Goal: Task Accomplishment & Management: Complete application form

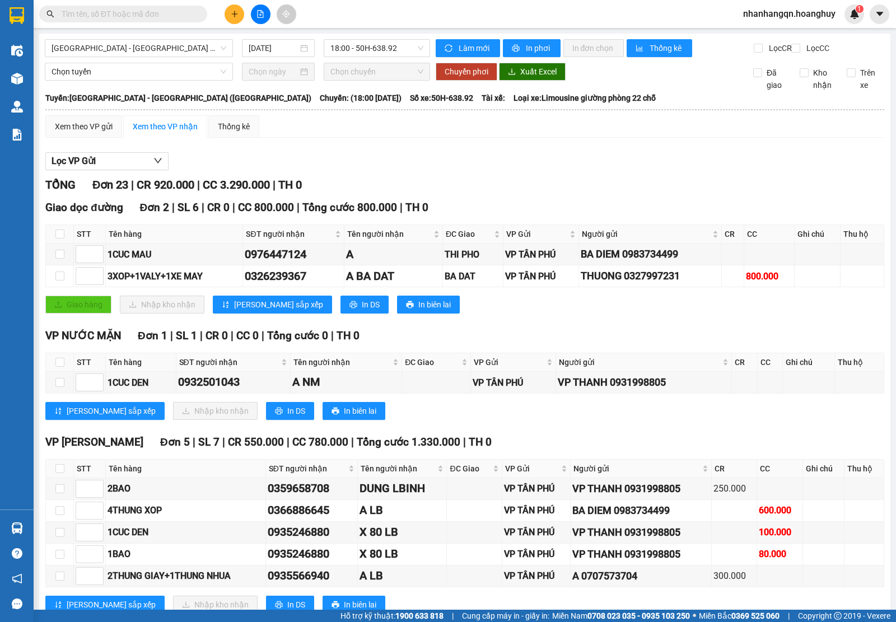
type input "0"
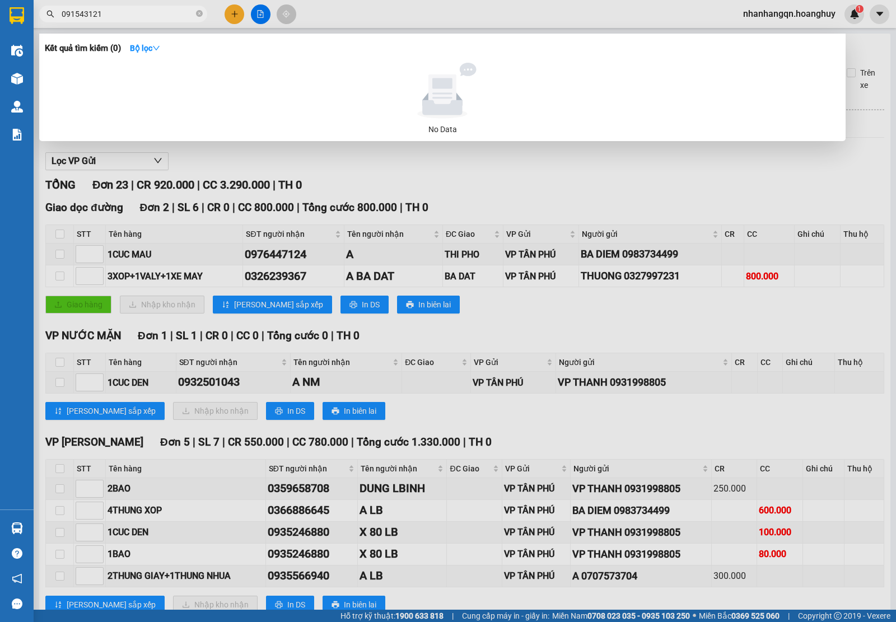
click at [171, 8] on input "091543121" at bounding box center [128, 14] width 132 height 12
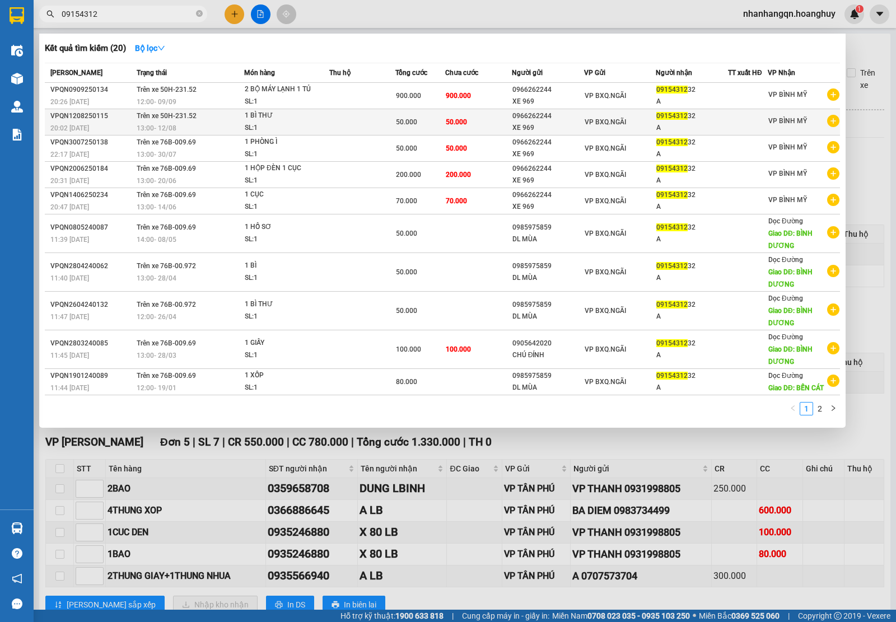
type input "09154312"
click at [625, 110] on td "VP BXQ.NGÃI" at bounding box center [620, 122] width 72 height 26
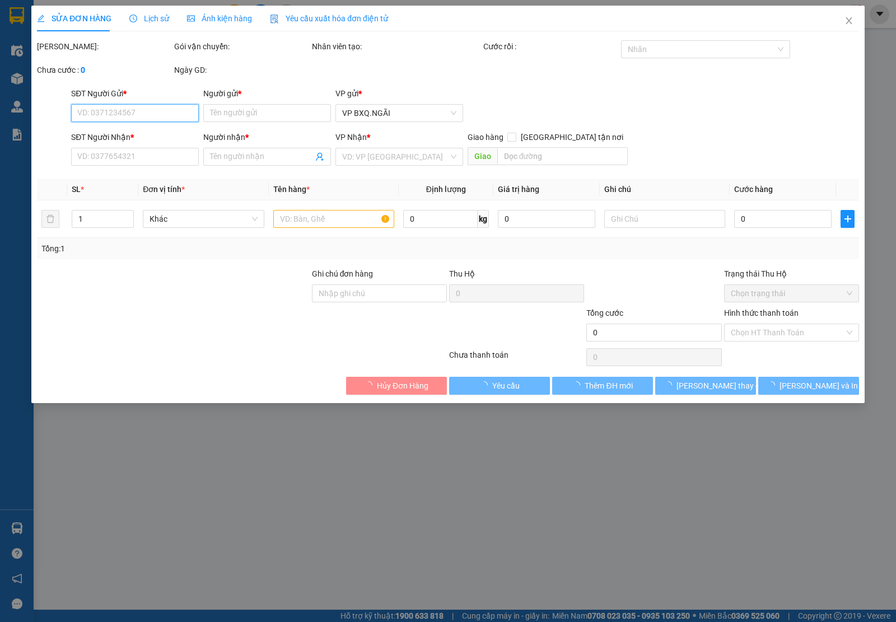
type input "0966262244"
type input "XE 969"
type input "0915431232"
type input "A"
type input "50.000"
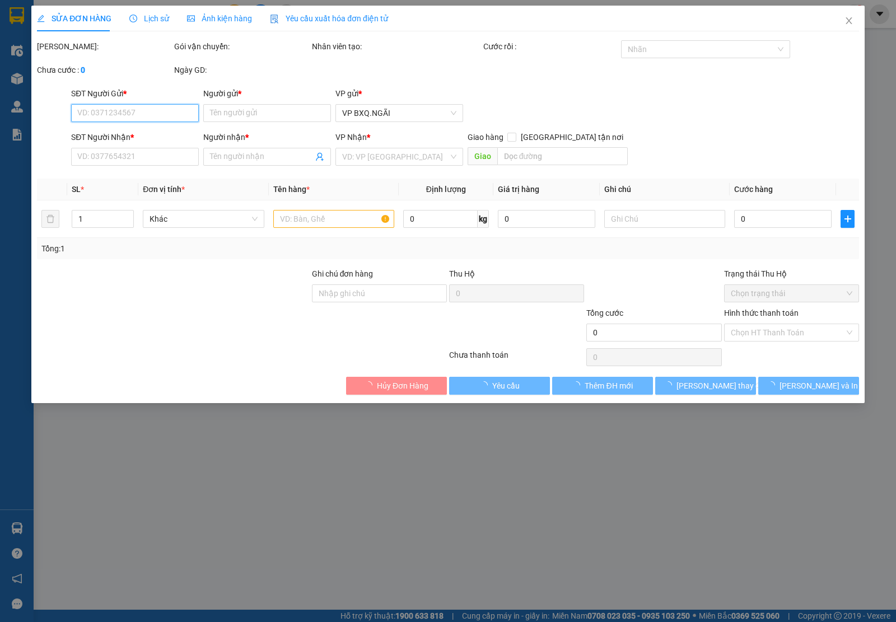
type input "50.000"
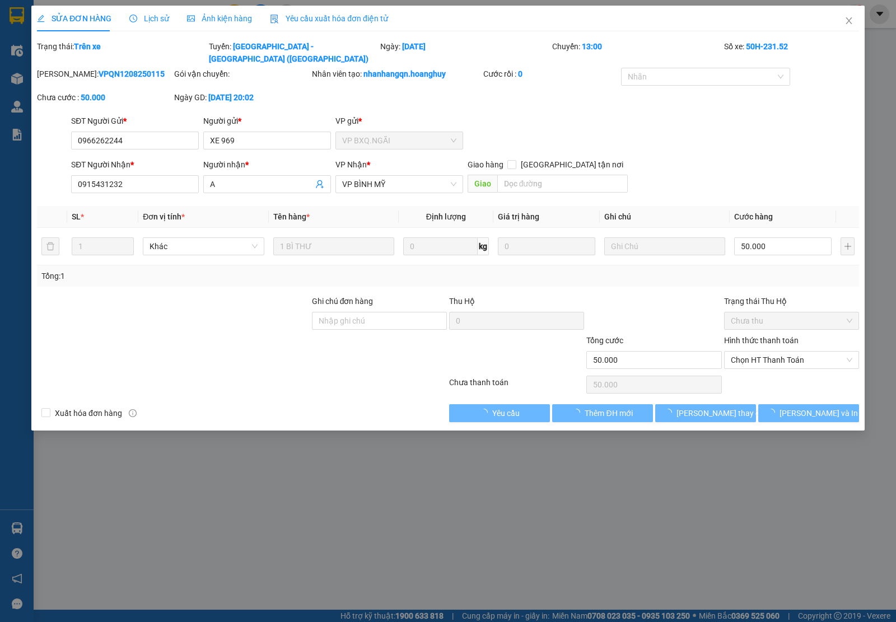
click at [639, 382] on div "50.000" at bounding box center [653, 385] width 135 height 22
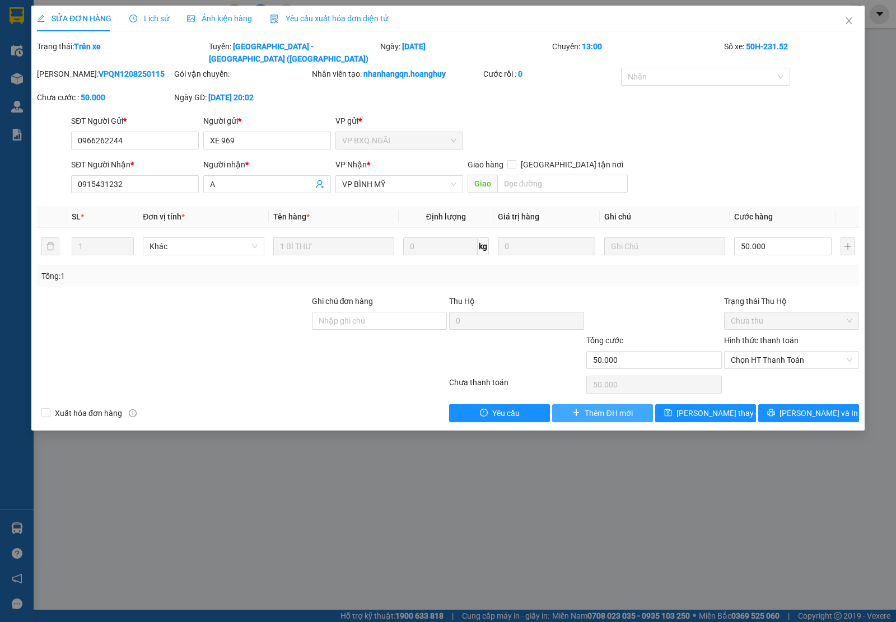
click at [643, 404] on button "Thêm ĐH mới" at bounding box center [602, 413] width 101 height 18
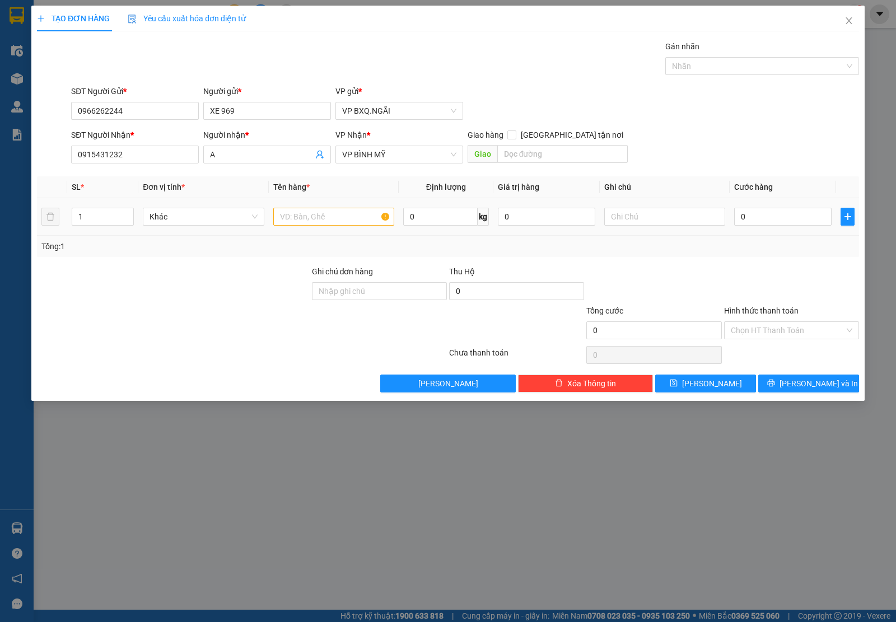
drag, startPoint x: 301, startPoint y: 205, endPoint x: 300, endPoint y: 219, distance: 14.0
click at [300, 219] on td at bounding box center [334, 217] width 130 height 38
click at [300, 219] on input "text" at bounding box center [333, 217] width 121 height 18
click at [410, 150] on span "VP BÌNH MỸ" at bounding box center [399, 154] width 114 height 17
type input "1 XE MÁY"
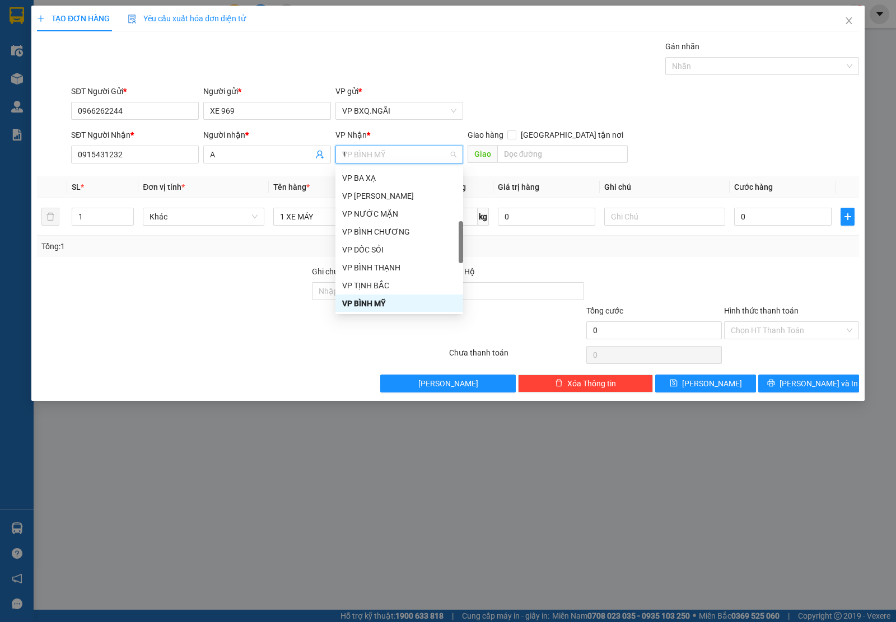
scroll to position [112, 0]
type input "TB"
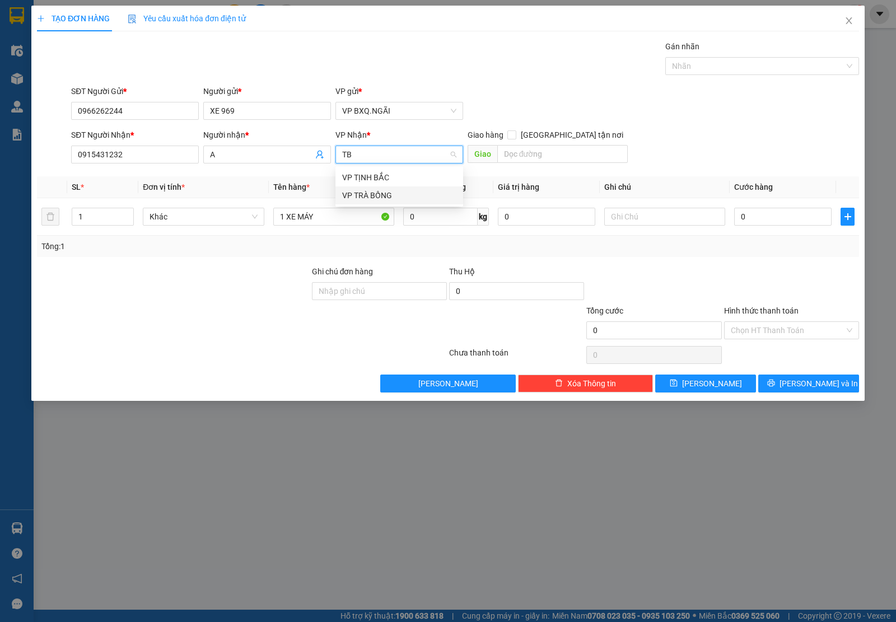
click at [412, 194] on div "VP TRÀ BỒNG" at bounding box center [399, 195] width 114 height 12
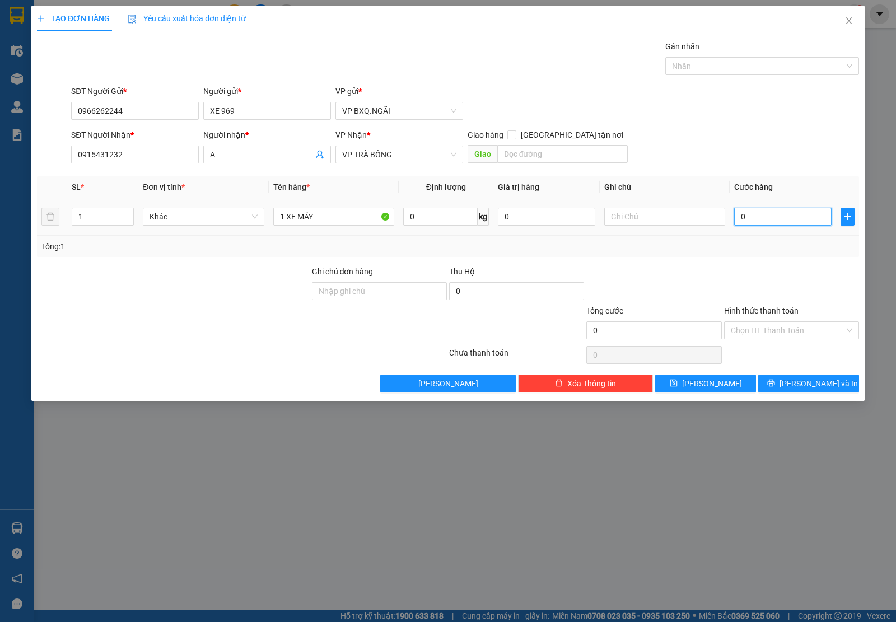
click at [780, 211] on input "0" at bounding box center [782, 217] width 97 height 18
type input "1"
type input "10"
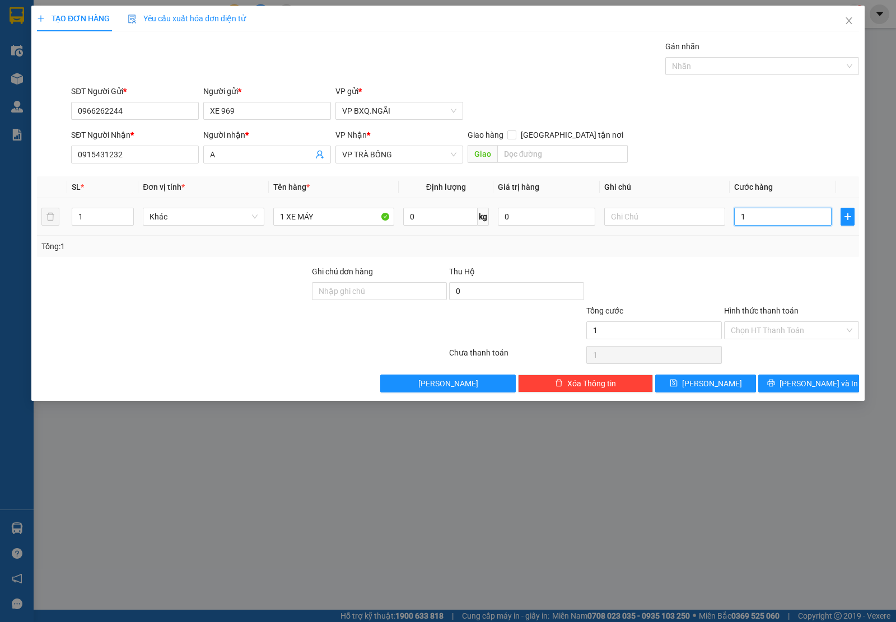
type input "10"
type input "100"
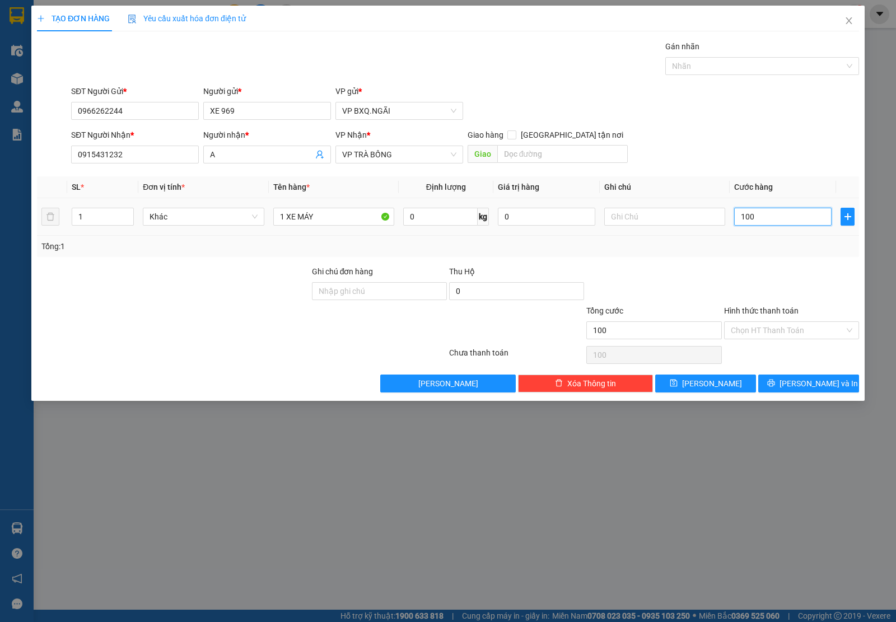
type input "1.000"
type input "10.000"
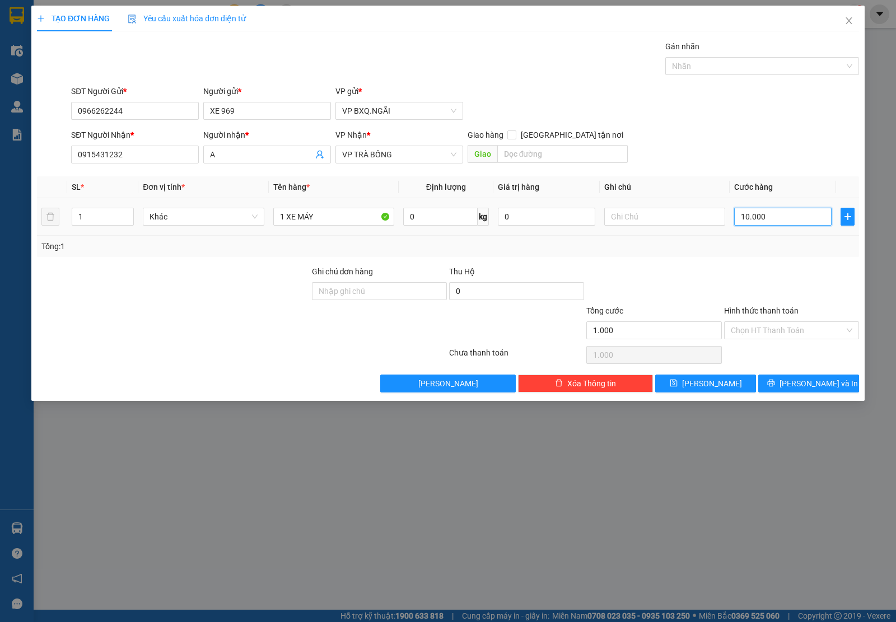
type input "10.000"
type input "100.000"
type input "1.000.000"
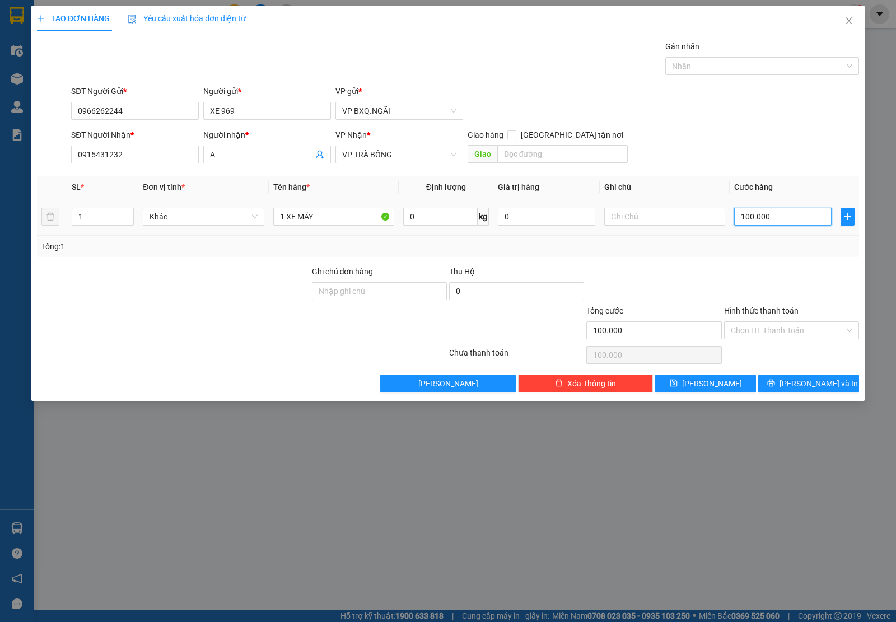
type input "1.000.000"
click at [815, 381] on span "[PERSON_NAME] và In" at bounding box center [819, 383] width 78 height 12
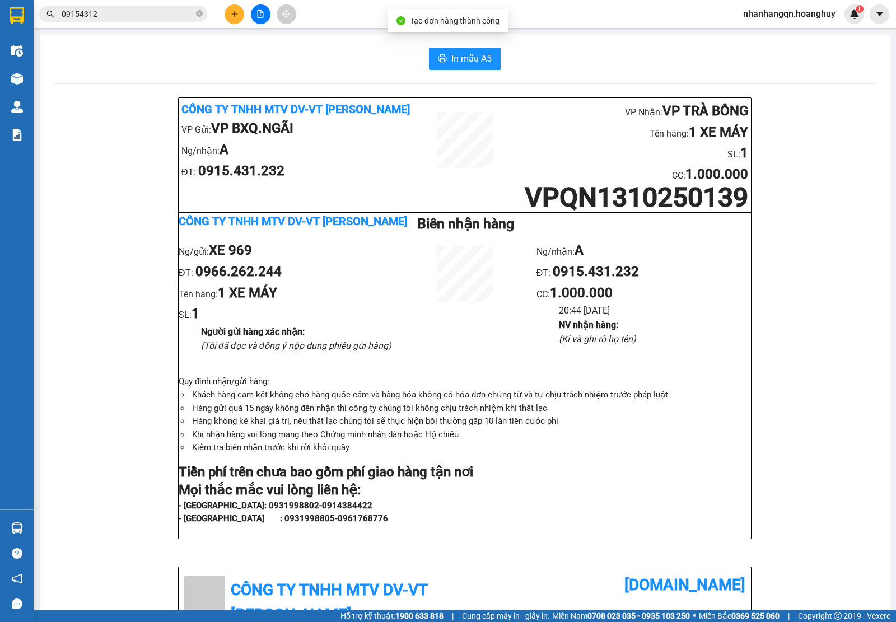
click at [148, 3] on div "Kết quả tìm kiếm ( 20 ) Bộ lọc Mã ĐH Trạng thái Món hàng Thu hộ Tổng cước Chưa …" at bounding box center [448, 14] width 896 height 28
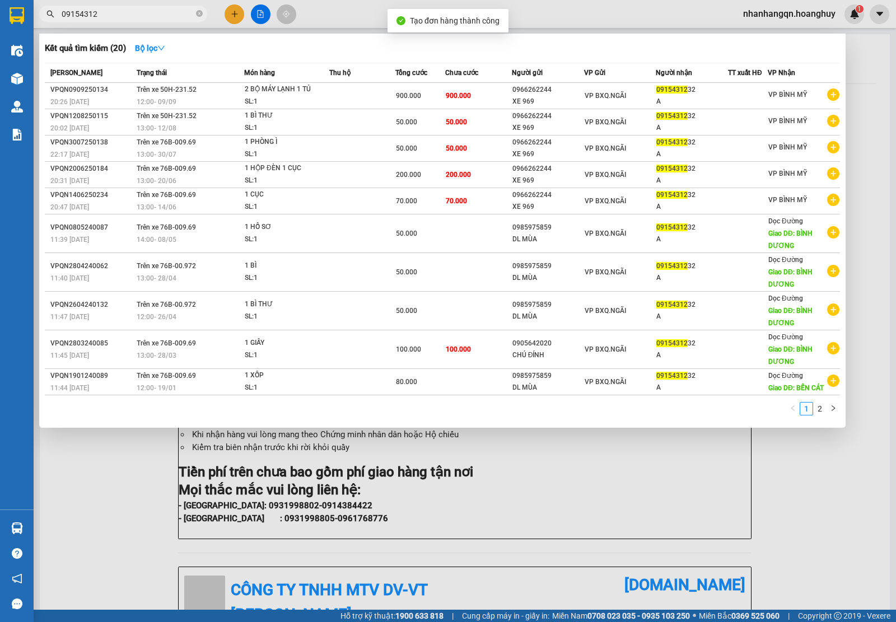
click at [144, 8] on input "09154312" at bounding box center [128, 14] width 132 height 12
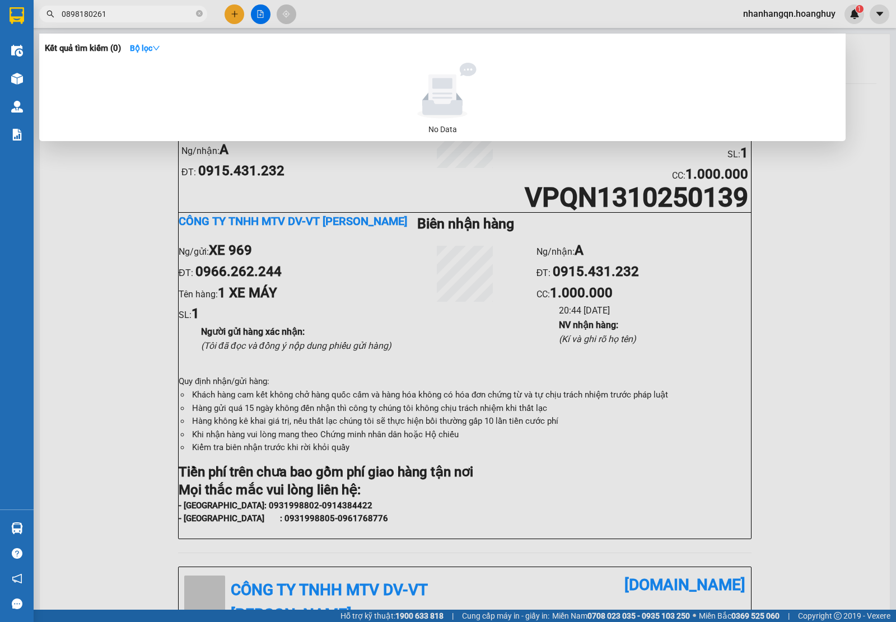
click at [188, 15] on input "0898180261" at bounding box center [128, 14] width 132 height 12
type input "0898180261"
click at [238, 20] on div at bounding box center [448, 311] width 896 height 622
click at [238, 20] on button at bounding box center [235, 14] width 20 height 20
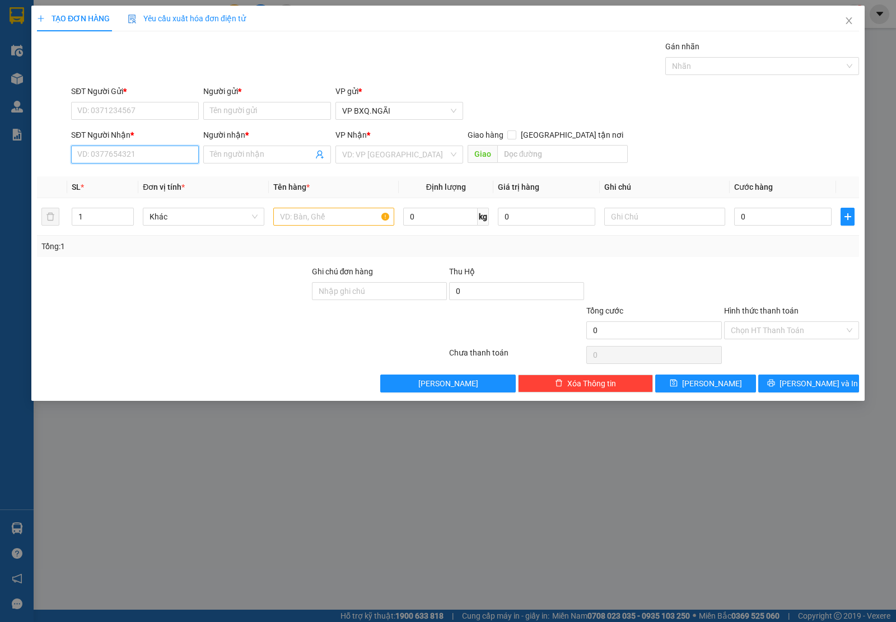
click at [142, 152] on input "SĐT Người Nhận *" at bounding box center [135, 155] width 128 height 18
paste input "0898180261"
type input "0898180261"
click at [125, 115] on input "SĐT Người Gửi *" at bounding box center [135, 111] width 128 height 18
paste input "0898180261"
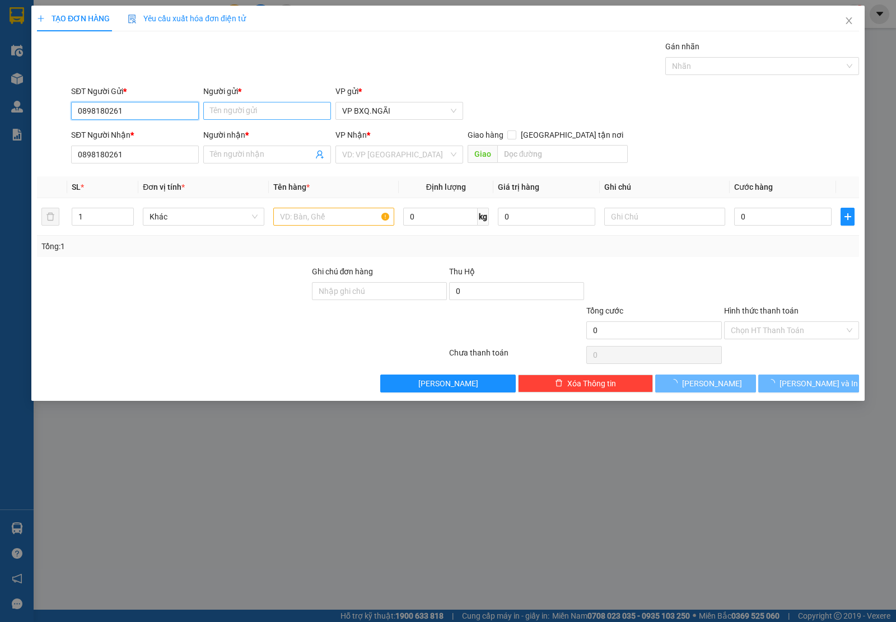
type input "0898180261"
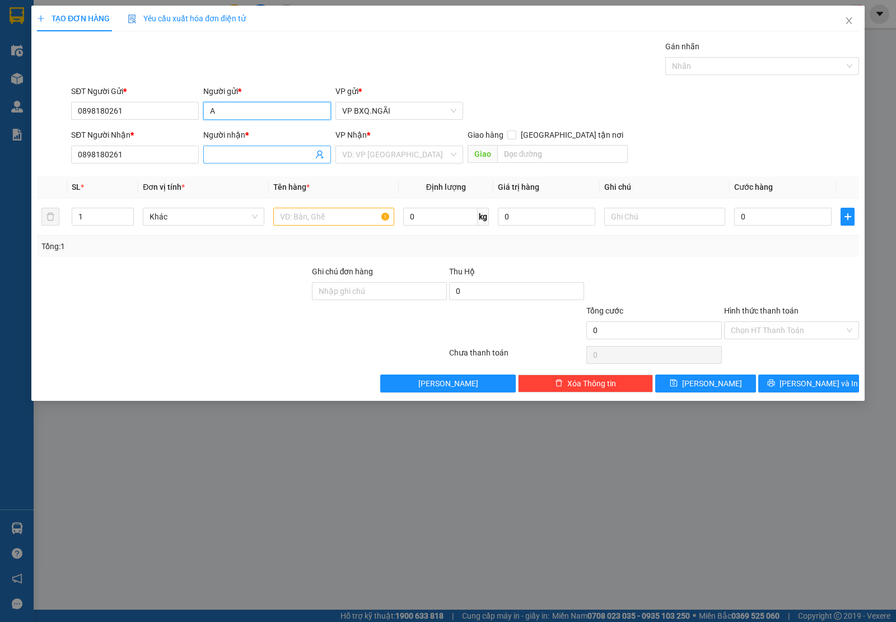
type input "A"
click at [239, 160] on input "Người nhận *" at bounding box center [261, 154] width 103 height 12
type input "A"
click at [412, 142] on div "VP Nhận *" at bounding box center [399, 137] width 128 height 17
click at [398, 160] on input "search" at bounding box center [395, 154] width 106 height 17
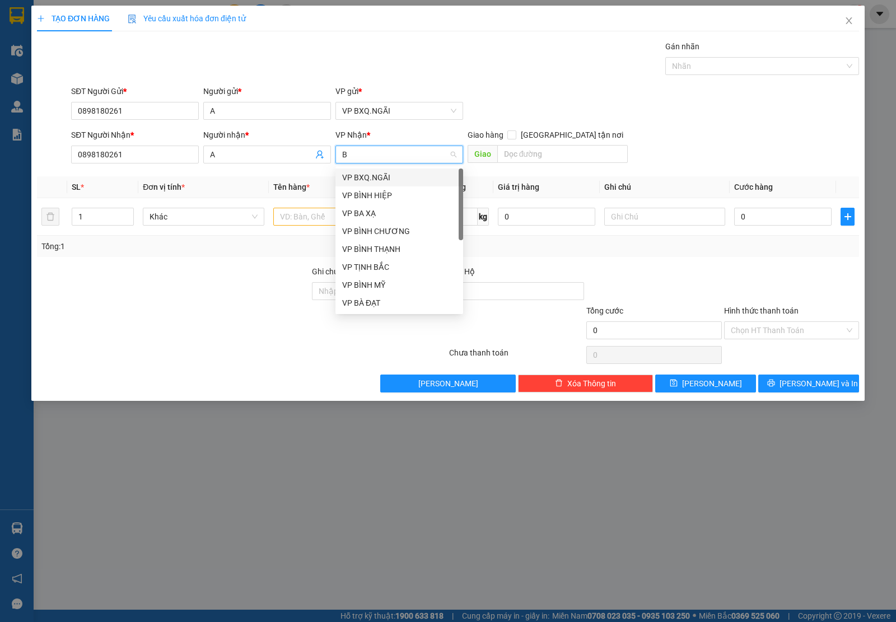
type input "BM"
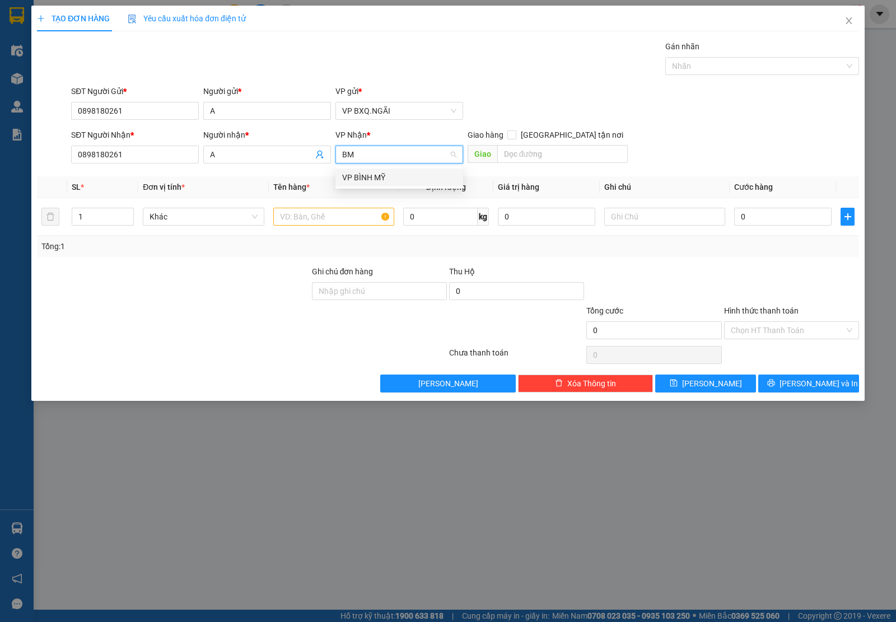
click at [384, 179] on div "VP BÌNH MỸ" at bounding box center [399, 177] width 114 height 12
click at [330, 219] on input "text" at bounding box center [333, 217] width 121 height 18
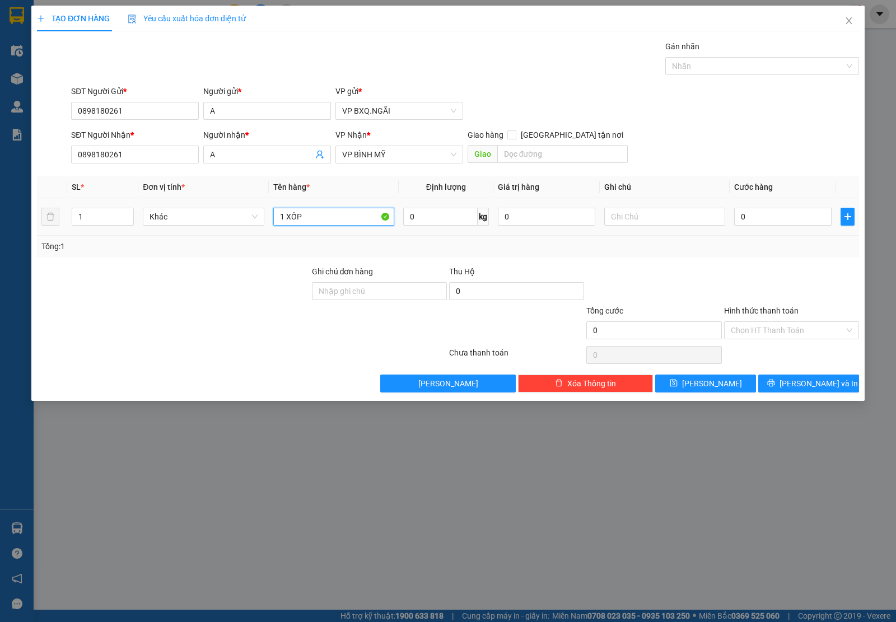
type input "1 XỐP"
type input "7"
type input "70"
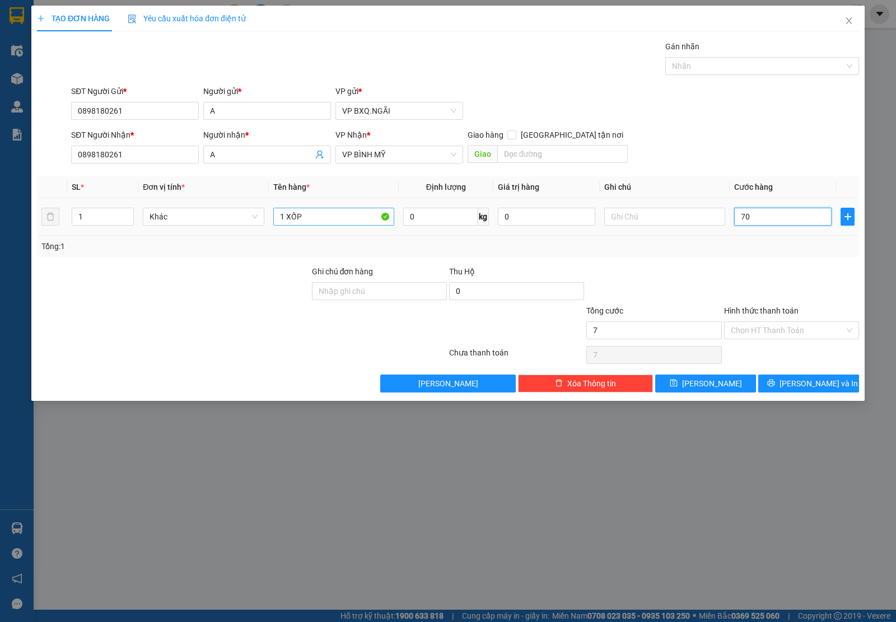
type input "70"
type input "700"
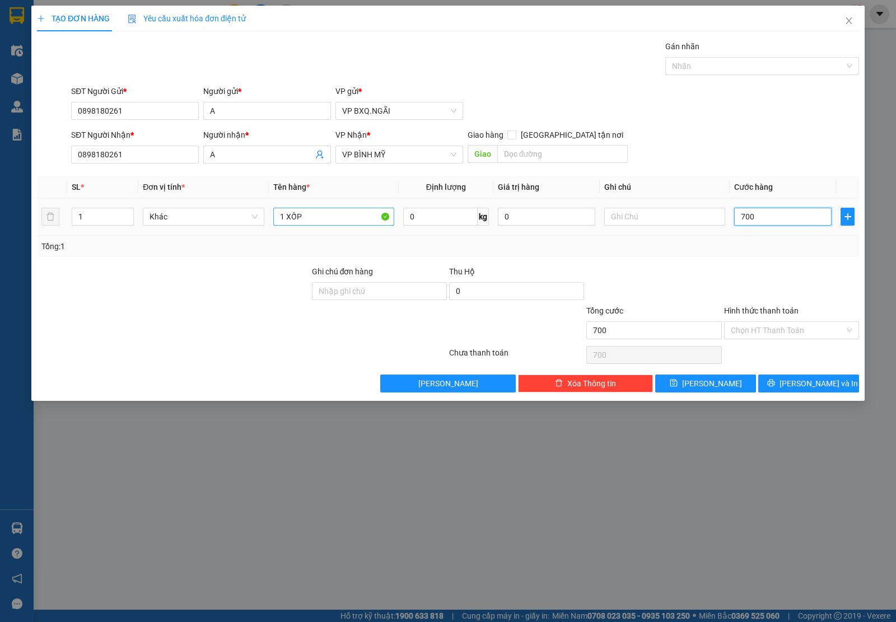
type input "7.000"
type input "70.000"
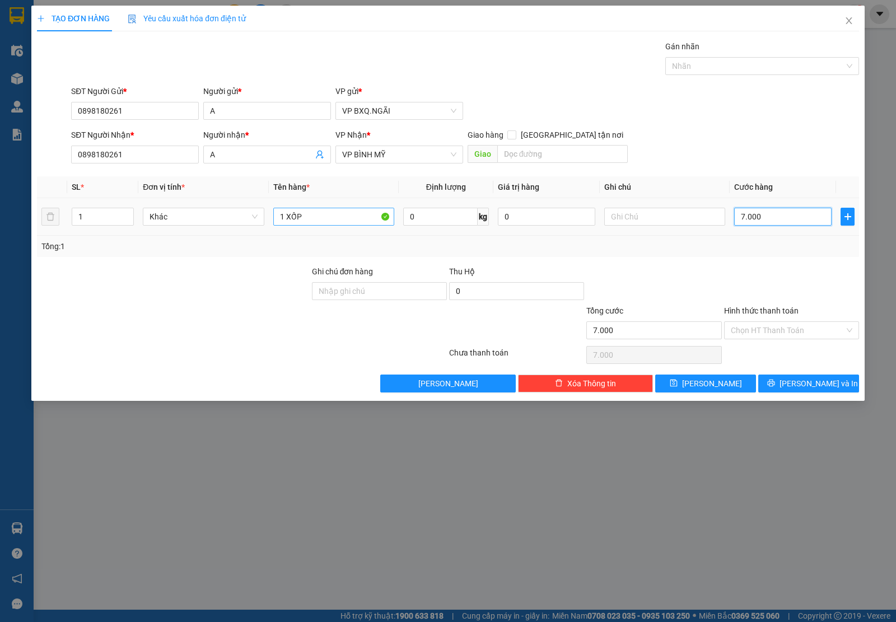
type input "70.000"
click at [837, 382] on button "[PERSON_NAME] và In" at bounding box center [808, 384] width 101 height 18
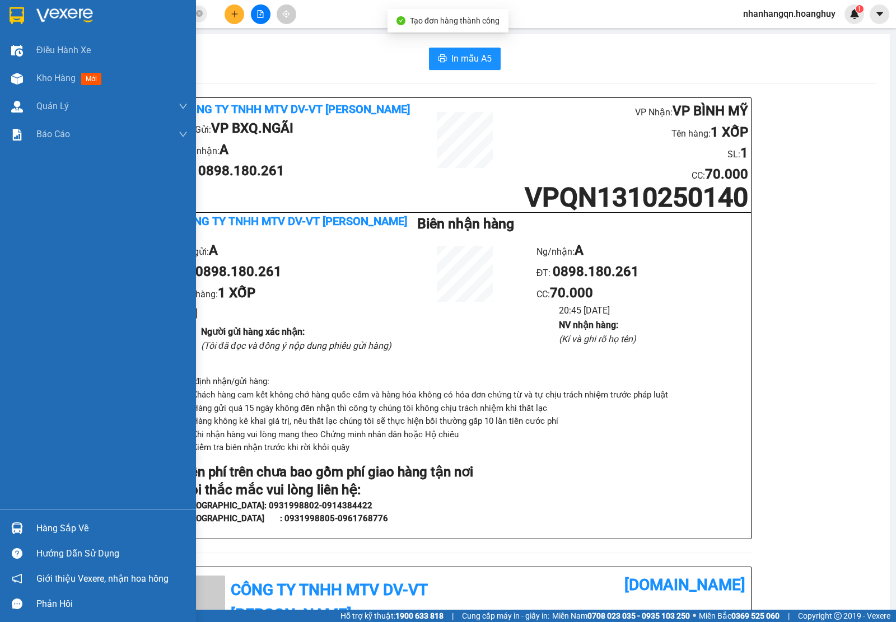
click at [11, 15] on img at bounding box center [17, 15] width 15 height 17
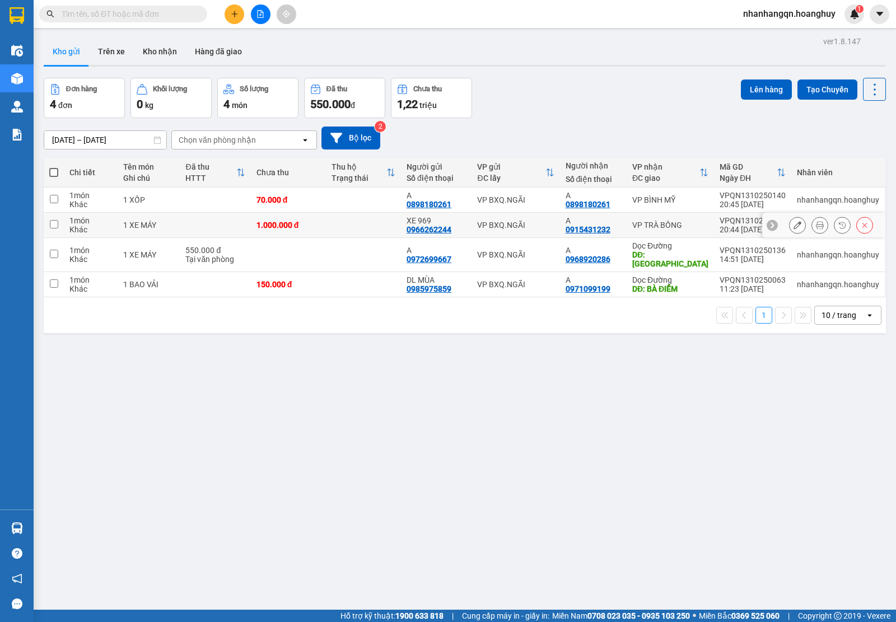
click at [492, 217] on td "VP BXQ.NGÃI" at bounding box center [516, 225] width 88 height 25
checkbox input "true"
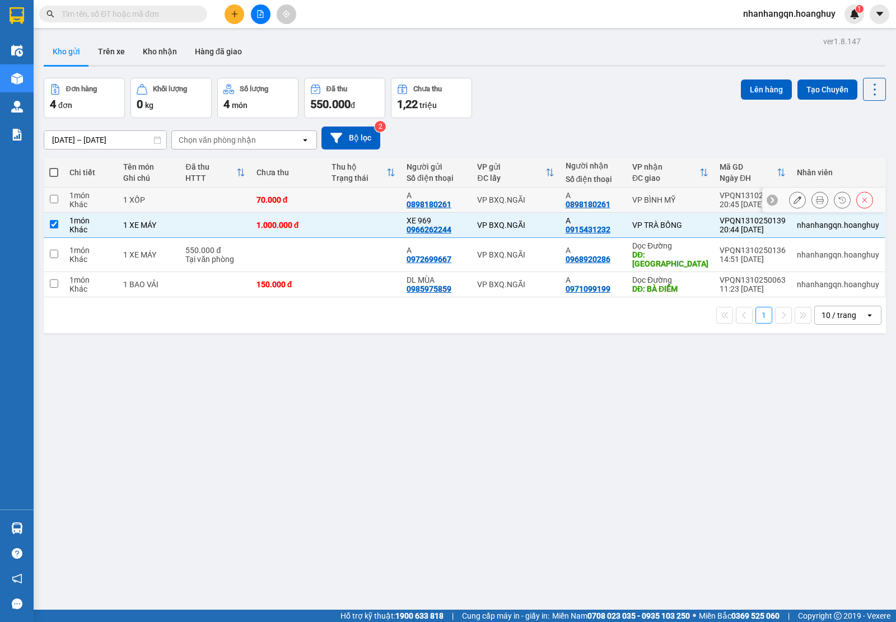
click at [502, 203] on div "VP BXQ.NGÃI" at bounding box center [515, 199] width 77 height 9
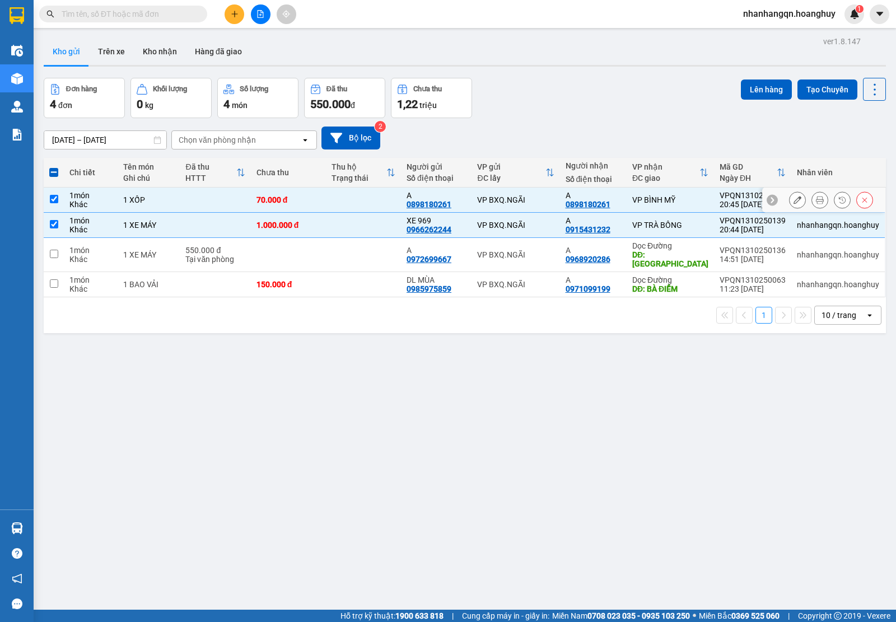
checkbox input "true"
click at [754, 86] on button "Lên hàng" at bounding box center [766, 90] width 51 height 20
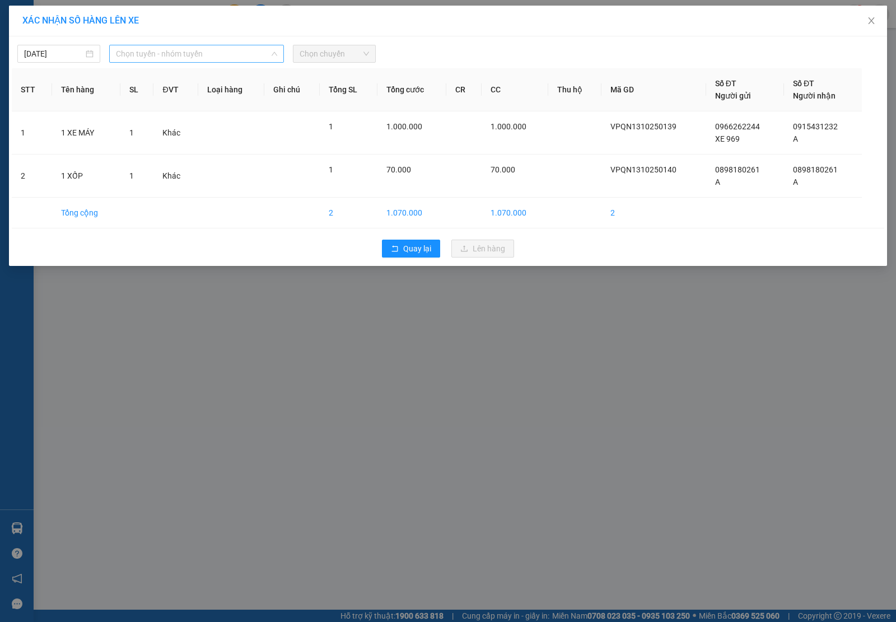
click at [235, 52] on span "Chọn tuyến - nhóm tuyến" at bounding box center [196, 53] width 161 height 17
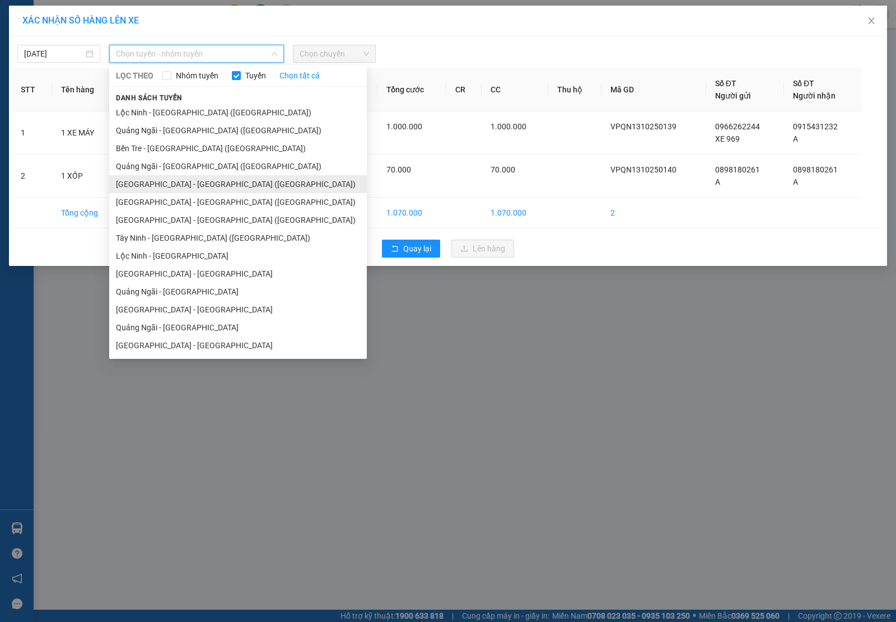
click at [197, 182] on li "[GEOGRAPHIC_DATA] - [GEOGRAPHIC_DATA] ([GEOGRAPHIC_DATA])" at bounding box center [238, 184] width 258 height 18
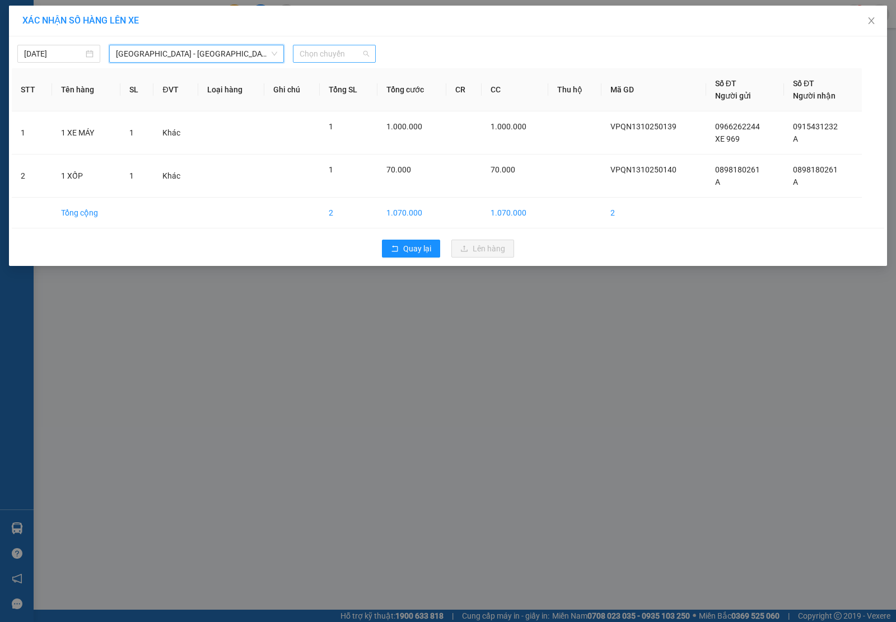
click at [340, 57] on span "Chọn chuyến" at bounding box center [334, 53] width 69 height 17
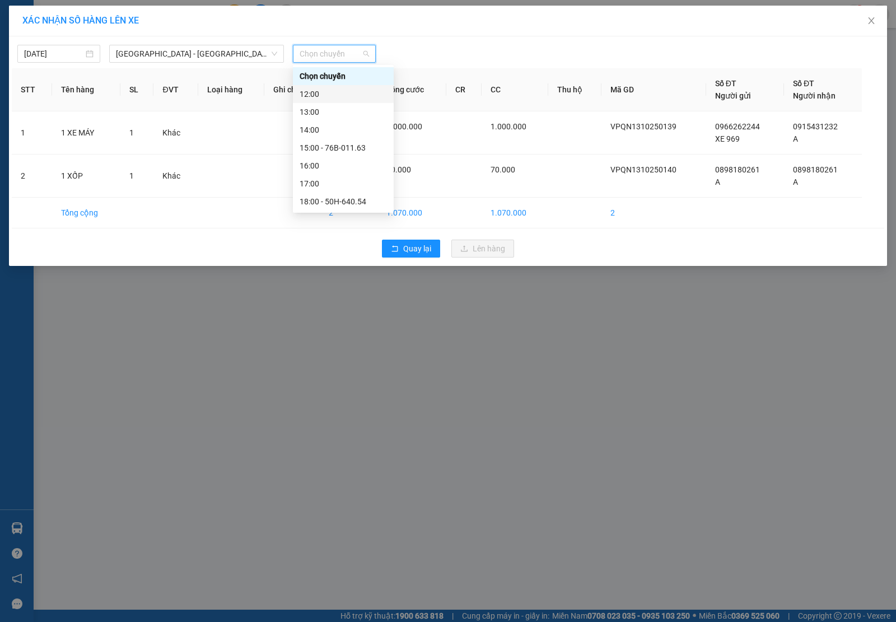
click at [347, 99] on div "12:00" at bounding box center [343, 94] width 87 height 12
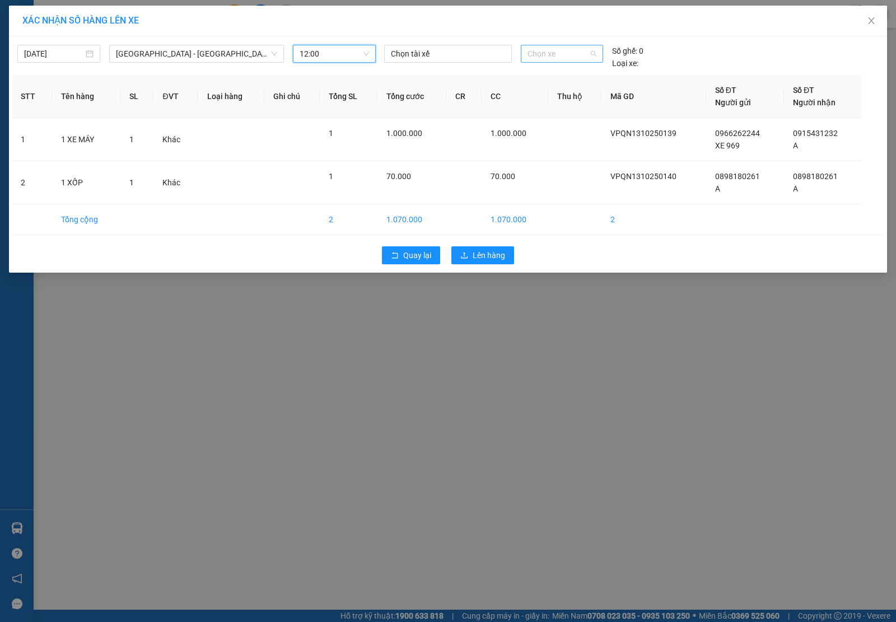
click at [564, 54] on span "Chọn xe" at bounding box center [562, 53] width 69 height 17
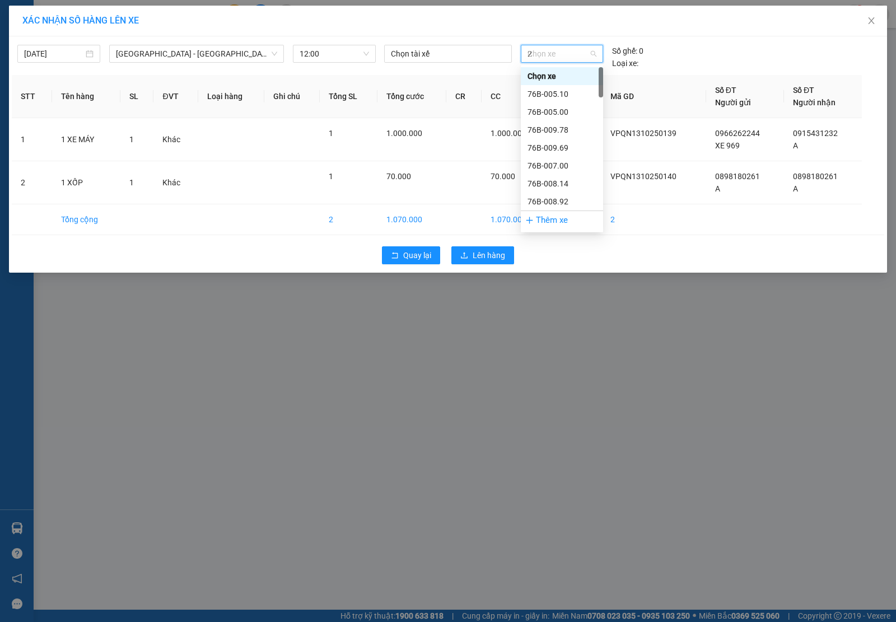
type input "23"
click at [554, 74] on div "50H-231.52" at bounding box center [562, 76] width 69 height 12
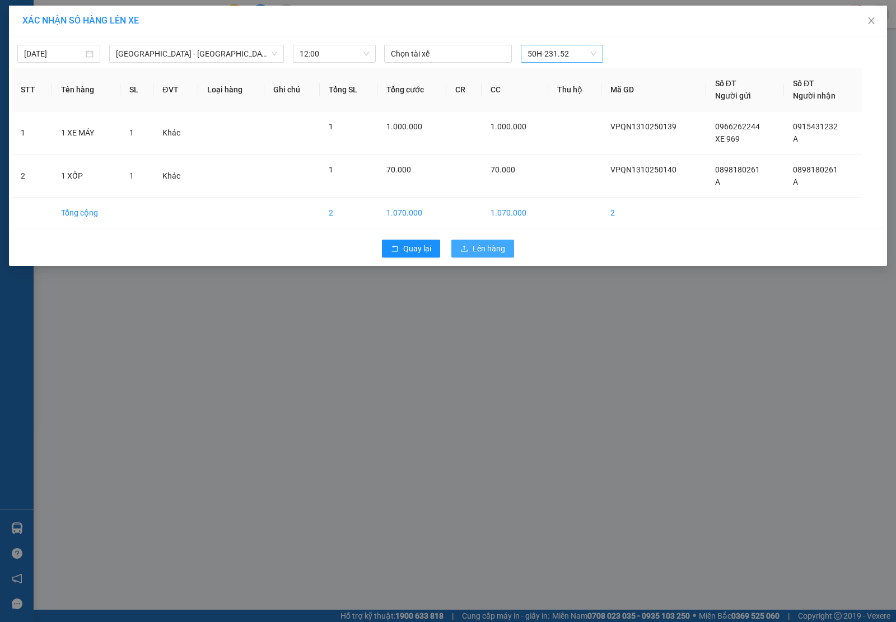
click at [476, 241] on button "Lên hàng" at bounding box center [482, 249] width 63 height 18
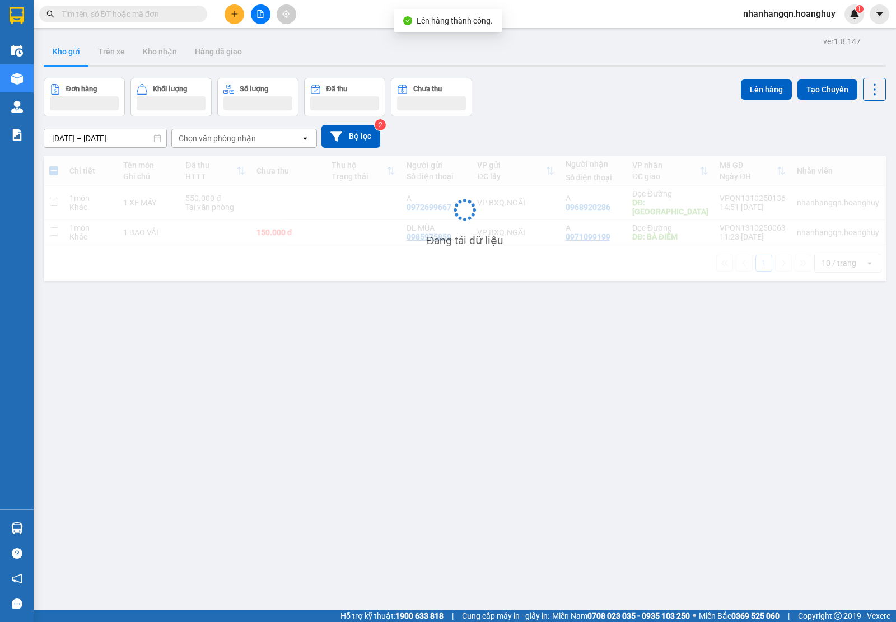
click at [101, 15] on input "text" at bounding box center [128, 14] width 132 height 12
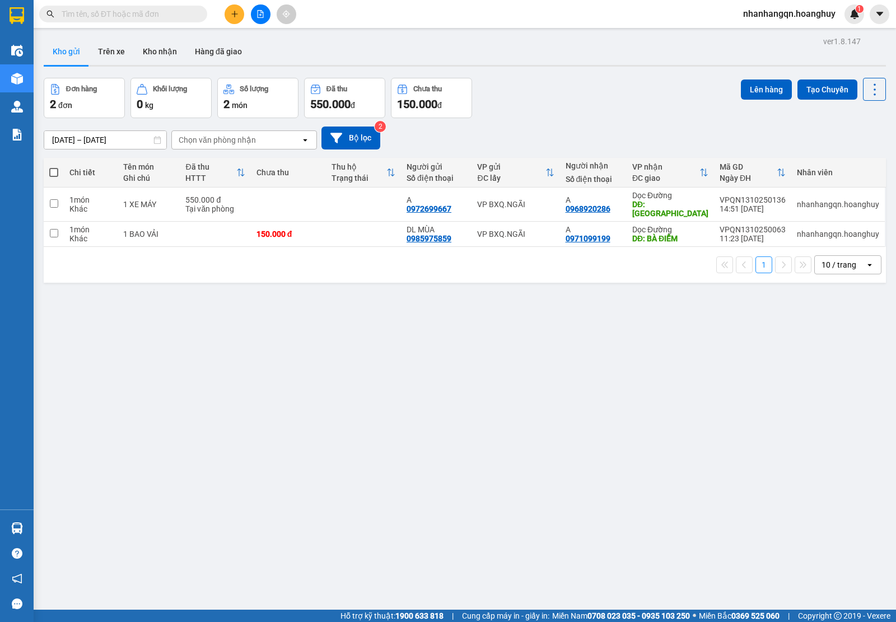
click at [168, 18] on input "text" at bounding box center [128, 14] width 132 height 12
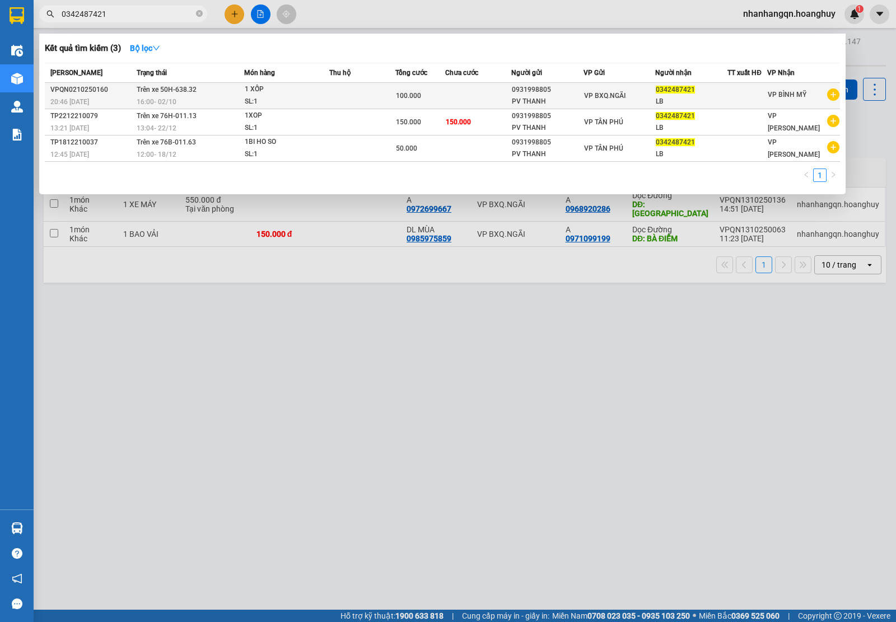
type input "0342487421"
click at [556, 90] on div "0931998805" at bounding box center [547, 90] width 71 height 12
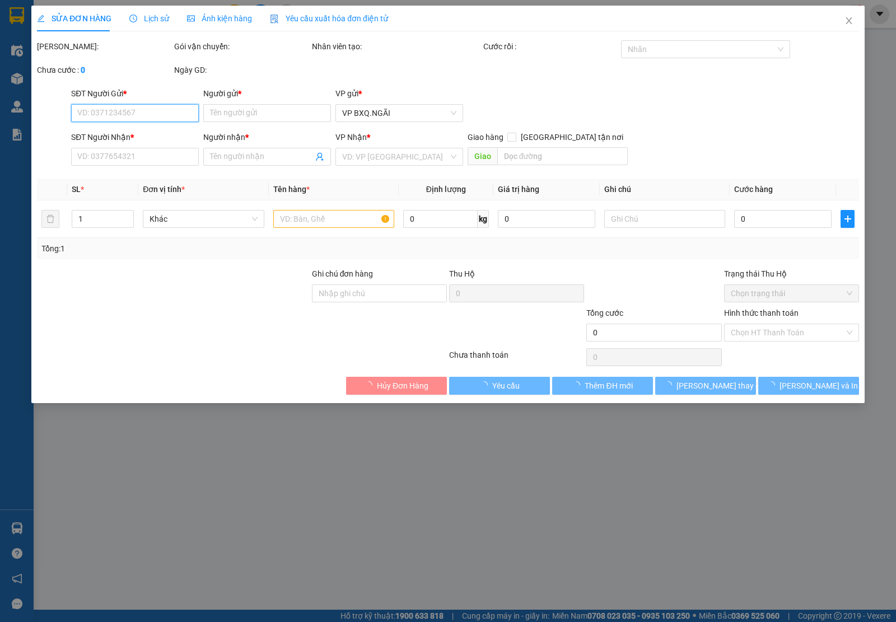
type input "0931998805"
type input "PV THANH"
type input "0342487421"
type input "LB"
type input "100.000"
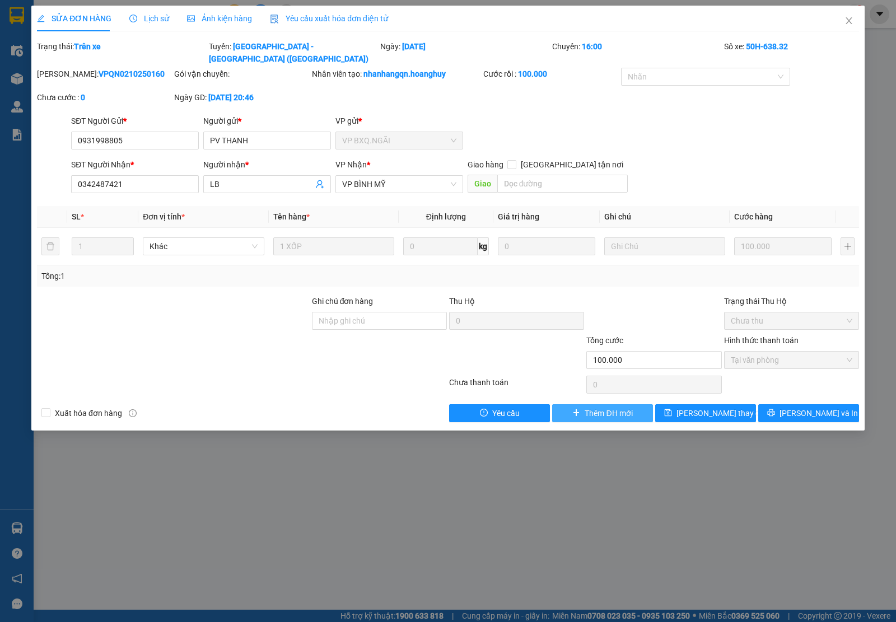
drag, startPoint x: 576, startPoint y: 392, endPoint x: 577, endPoint y: 399, distance: 7.4
click at [577, 396] on div "Total Paid Fee 100.000 Total UnPaid Fee 0 Cash Collection Total Fee Trạng thái:…" at bounding box center [448, 231] width 822 height 382
click at [577, 409] on icon "plus" at bounding box center [576, 413] width 8 height 8
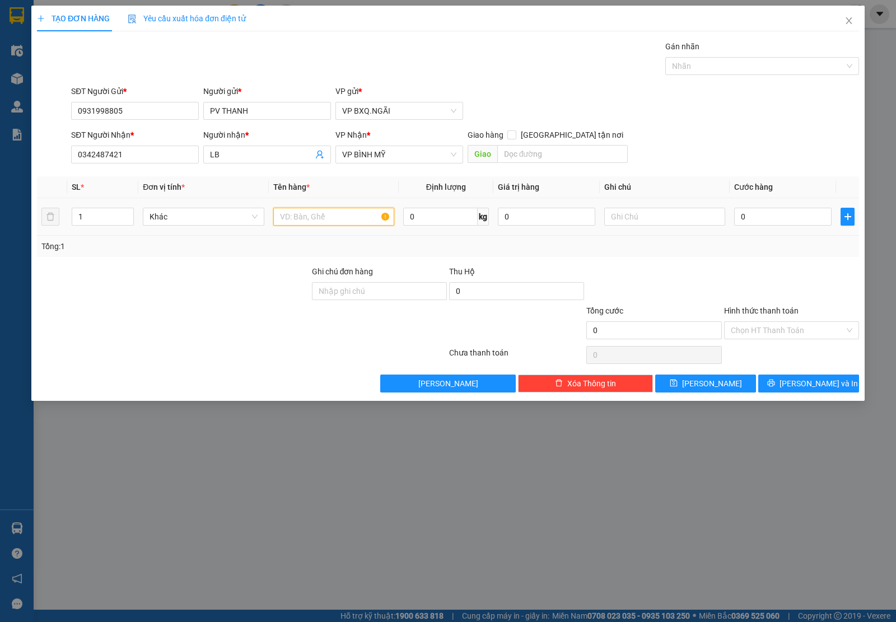
click at [297, 217] on input "text" at bounding box center [333, 217] width 121 height 18
type input "1 THÙNG"
type input "5"
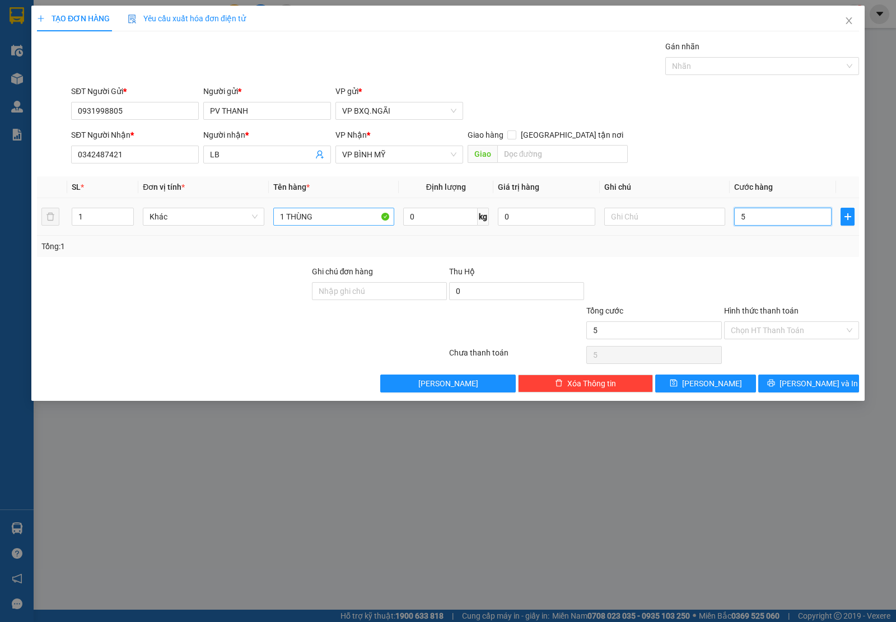
type input "50"
type input "500"
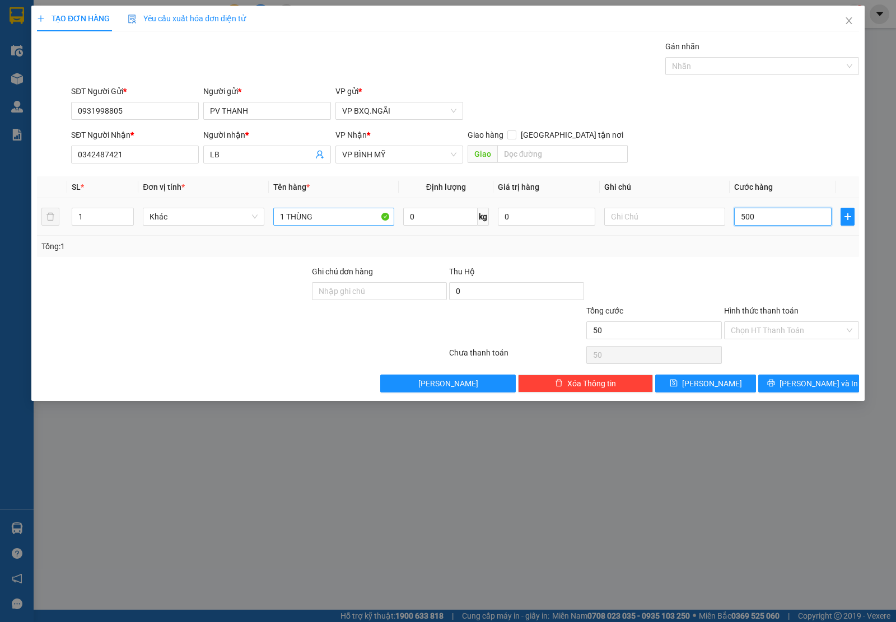
type input "500"
type input "5.000"
type input "50.000"
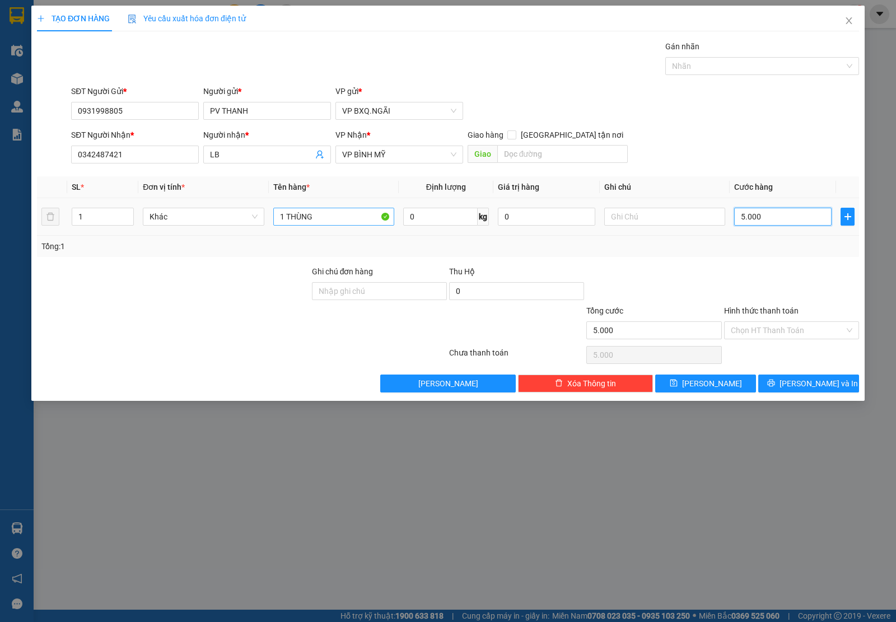
type input "50.000"
click at [754, 329] on input "Hình thức thanh toán" at bounding box center [788, 330] width 114 height 17
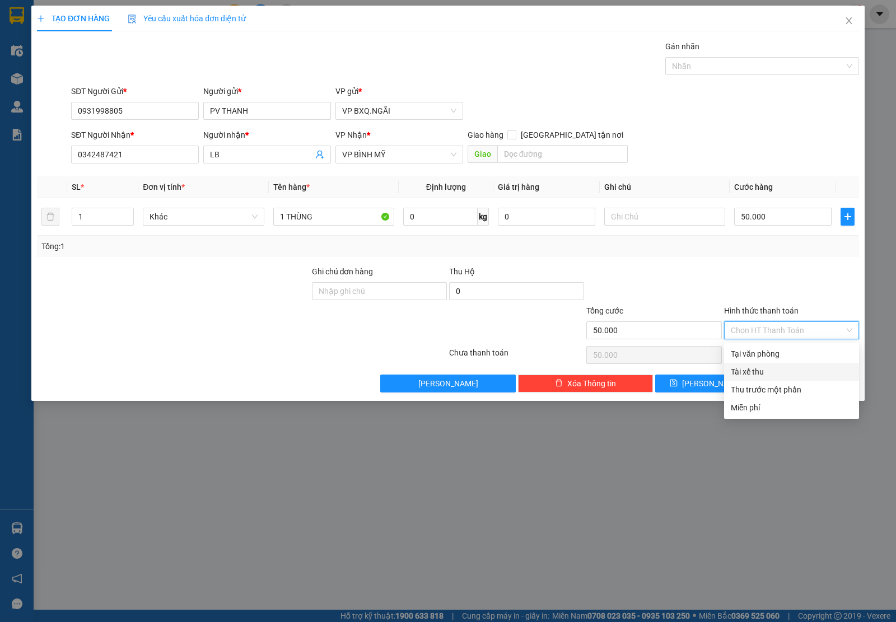
click at [773, 361] on div "Tại văn phòng" at bounding box center [791, 354] width 135 height 18
type input "0"
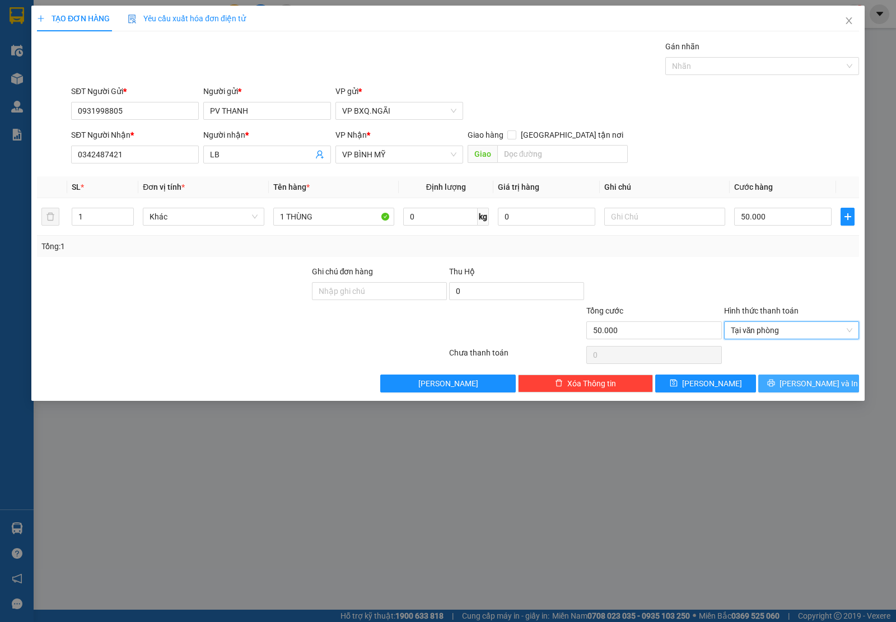
click at [805, 382] on span "[PERSON_NAME] và In" at bounding box center [819, 383] width 78 height 12
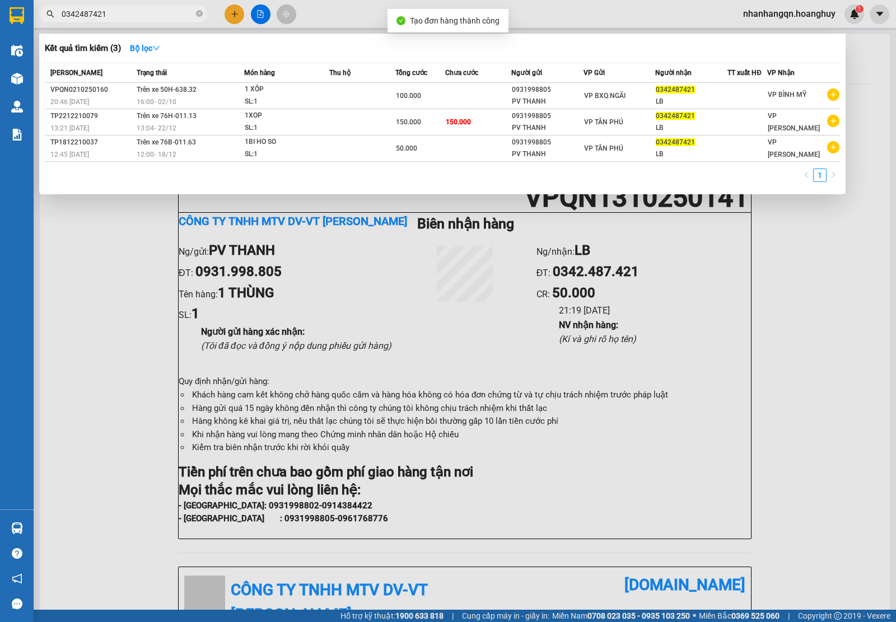
click at [132, 10] on input "0342487421" at bounding box center [128, 14] width 132 height 12
click at [202, 13] on icon "close-circle" at bounding box center [199, 13] width 7 height 7
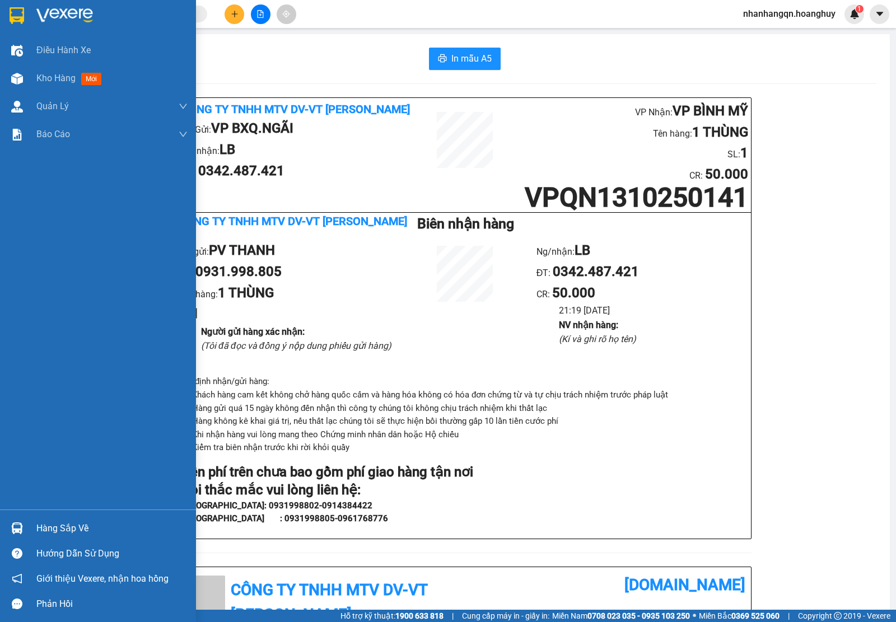
click at [17, 7] on img at bounding box center [17, 15] width 15 height 17
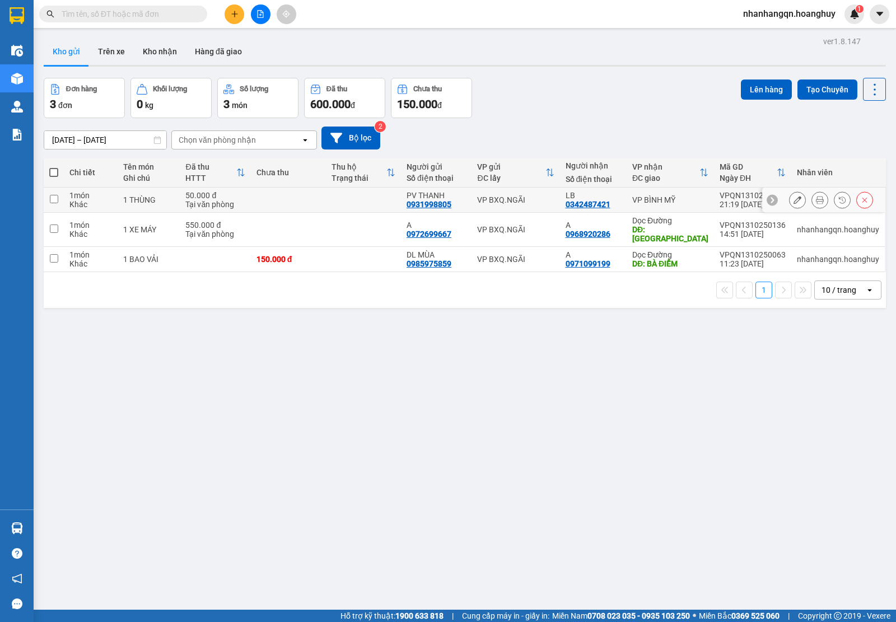
click at [528, 202] on div "VP BXQ.NGÃI" at bounding box center [515, 199] width 77 height 9
checkbox input "true"
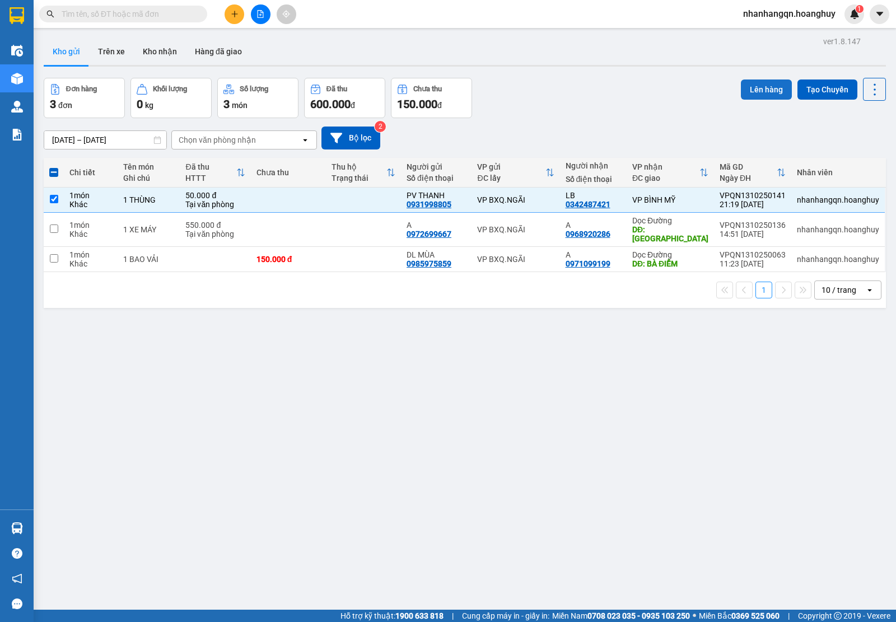
click at [759, 97] on button "Lên hàng" at bounding box center [766, 90] width 51 height 20
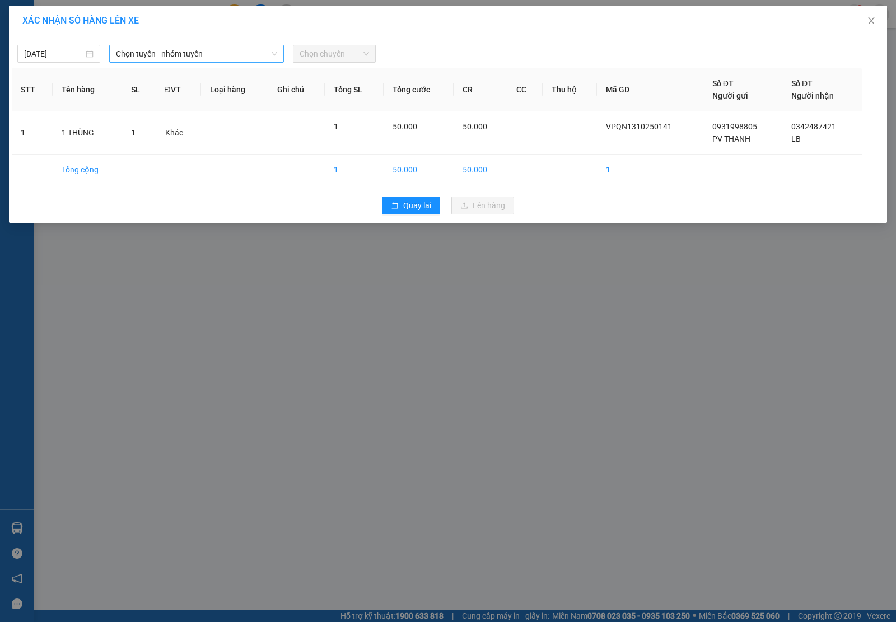
click at [202, 52] on span "Chọn tuyến - nhóm tuyến" at bounding box center [196, 53] width 161 height 17
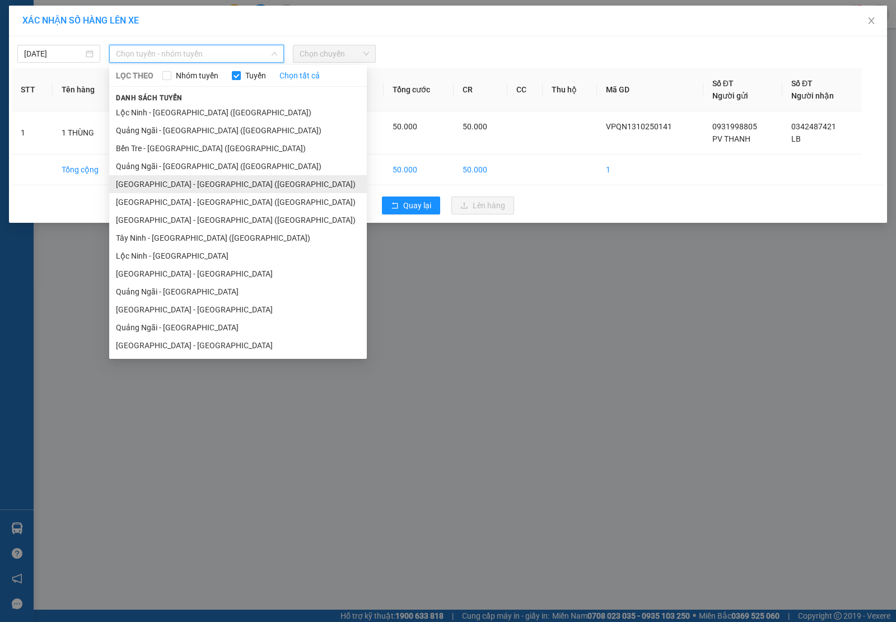
click at [224, 183] on li "[GEOGRAPHIC_DATA] - [GEOGRAPHIC_DATA] ([GEOGRAPHIC_DATA])" at bounding box center [238, 184] width 258 height 18
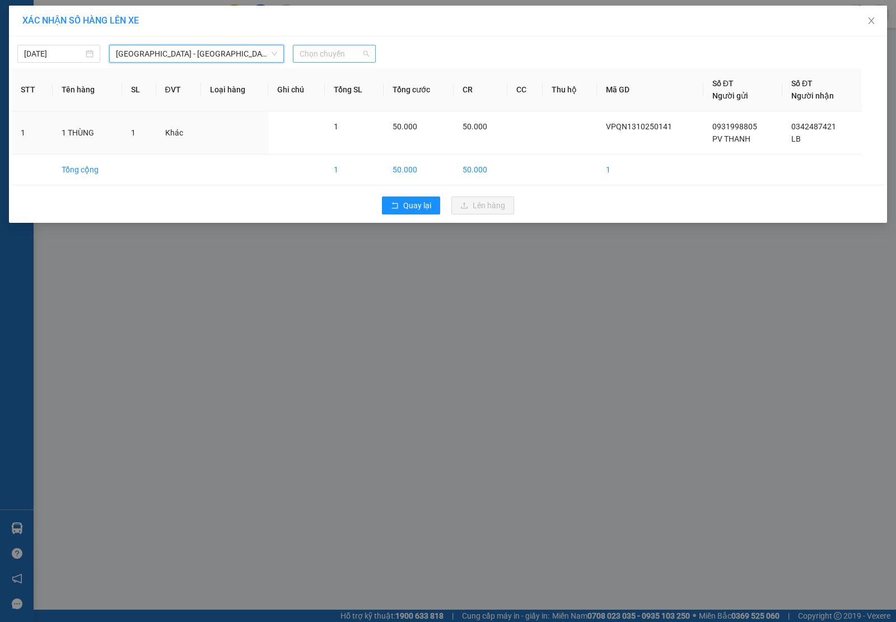
click at [320, 59] on span "Chọn chuyến" at bounding box center [334, 53] width 69 height 17
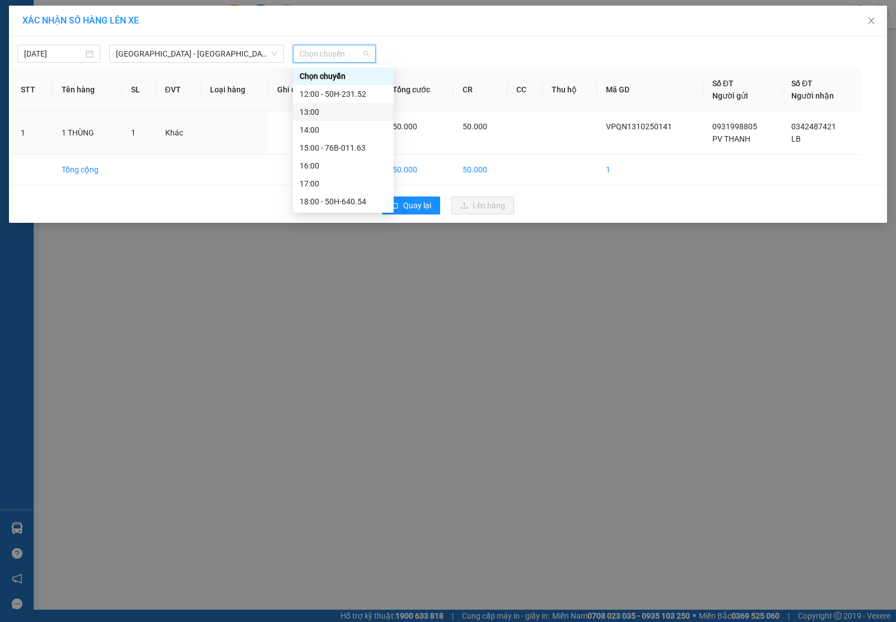
click at [358, 106] on div "13:00" at bounding box center [343, 112] width 87 height 12
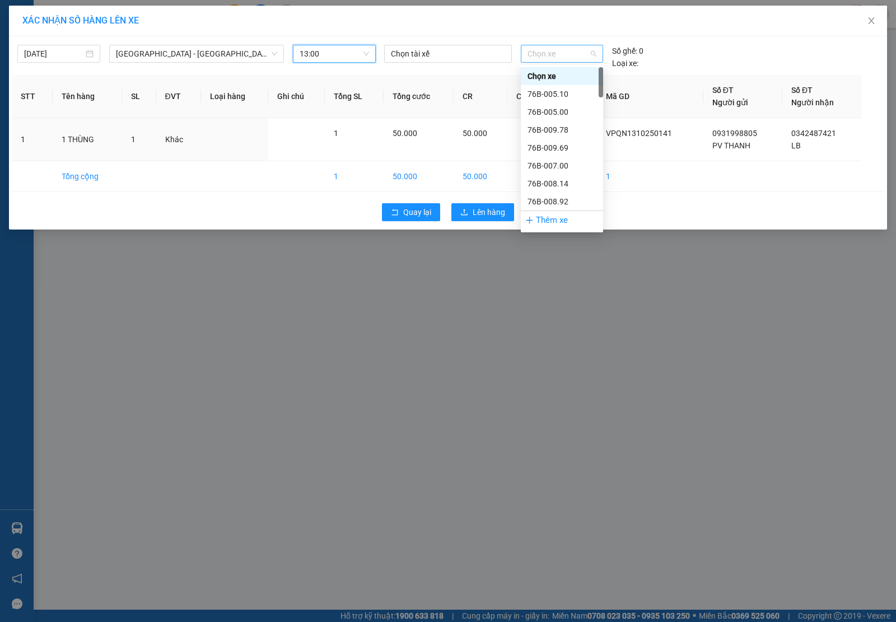
click at [533, 60] on span "Chọn xe" at bounding box center [562, 53] width 69 height 17
type input "41"
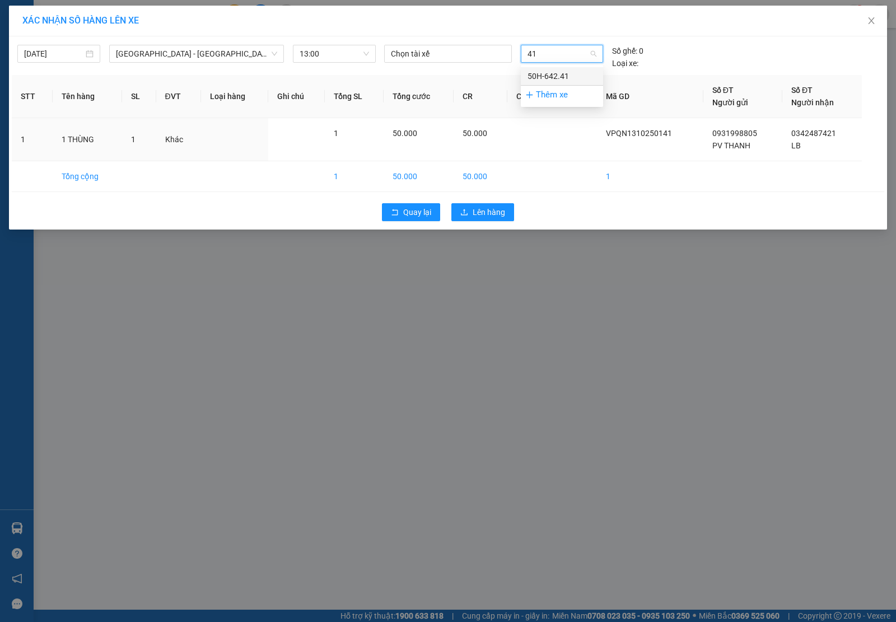
click at [545, 73] on div "50H-642.41" at bounding box center [562, 76] width 69 height 12
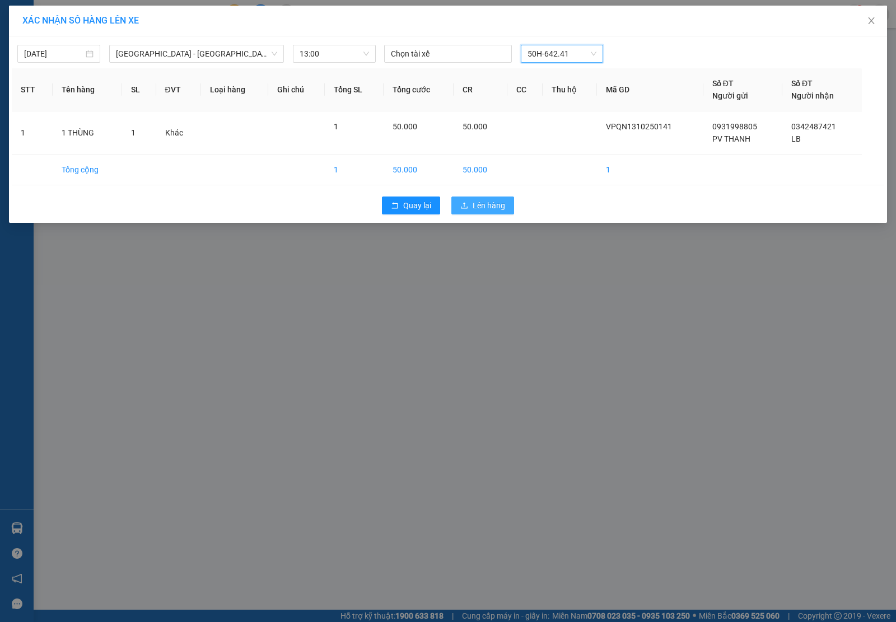
click at [486, 214] on button "Lên hàng" at bounding box center [482, 206] width 63 height 18
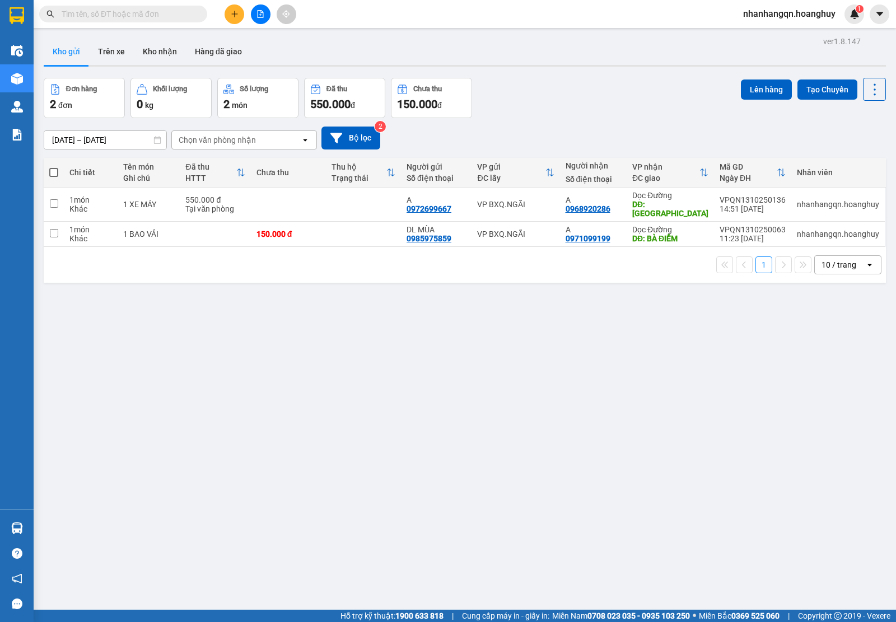
click at [180, 12] on input "text" at bounding box center [128, 14] width 132 height 12
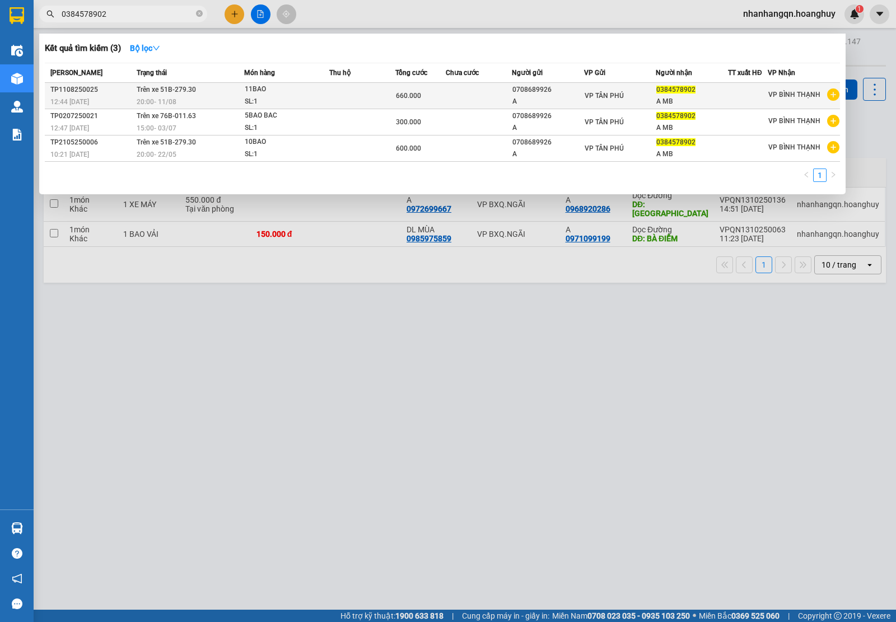
type input "0384578902"
click at [625, 105] on td "VP TÂN PHÚ" at bounding box center [620, 96] width 72 height 26
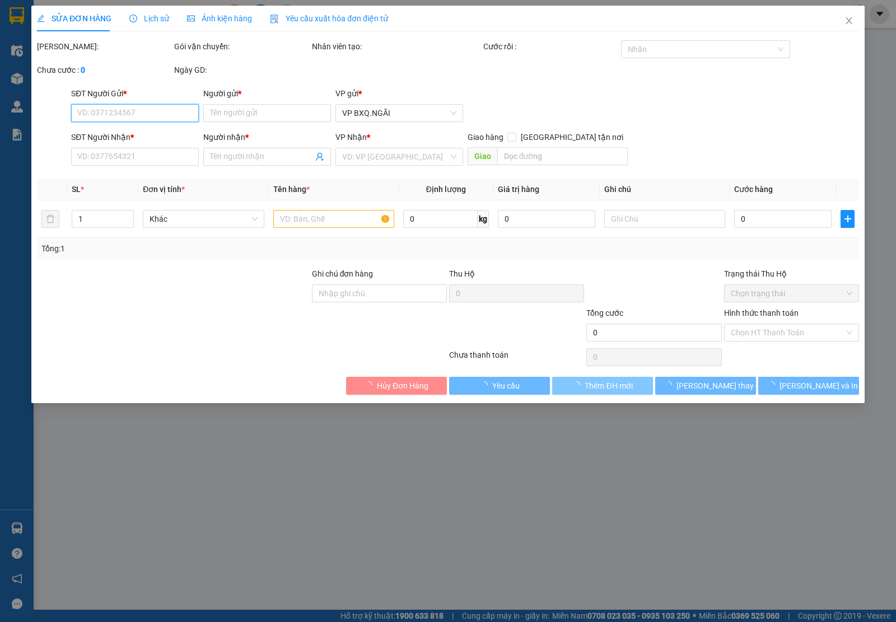
type input "0708689926"
type input "A"
type input "0384578902"
type input "A MB"
type input "660.000"
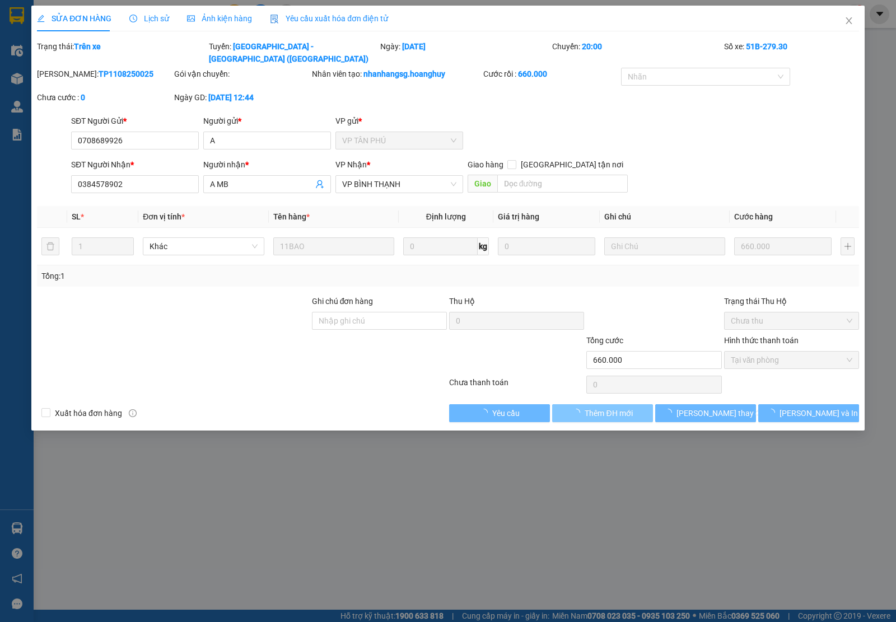
click at [602, 407] on span "Thêm ĐH mới" at bounding box center [609, 413] width 48 height 12
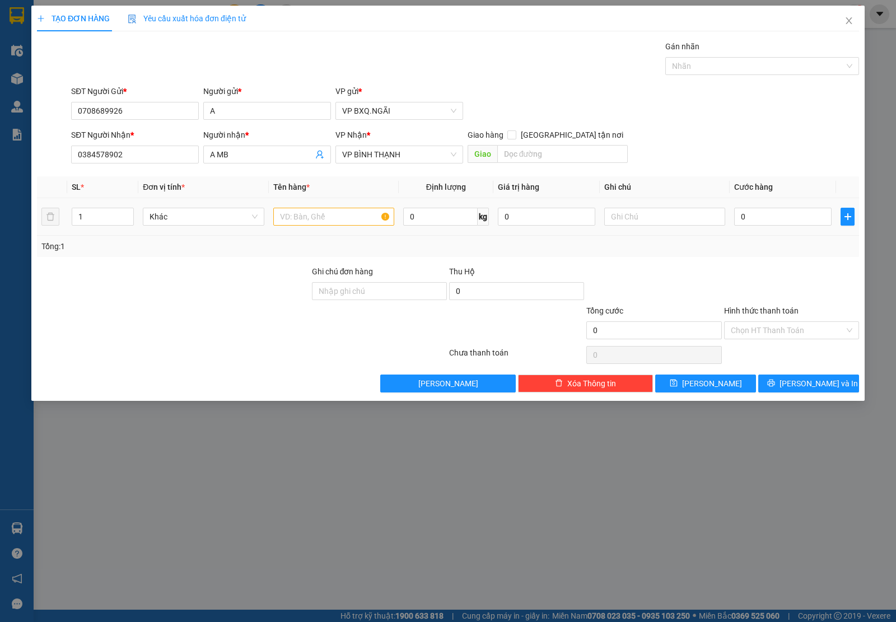
drag, startPoint x: 325, startPoint y: 231, endPoint x: 310, endPoint y: 216, distance: 22.2
click at [310, 216] on td at bounding box center [334, 217] width 130 height 38
click at [310, 216] on input "text" at bounding box center [333, 217] width 121 height 18
type input "1 THÙNG"
type input "1"
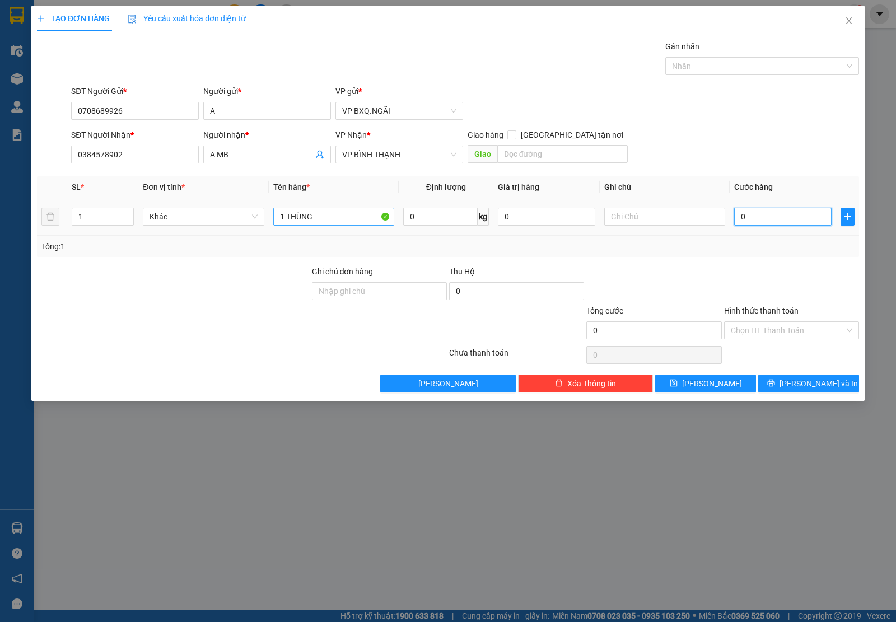
type input "1"
type input "15"
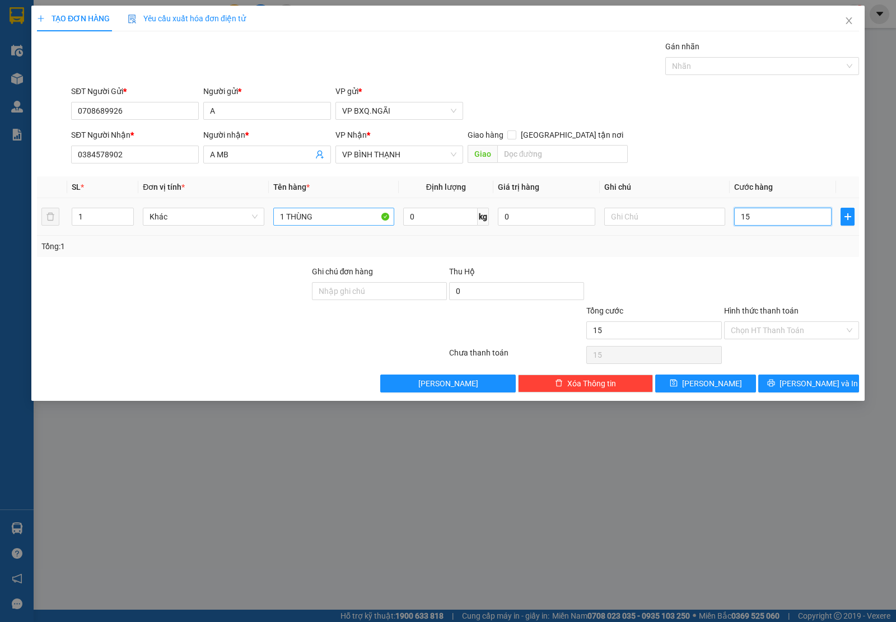
type input "150"
type input "1.500"
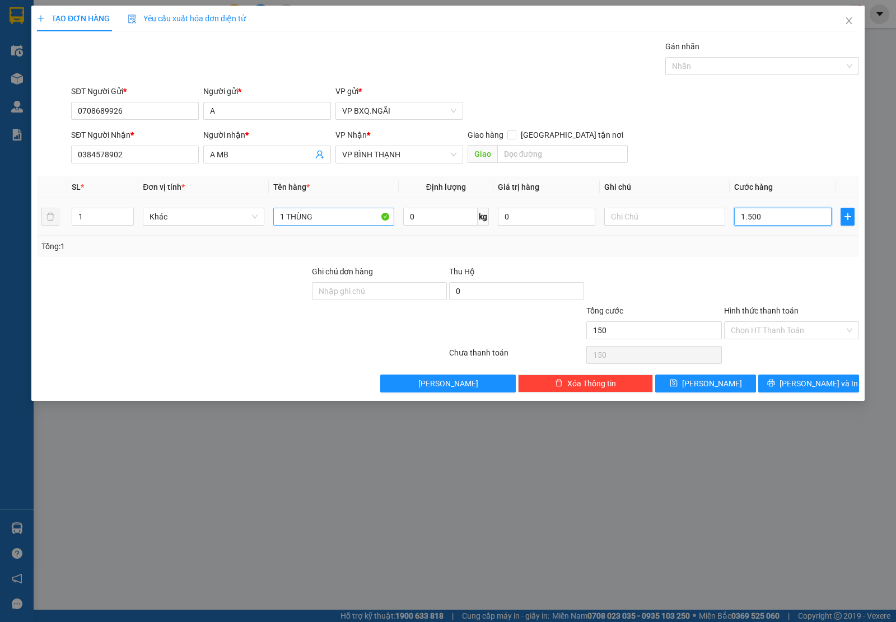
type input "1.500"
type input "15.000"
type input "150.000"
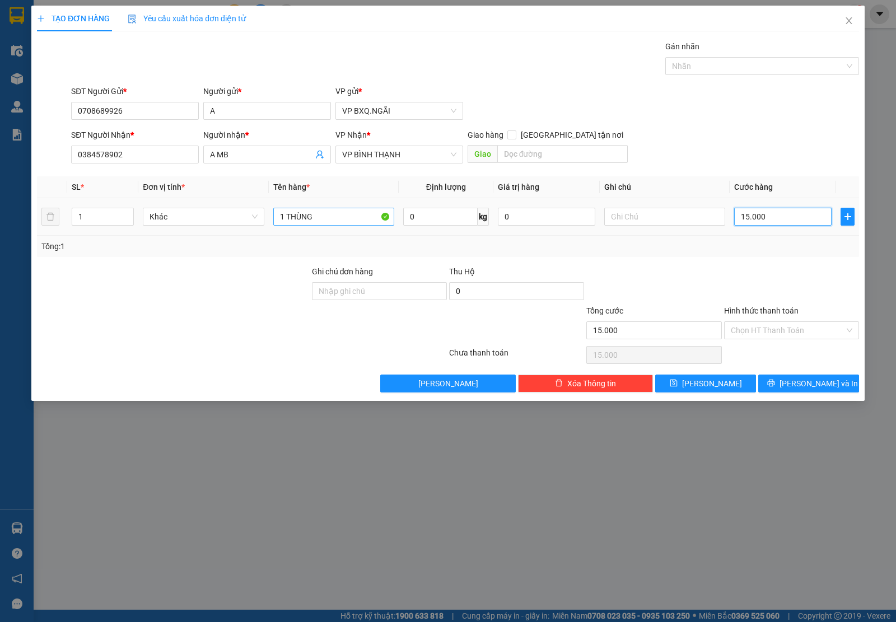
type input "150.000"
click at [770, 325] on input "Hình thức thanh toán" at bounding box center [788, 330] width 114 height 17
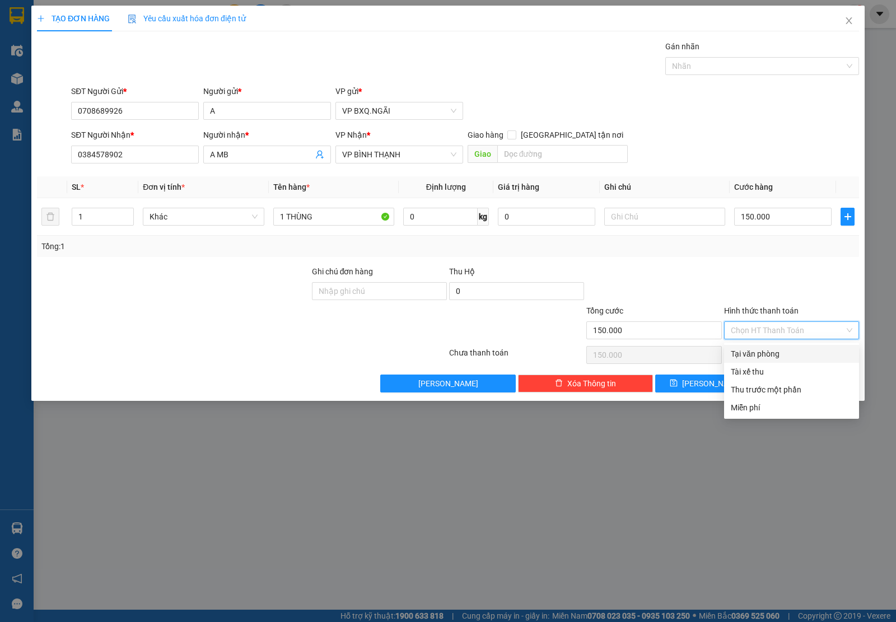
click at [773, 350] on div "Tại văn phòng" at bounding box center [791, 354] width 135 height 18
type input "0"
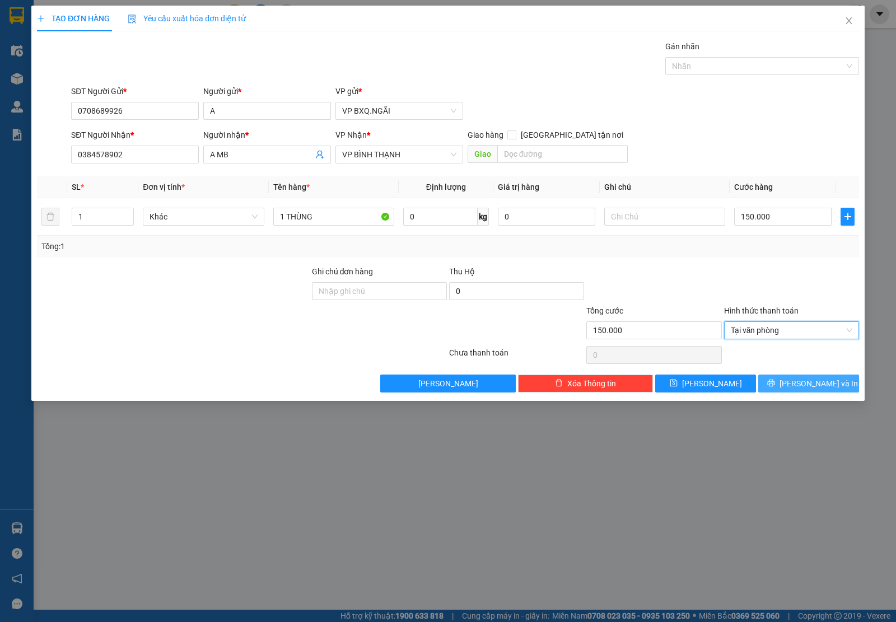
click at [799, 385] on span "[PERSON_NAME] và In" at bounding box center [819, 383] width 78 height 12
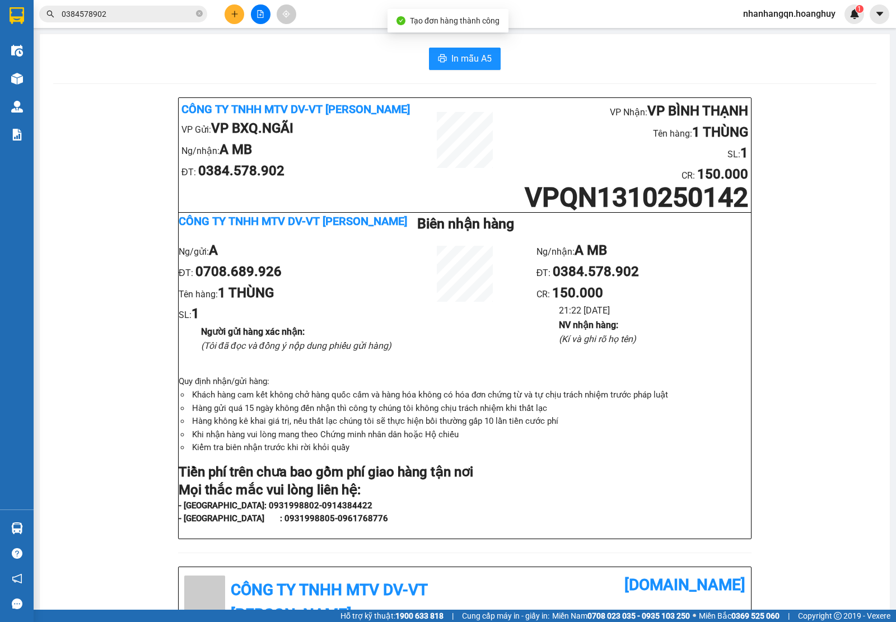
click at [136, 17] on input "0384578902" at bounding box center [128, 14] width 132 height 12
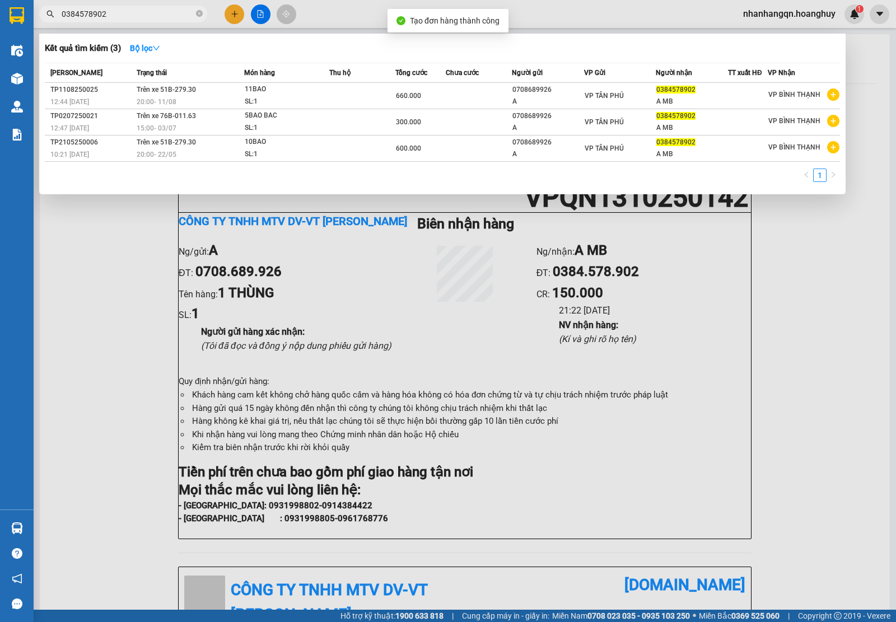
click at [136, 17] on input "0384578902" at bounding box center [128, 14] width 132 height 12
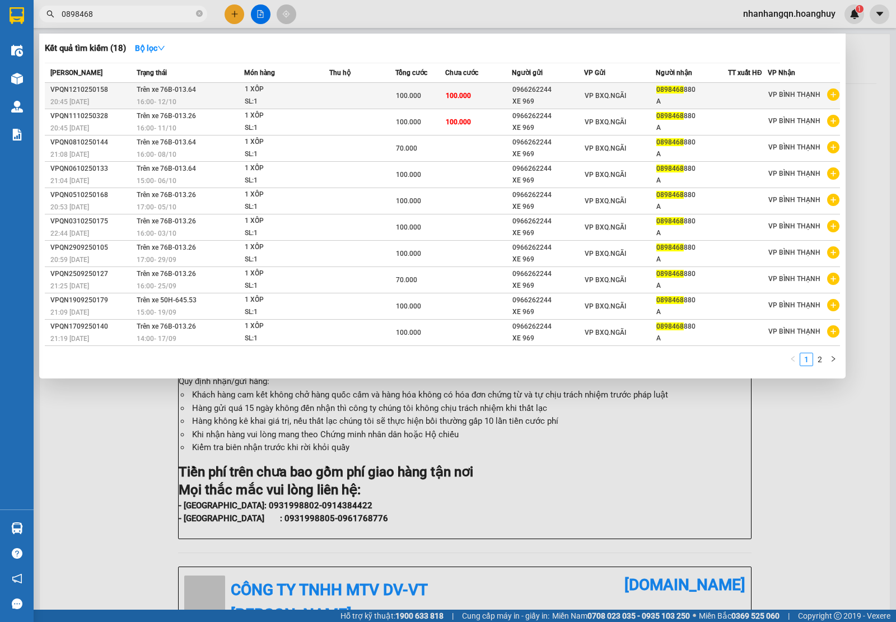
type input "0898468"
click at [455, 102] on td "100.000" at bounding box center [478, 96] width 67 height 26
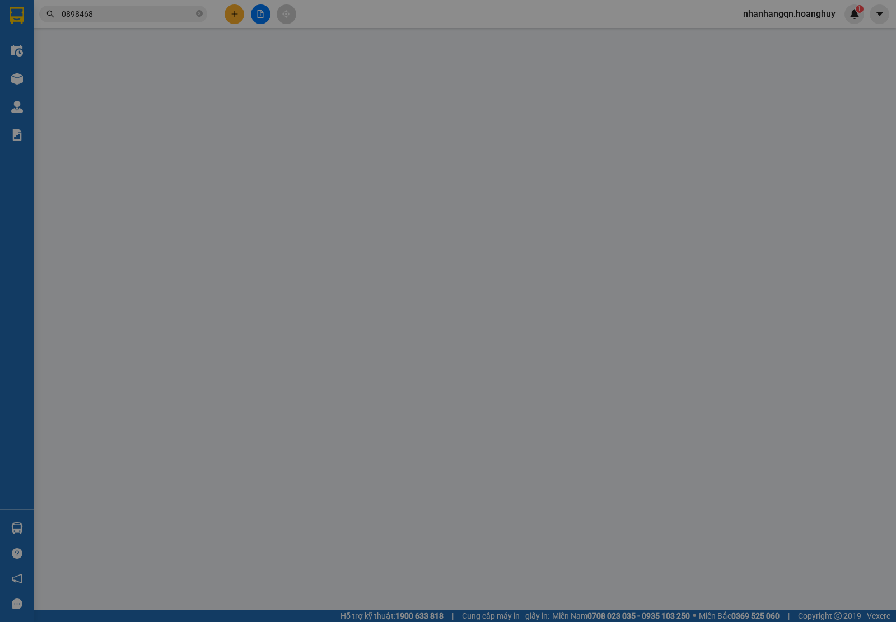
type input "0966262244"
type input "XE 969"
type input "0898468880"
type input "A"
type input "100.000"
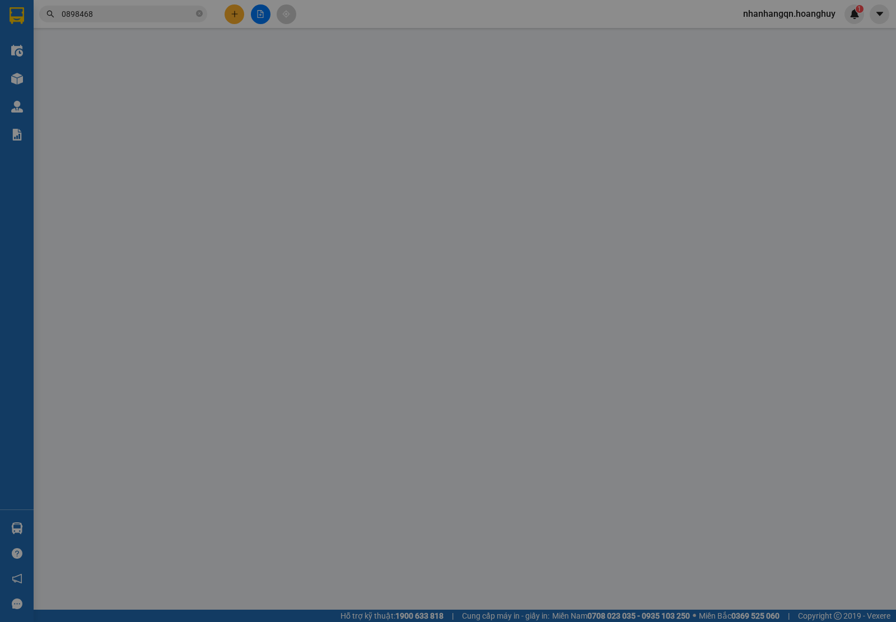
type input "100.000"
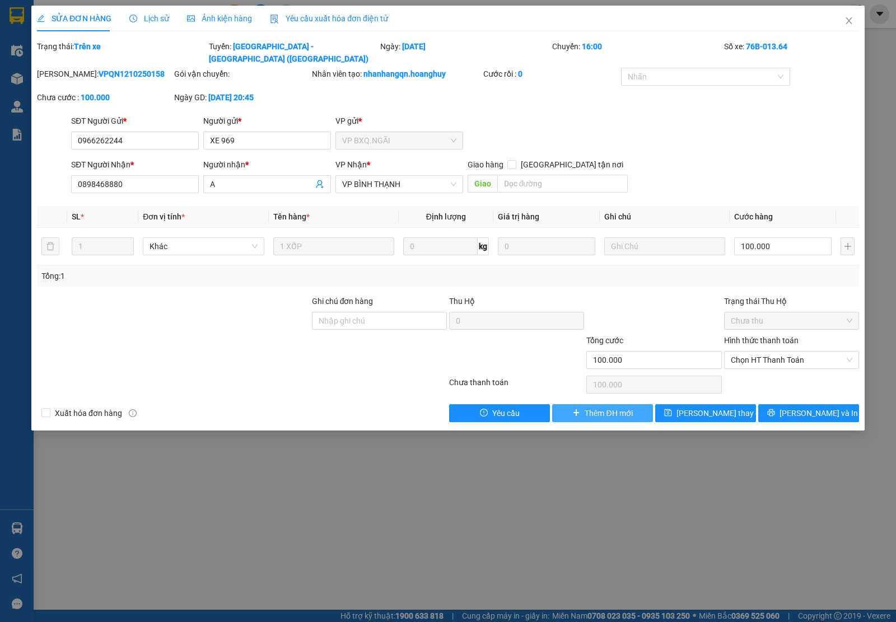
click at [598, 407] on span "Thêm ĐH mới" at bounding box center [609, 413] width 48 height 12
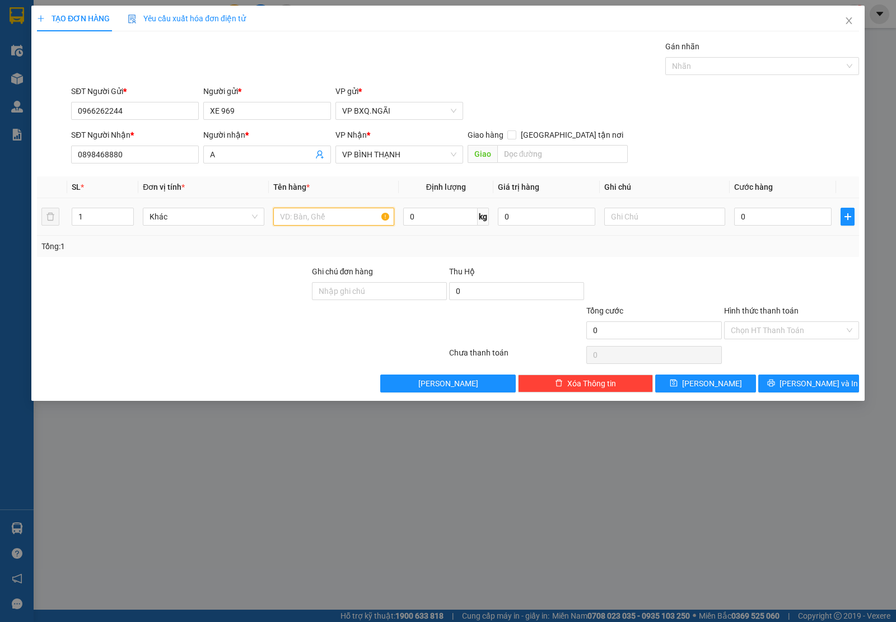
click at [309, 224] on input "text" at bounding box center [333, 217] width 121 height 18
type input "1 XỐP"
type input "1"
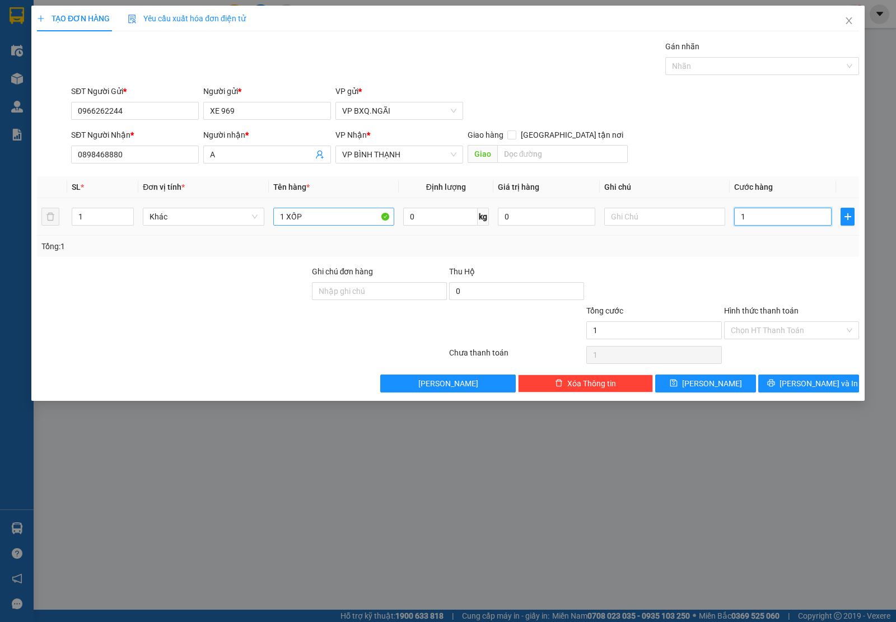
type input "10"
type input "100"
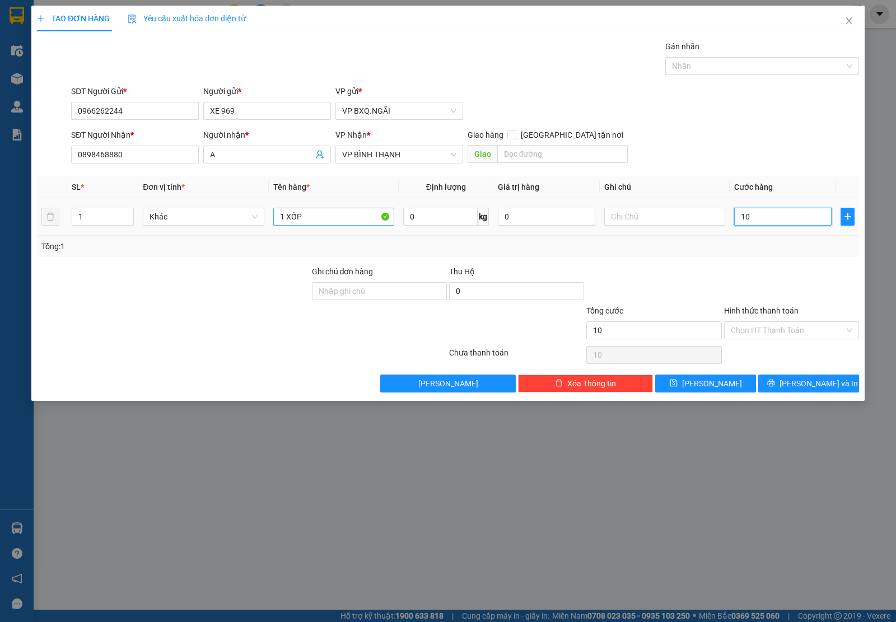
type input "100"
type input "1.000"
type input "10.000"
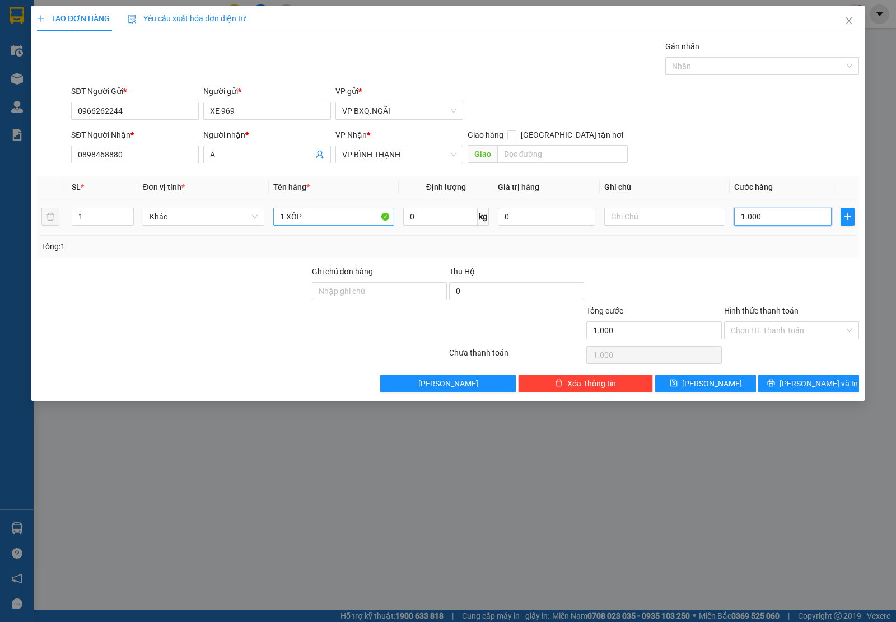
type input "10.000"
type input "100.000"
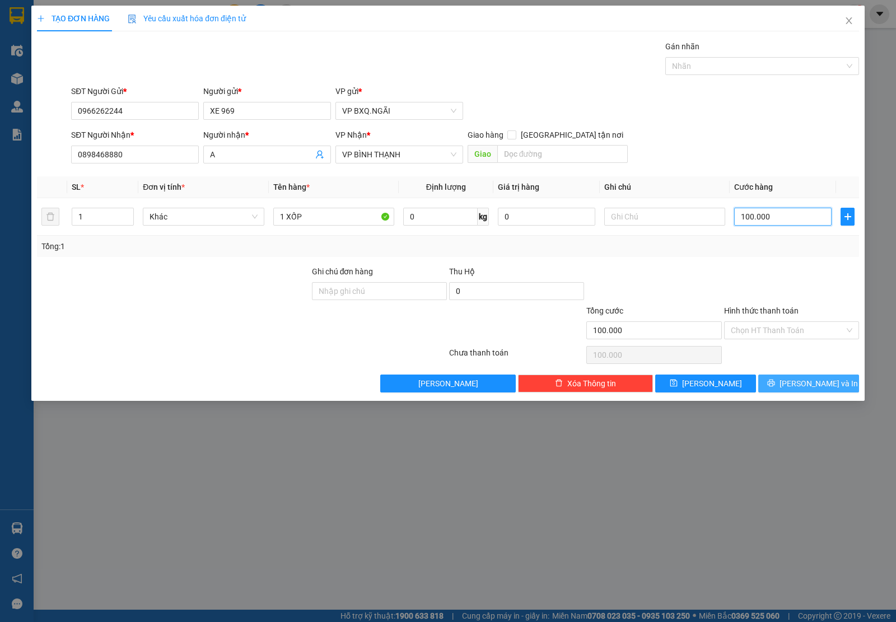
type input "100.000"
click at [774, 375] on button "[PERSON_NAME] và In" at bounding box center [808, 384] width 101 height 18
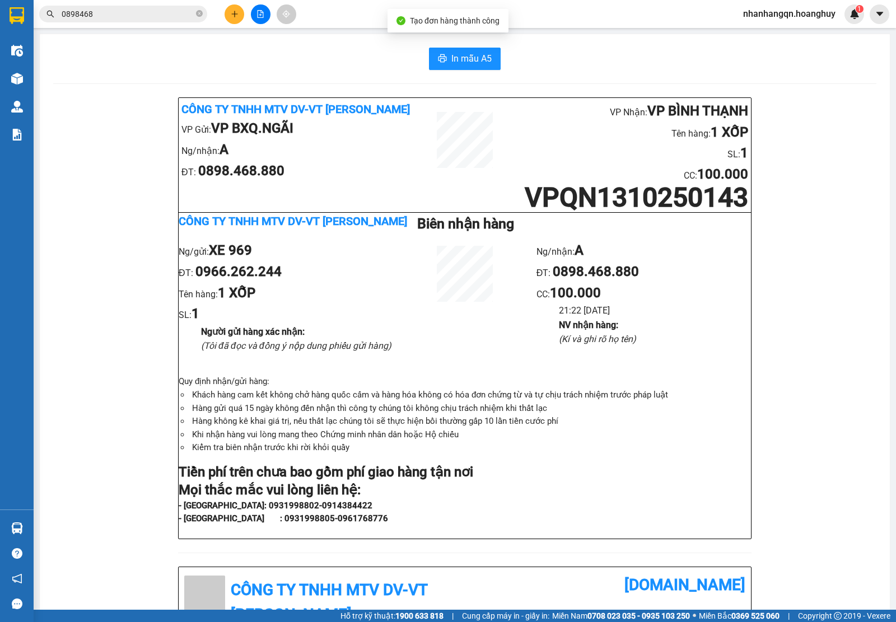
click at [99, 15] on input "0898468" at bounding box center [128, 14] width 132 height 12
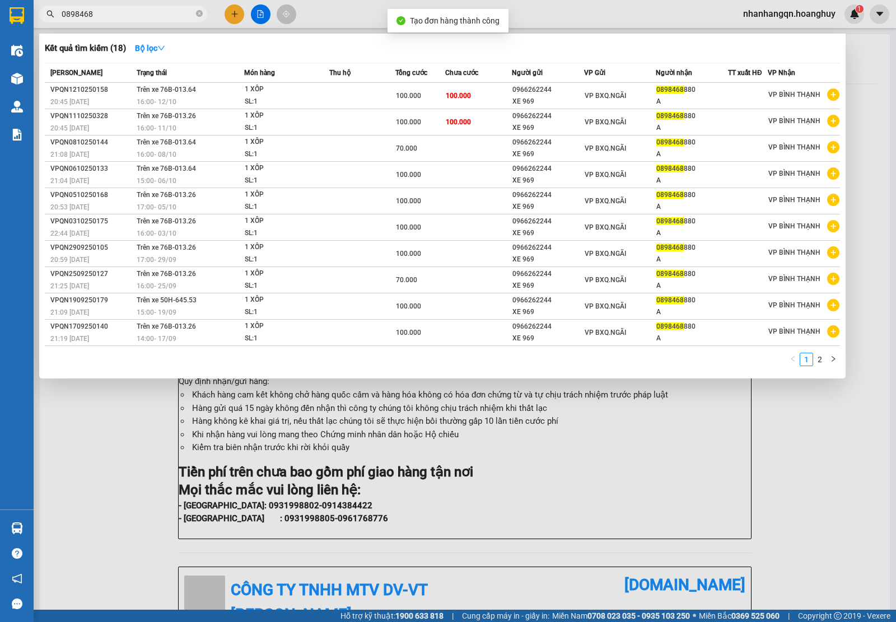
click at [99, 15] on input "0898468" at bounding box center [128, 14] width 132 height 12
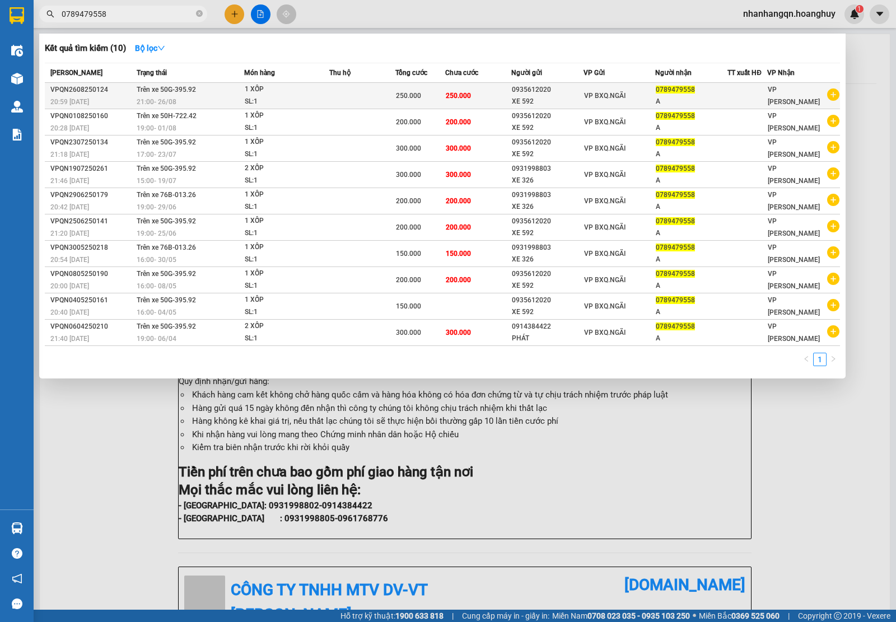
type input "0789479558"
click at [706, 94] on div "0789479558" at bounding box center [691, 90] width 71 height 12
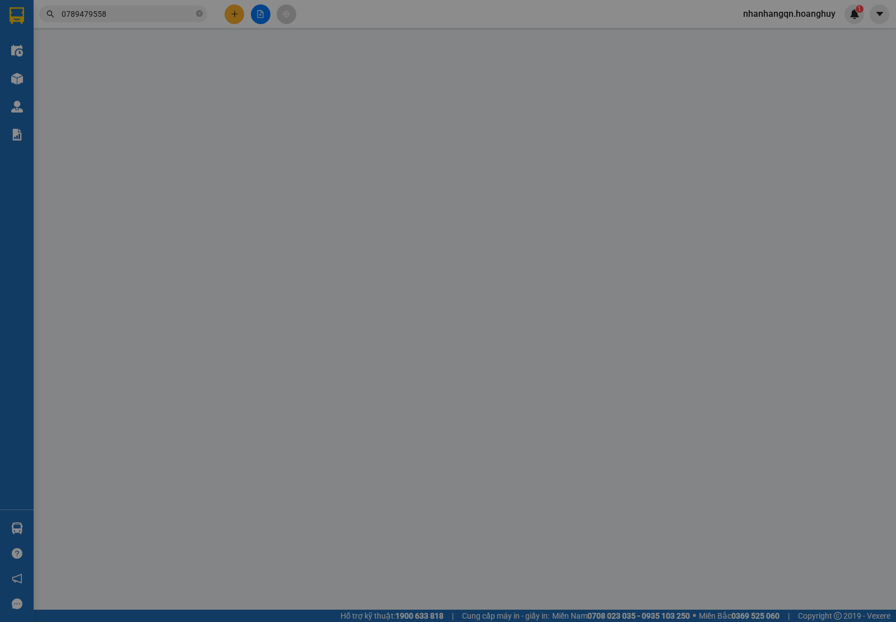
type input "0935612020"
type input "XE 592"
type input "0789479558"
type input "A"
type input "250.000"
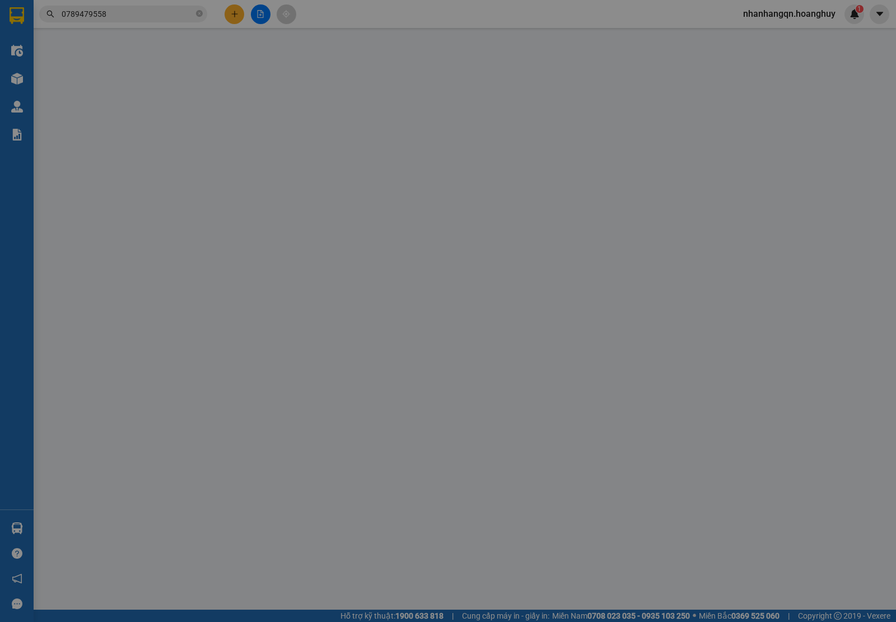
type input "250.000"
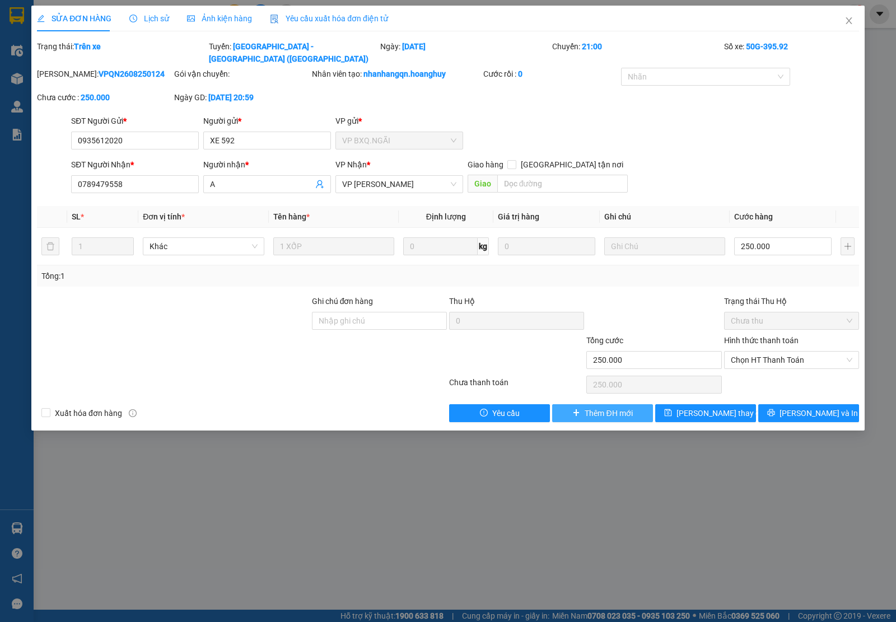
click at [614, 407] on span "Thêm ĐH mới" at bounding box center [609, 413] width 48 height 12
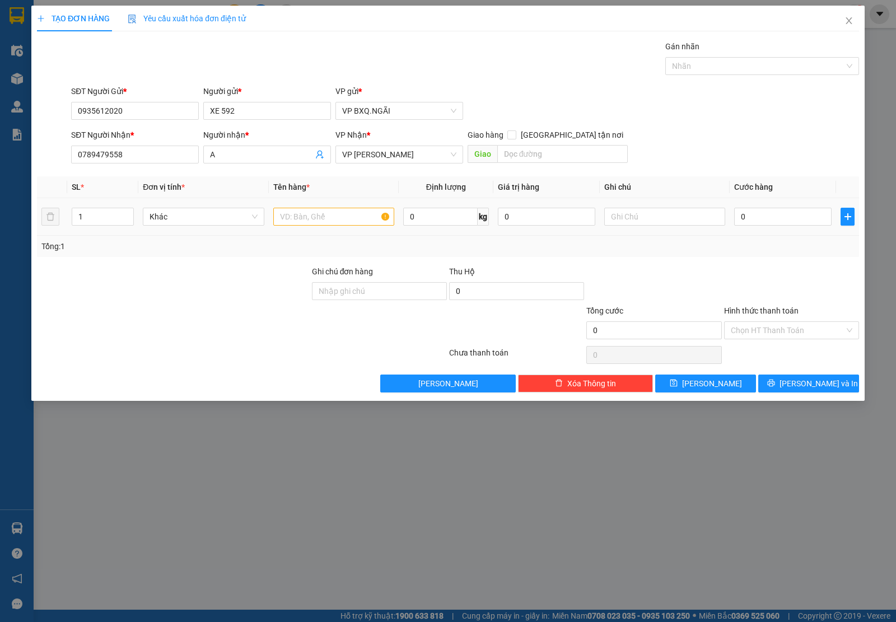
click at [323, 205] on td at bounding box center [334, 217] width 130 height 38
click at [325, 213] on input "text" at bounding box center [333, 217] width 121 height 18
type input "1 XỐP"
type input "1"
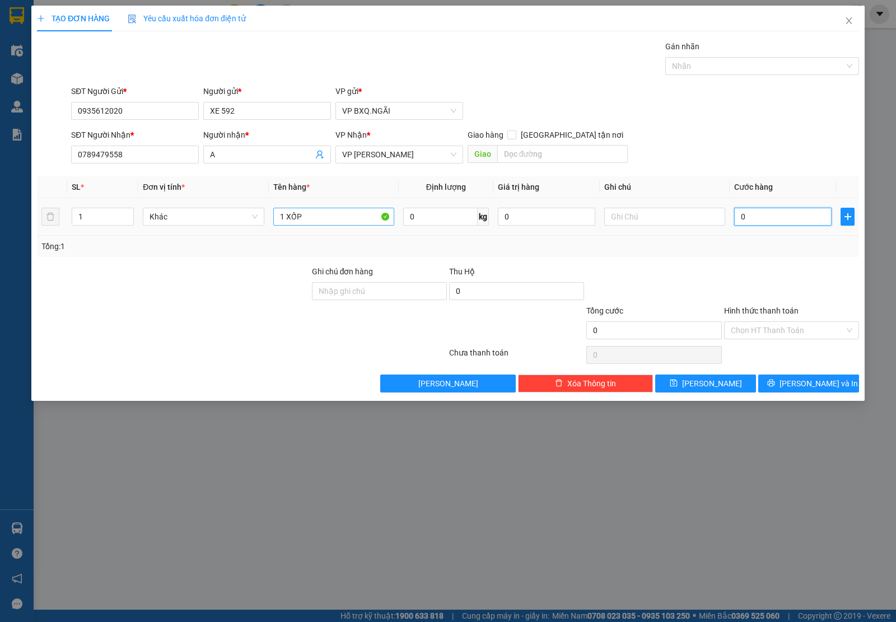
type input "1"
type input "15"
type input "150"
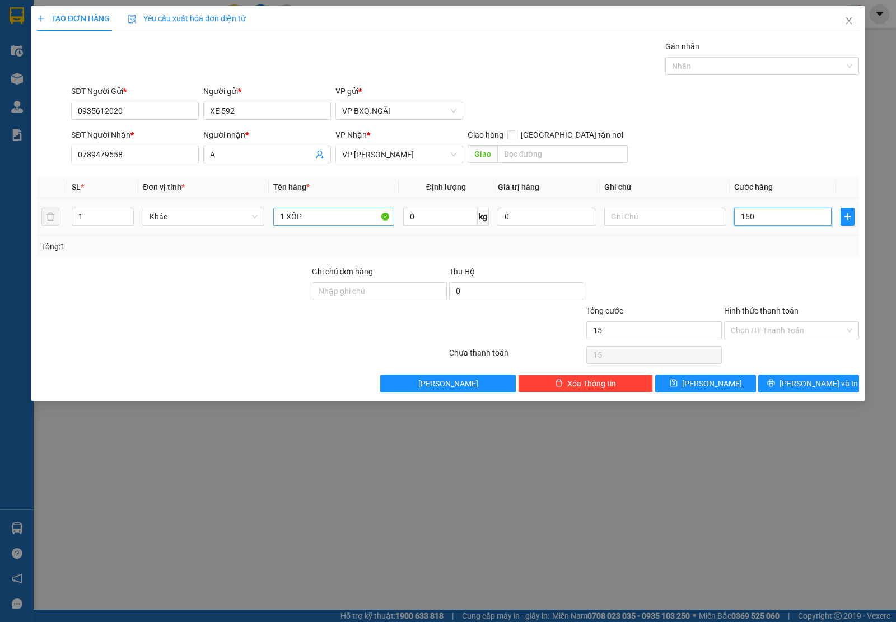
type input "150"
type input "1.500"
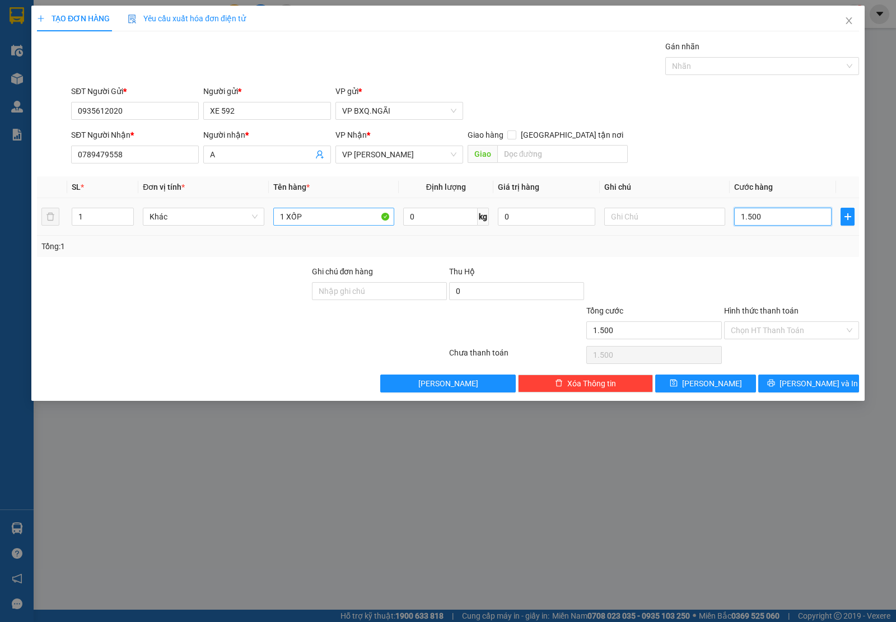
type input "15.000"
type input "150.000"
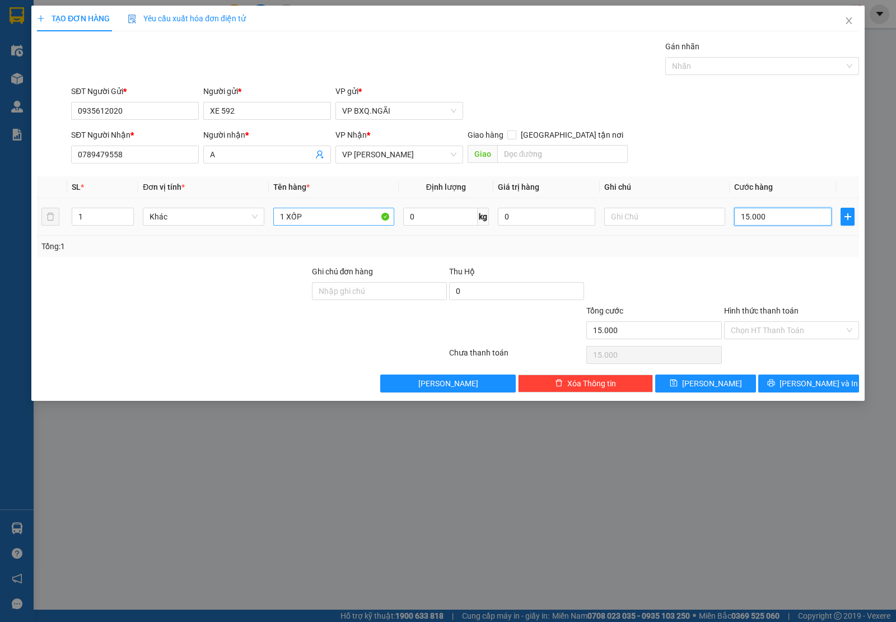
type input "150.000"
click at [775, 387] on icon "printer" at bounding box center [771, 383] width 8 height 8
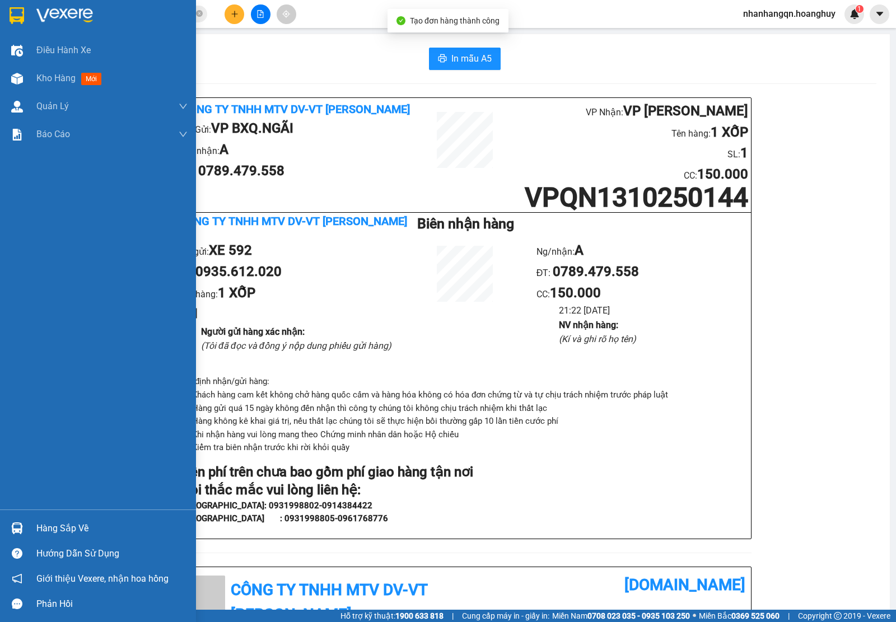
click at [15, 11] on img at bounding box center [17, 15] width 15 height 17
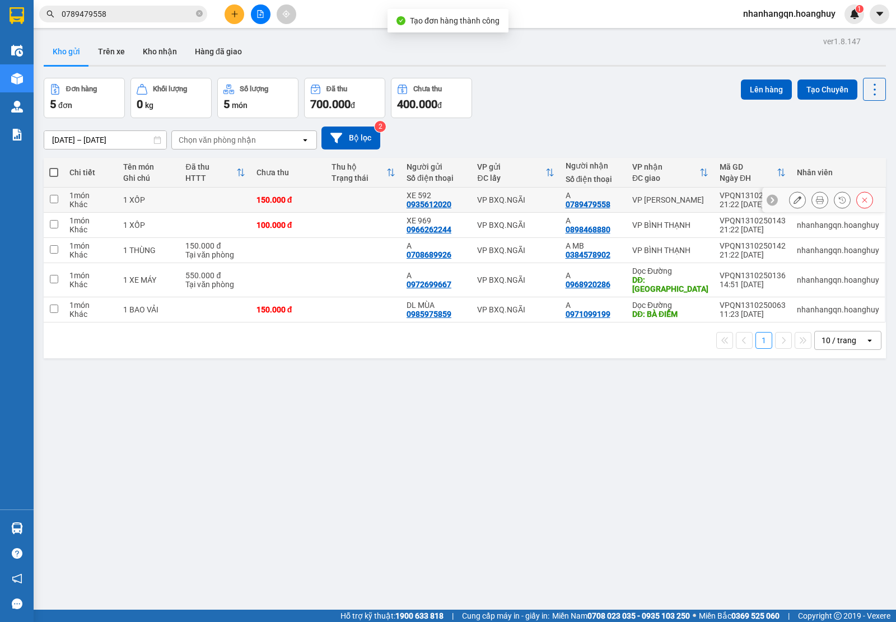
click at [572, 198] on div "A" at bounding box center [593, 195] width 55 height 9
checkbox input "true"
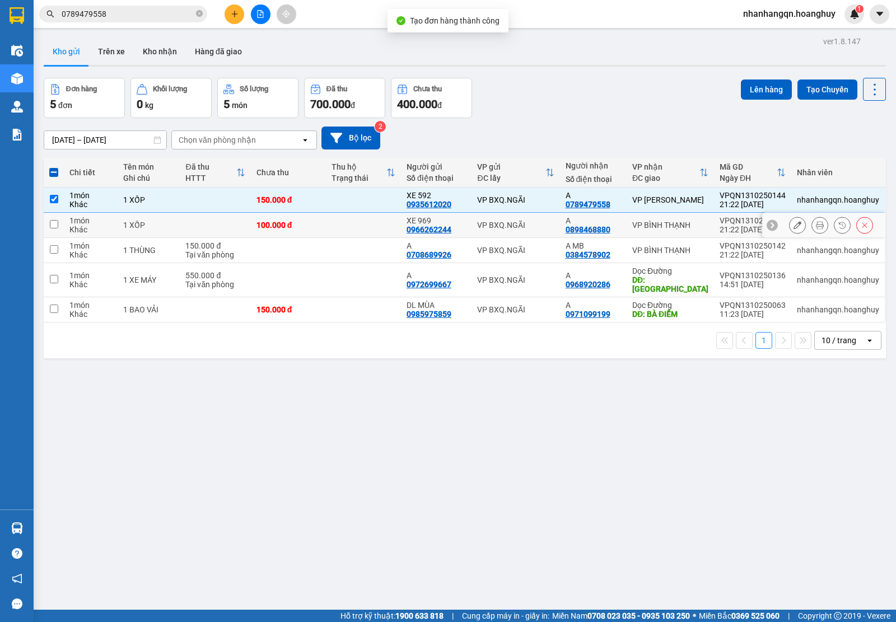
click at [535, 223] on div "VP BXQ.NGÃI" at bounding box center [515, 225] width 77 height 9
checkbox input "true"
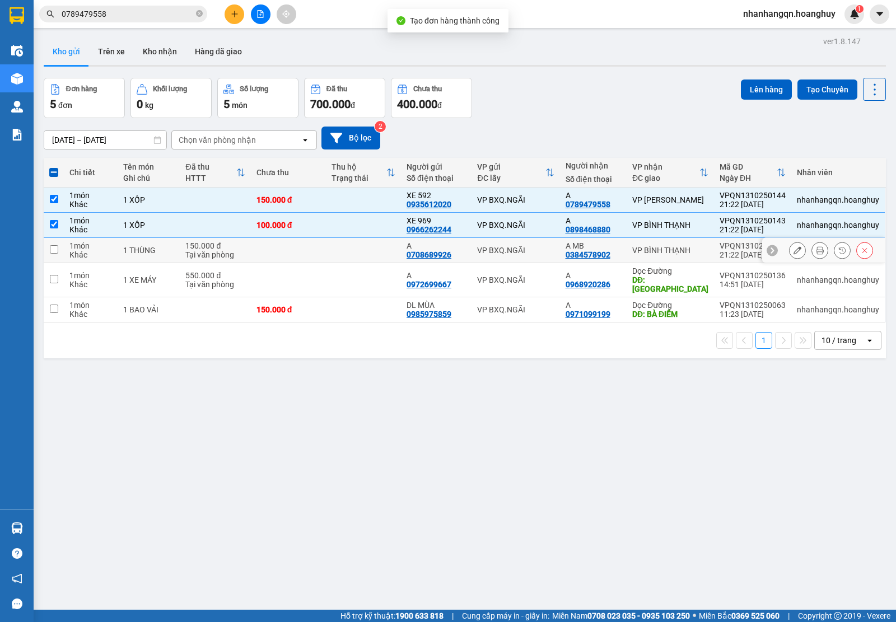
click at [545, 246] on div "VP BXQ.NGÃI" at bounding box center [515, 250] width 77 height 9
checkbox input "true"
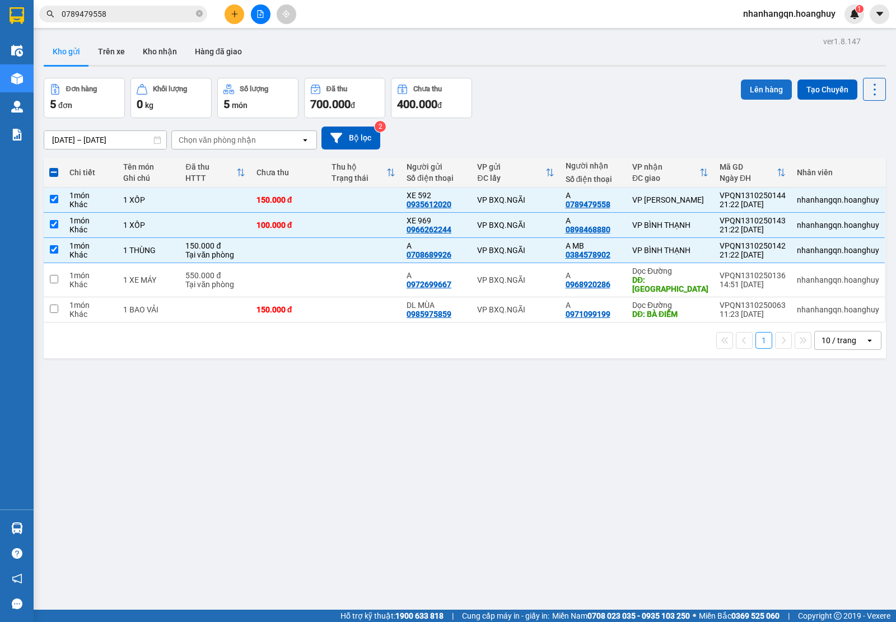
click at [754, 95] on button "Lên hàng" at bounding box center [766, 90] width 51 height 20
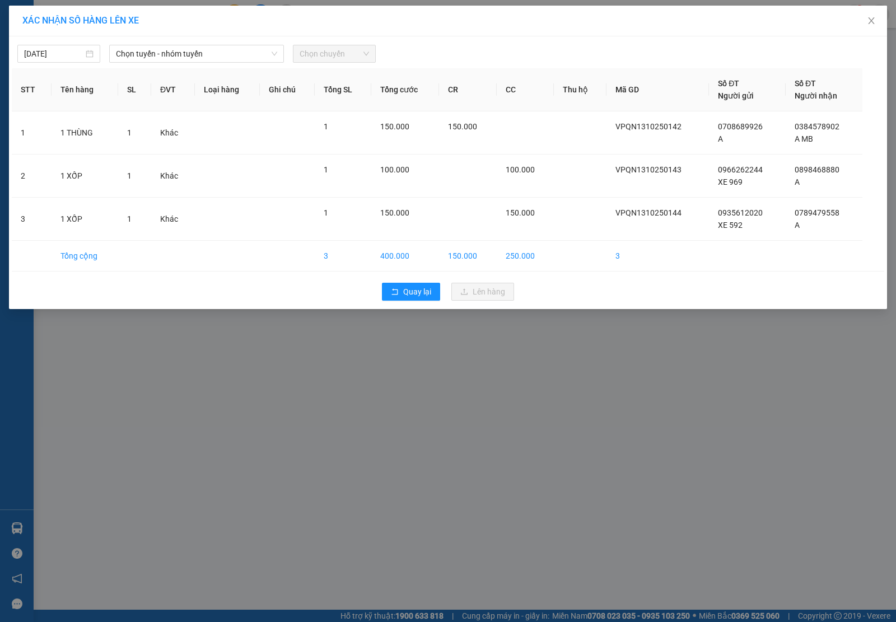
click at [188, 44] on div "[DATE] Chọn tuyến - nhóm tuyến Chọn chuyến" at bounding box center [448, 51] width 872 height 24
click at [177, 58] on span "Chọn tuyến - nhóm tuyến" at bounding box center [196, 53] width 161 height 17
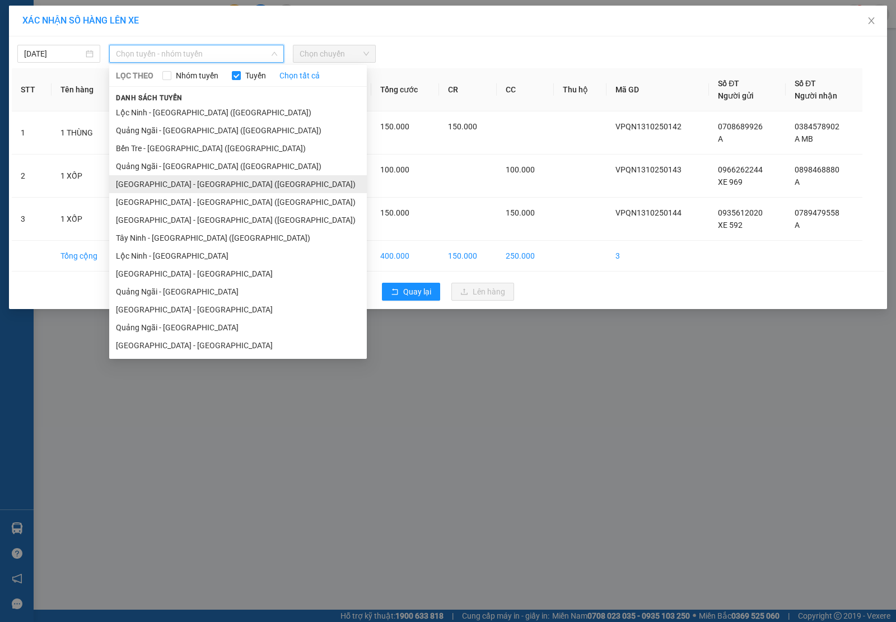
click at [216, 189] on li "[GEOGRAPHIC_DATA] - [GEOGRAPHIC_DATA] ([GEOGRAPHIC_DATA])" at bounding box center [238, 184] width 258 height 18
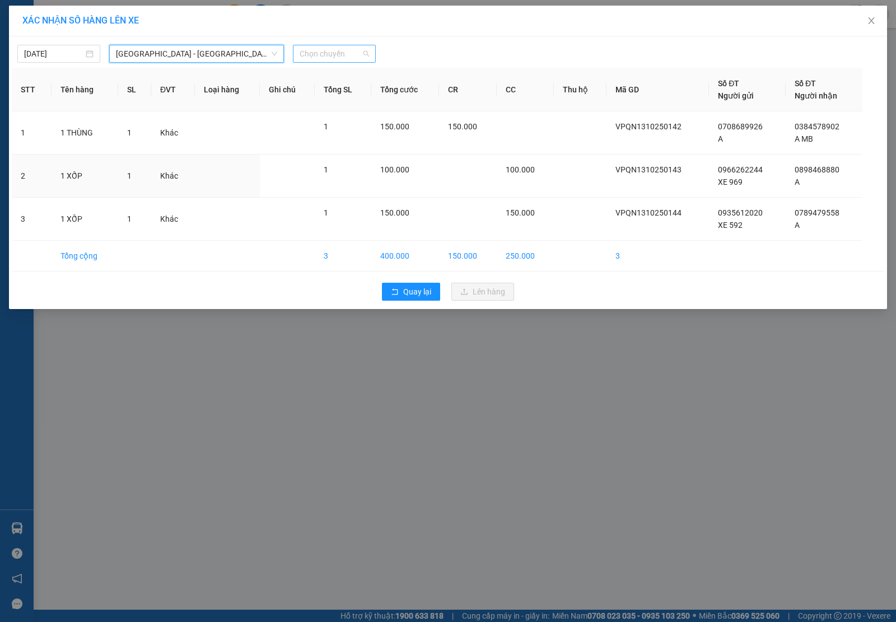
click at [325, 45] on span "Chọn chuyến" at bounding box center [334, 53] width 69 height 17
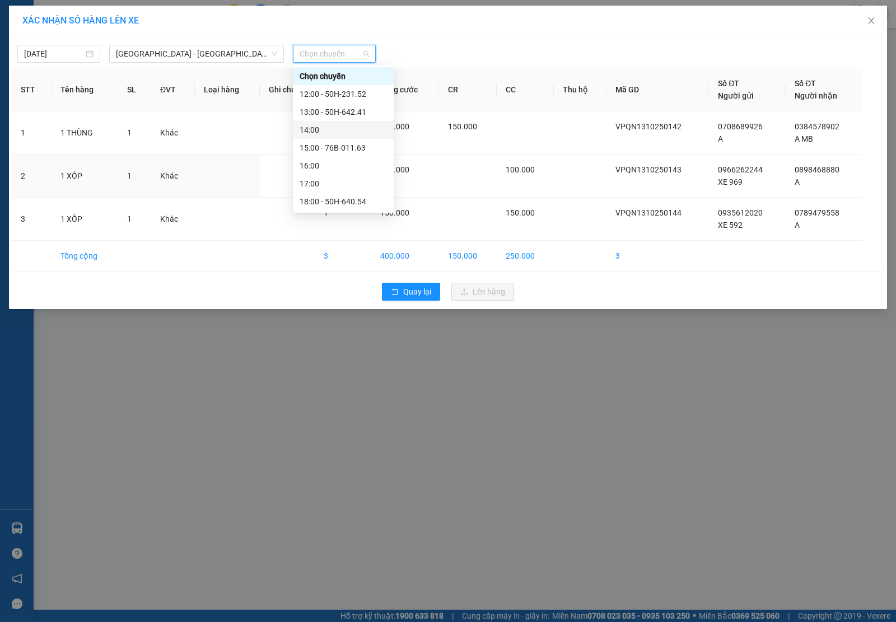
click at [346, 121] on div "14:00" at bounding box center [343, 130] width 101 height 18
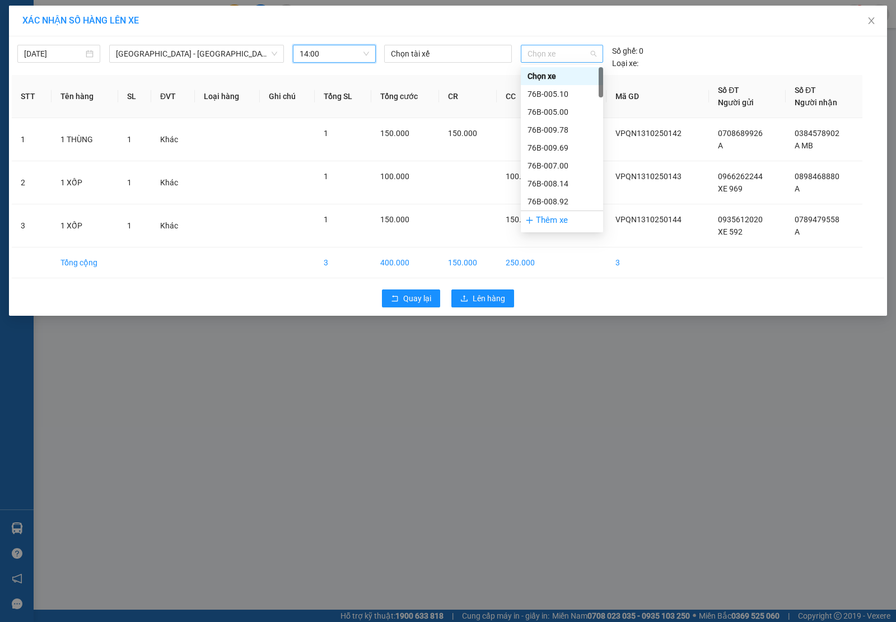
click at [550, 54] on span "Chọn xe" at bounding box center [562, 53] width 69 height 17
type input "13"
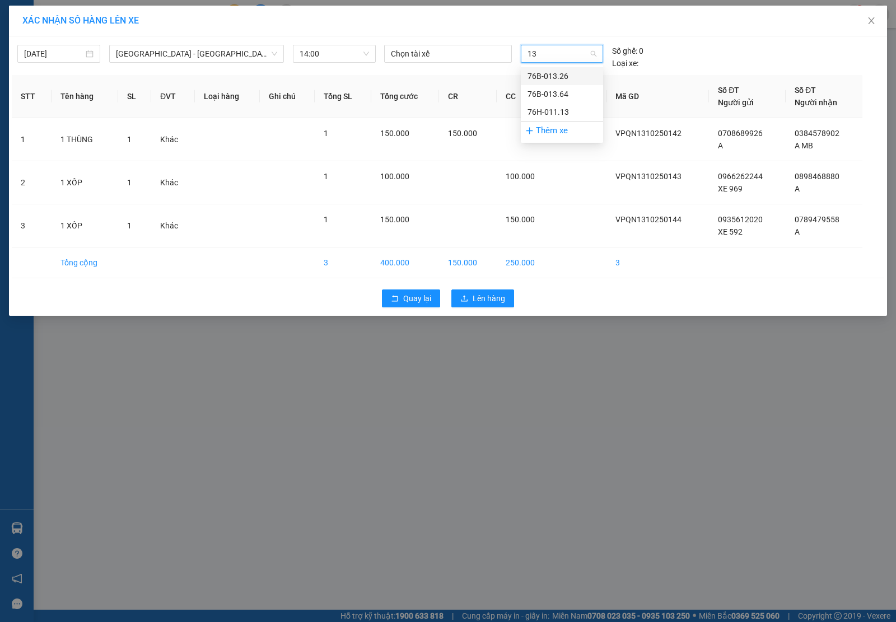
click at [561, 79] on div "76B-013.26" at bounding box center [562, 76] width 69 height 12
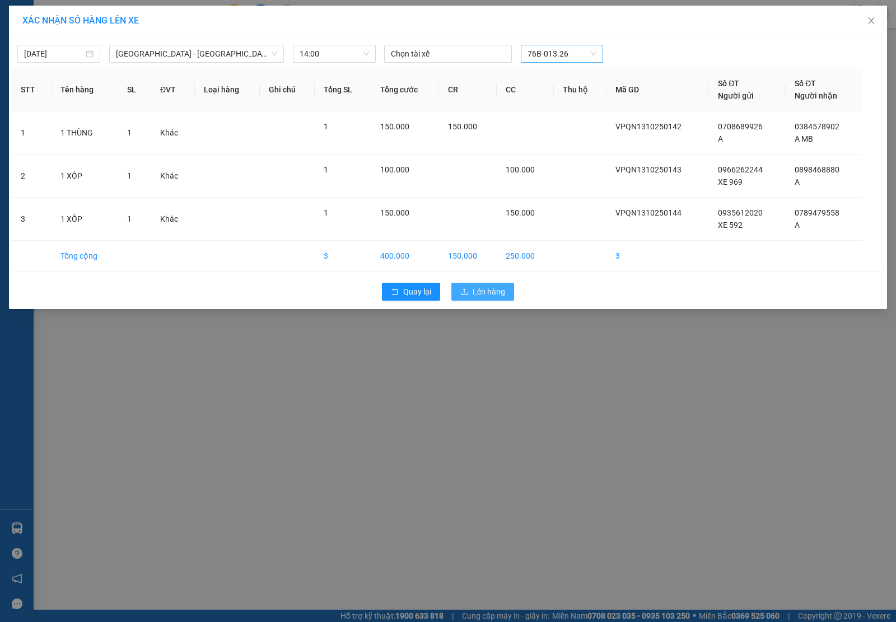
drag, startPoint x: 483, startPoint y: 296, endPoint x: 478, endPoint y: 298, distance: 5.8
click at [482, 296] on span "Lên hàng" at bounding box center [489, 292] width 32 height 12
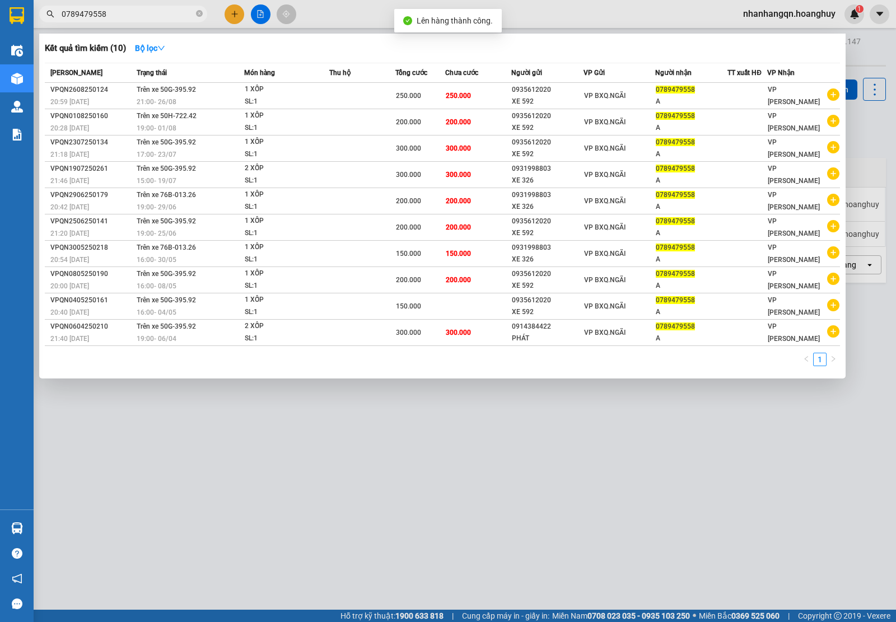
click at [118, 18] on input "0789479558" at bounding box center [128, 14] width 132 height 12
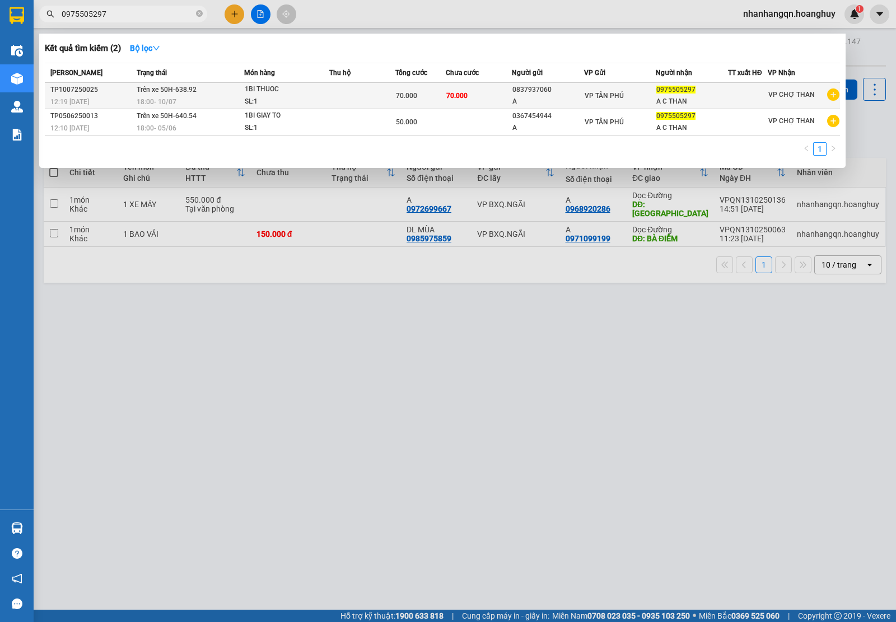
type input "0975505297"
click at [622, 107] on td "VP TÂN PHÚ" at bounding box center [620, 96] width 72 height 26
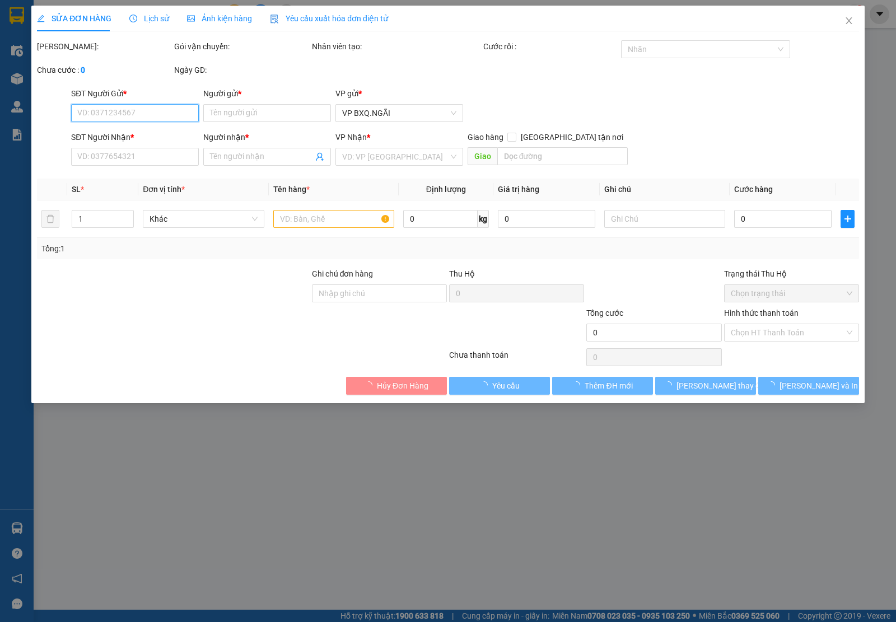
type input "0837937060"
type input "A"
type input "0975505297"
type input "A C THAN"
type input "70.000"
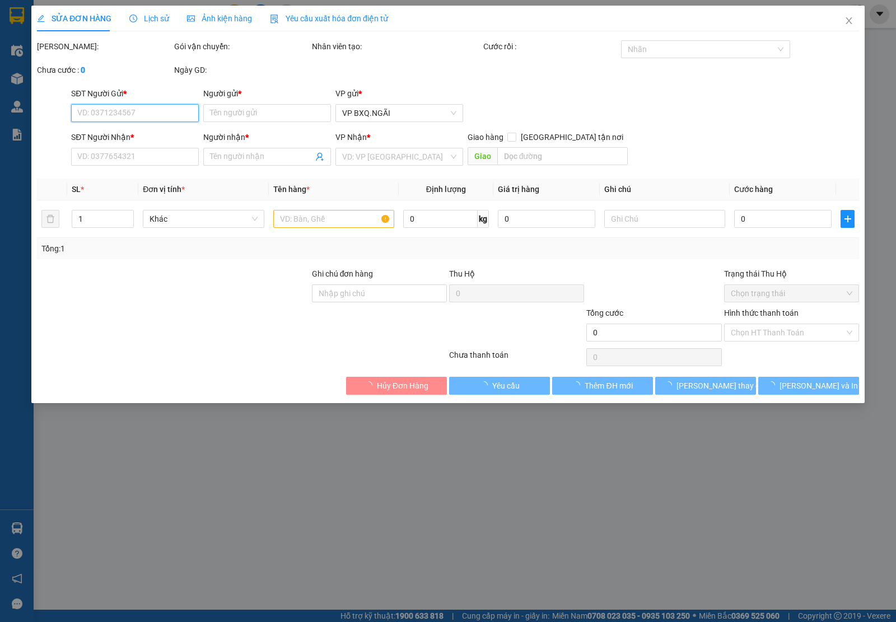
type input "70.000"
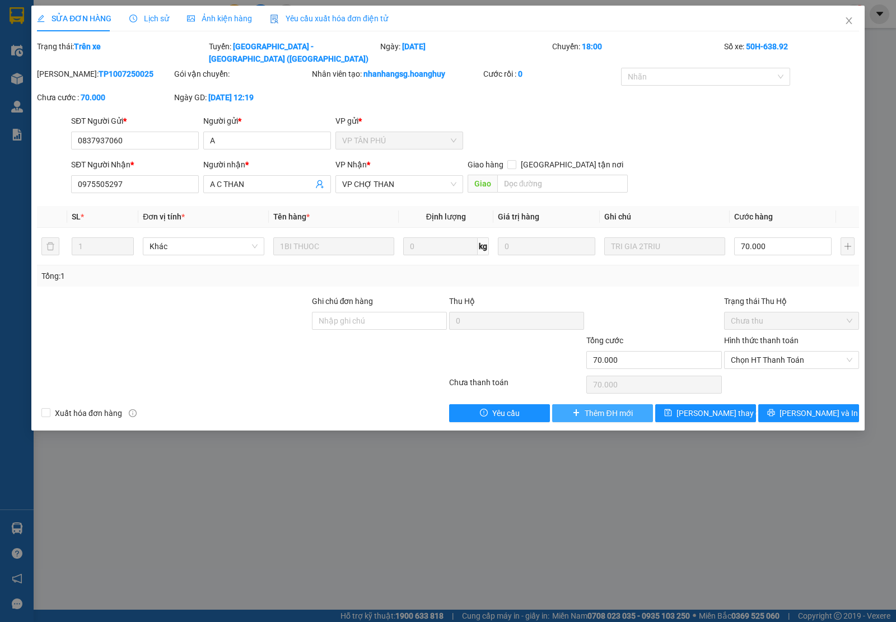
click at [601, 408] on button "Thêm ĐH mới" at bounding box center [602, 413] width 101 height 18
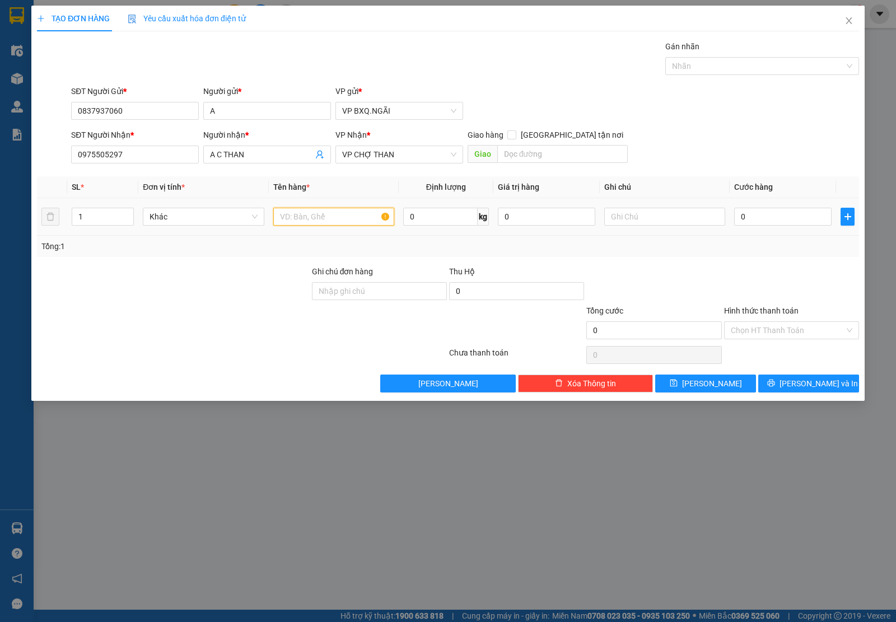
click at [308, 216] on input "text" at bounding box center [333, 217] width 121 height 18
type input "1 [PERSON_NAME]"
type input "5"
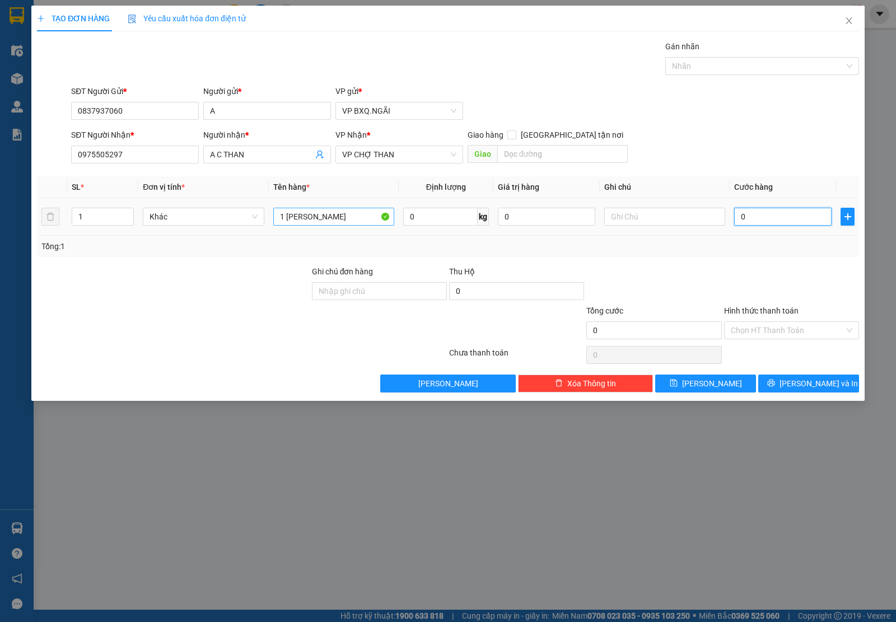
type input "5"
type input "50"
type input "500"
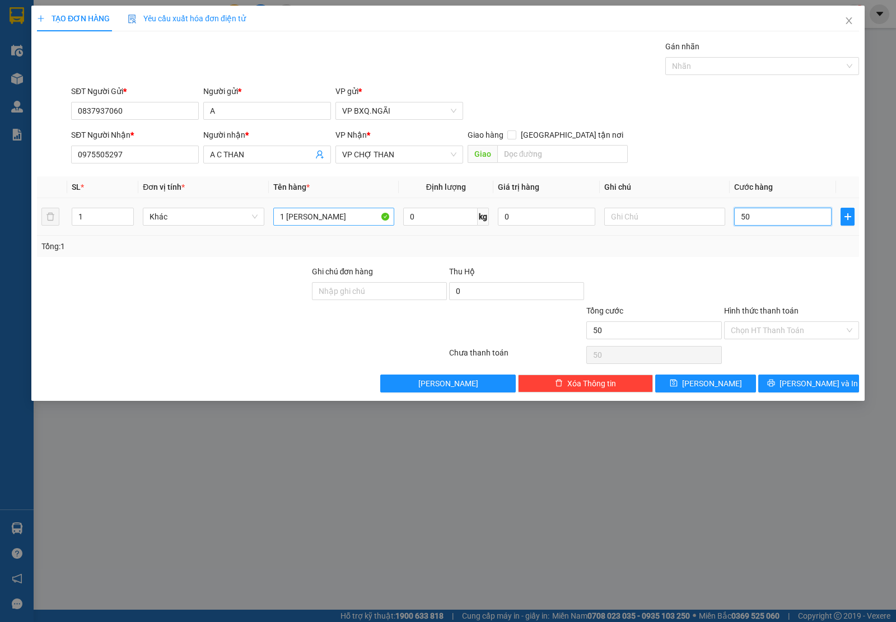
type input "500"
type input "5.000"
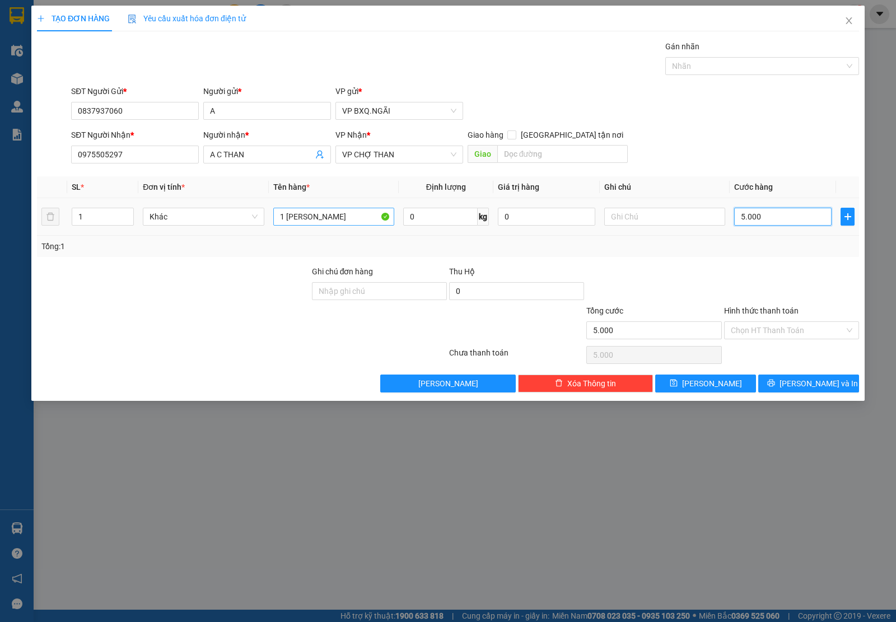
type input "50.000"
click at [801, 384] on span "[PERSON_NAME] và In" at bounding box center [819, 383] width 78 height 12
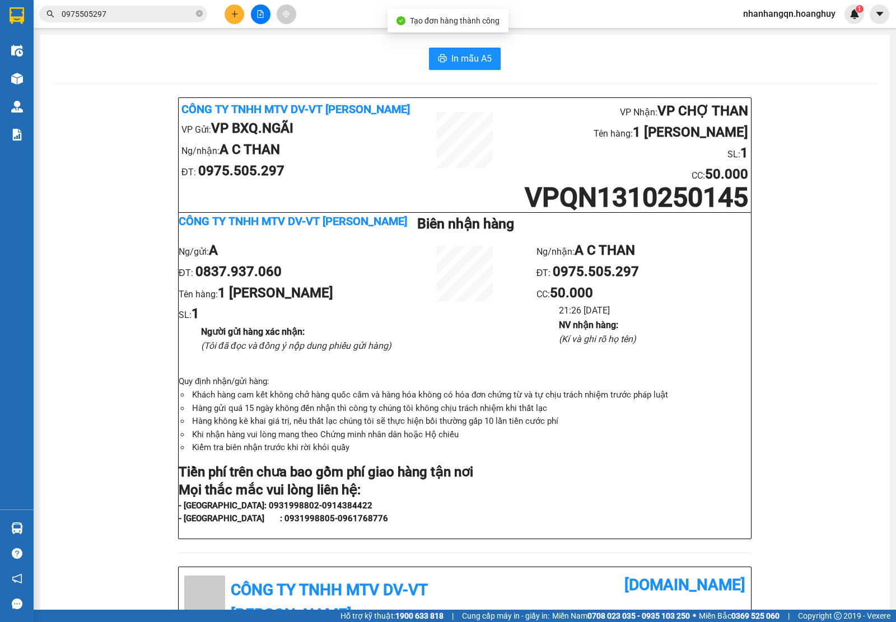
click at [109, 4] on div "Kết quả tìm kiếm ( 2 ) Bộ lọc Mã ĐH Trạng thái Món hàng Thu hộ Tổng cước Chưa c…" at bounding box center [109, 14] width 218 height 20
click at [109, 7] on div "Kết quả tìm kiếm ( 2 ) Bộ lọc Mã ĐH Trạng thái Món hàng Thu hộ Tổng cước Chưa c…" at bounding box center [109, 14] width 218 height 20
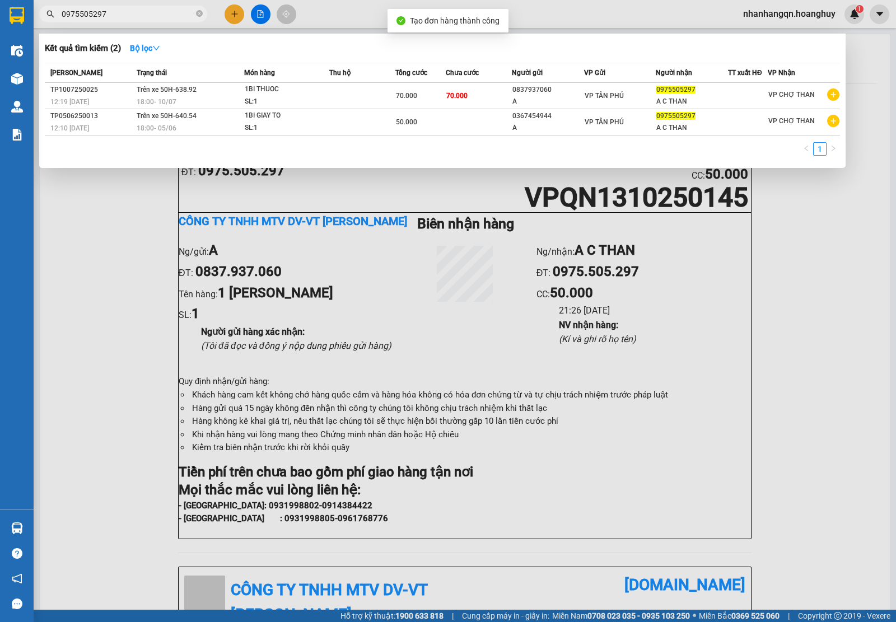
click at [109, 7] on span "0975505297" at bounding box center [123, 14] width 168 height 17
drag, startPoint x: 109, startPoint y: 7, endPoint x: 110, endPoint y: 14, distance: 7.3
click at [109, 7] on span "0975505297" at bounding box center [123, 14] width 168 height 17
click at [110, 14] on input "0975505297" at bounding box center [128, 14] width 132 height 12
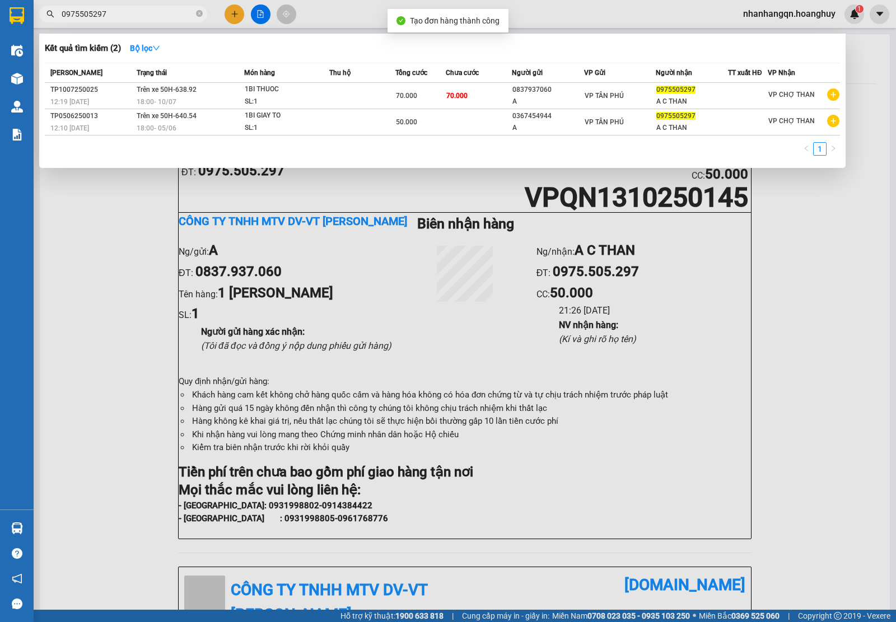
click at [110, 14] on input "0975505297" at bounding box center [128, 14] width 132 height 12
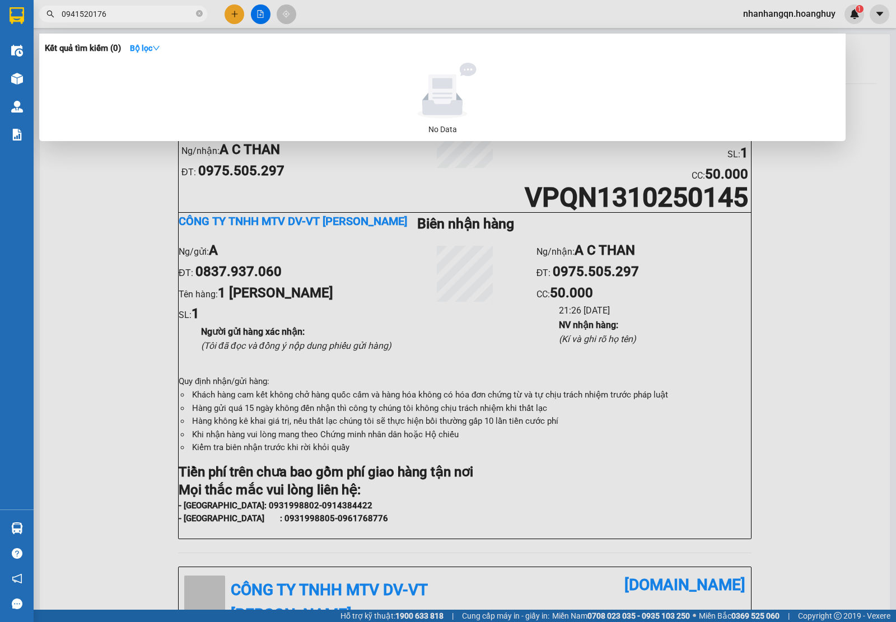
click at [135, 12] on input "0941520176" at bounding box center [128, 14] width 132 height 12
type input "0941520176"
click at [231, 10] on div at bounding box center [448, 311] width 896 height 622
click at [231, 10] on icon "plus" at bounding box center [235, 14] width 8 height 8
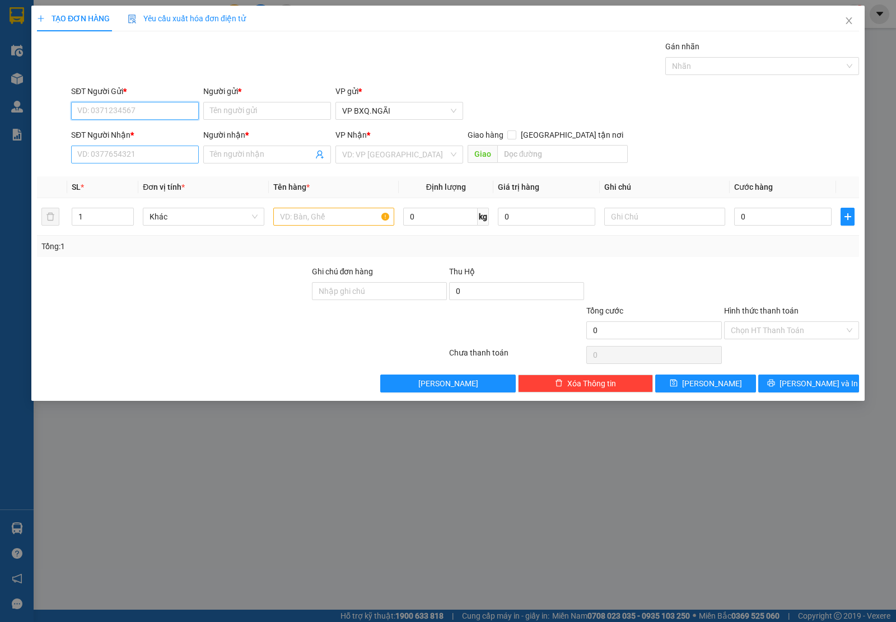
paste input "0941520176"
type input "0941520176"
click at [152, 162] on input "SĐT Người Nhận *" at bounding box center [135, 155] width 128 height 18
paste input "0941520176"
type input "0941520176"
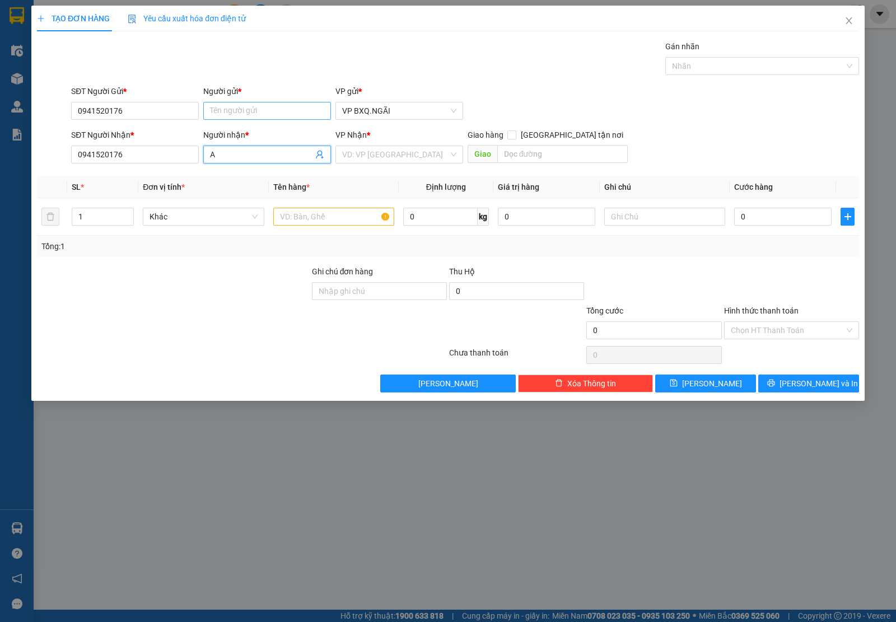
type input "A"
click at [230, 115] on input "Người gửi *" at bounding box center [267, 111] width 128 height 18
type input "A"
click at [354, 155] on input "search" at bounding box center [395, 154] width 106 height 17
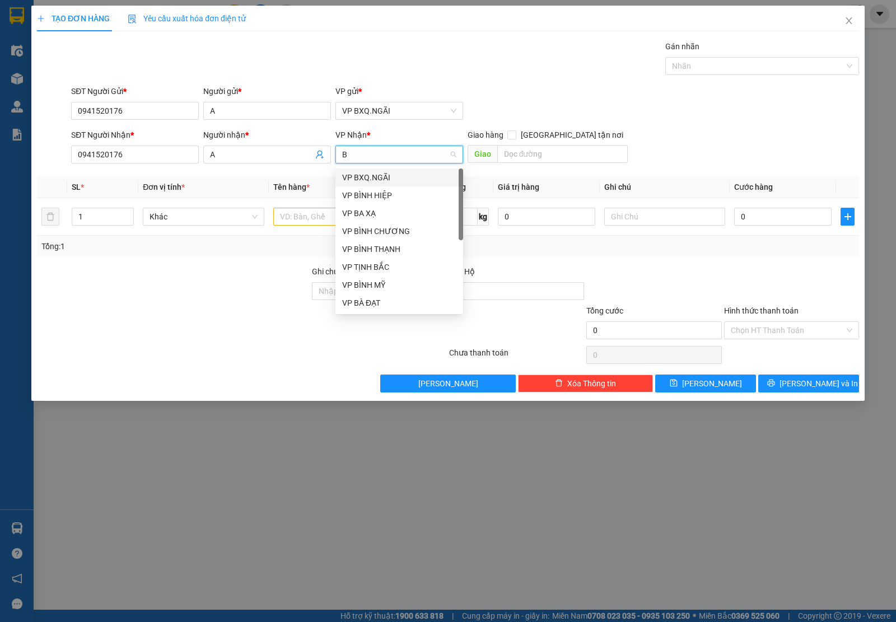
type input "BH"
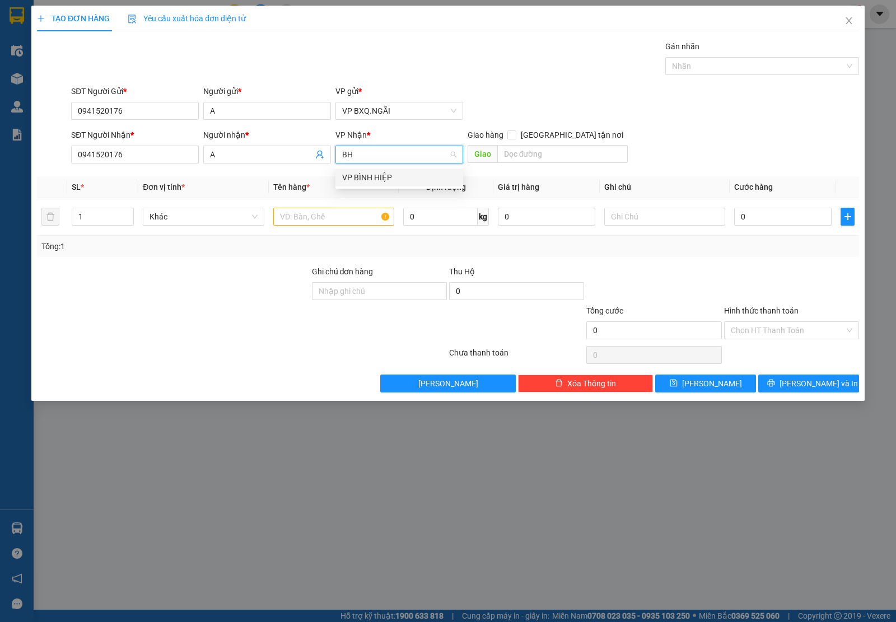
click at [360, 179] on div "VP BÌNH HIỆP" at bounding box center [399, 177] width 114 height 12
click at [335, 219] on input "text" at bounding box center [333, 217] width 121 height 18
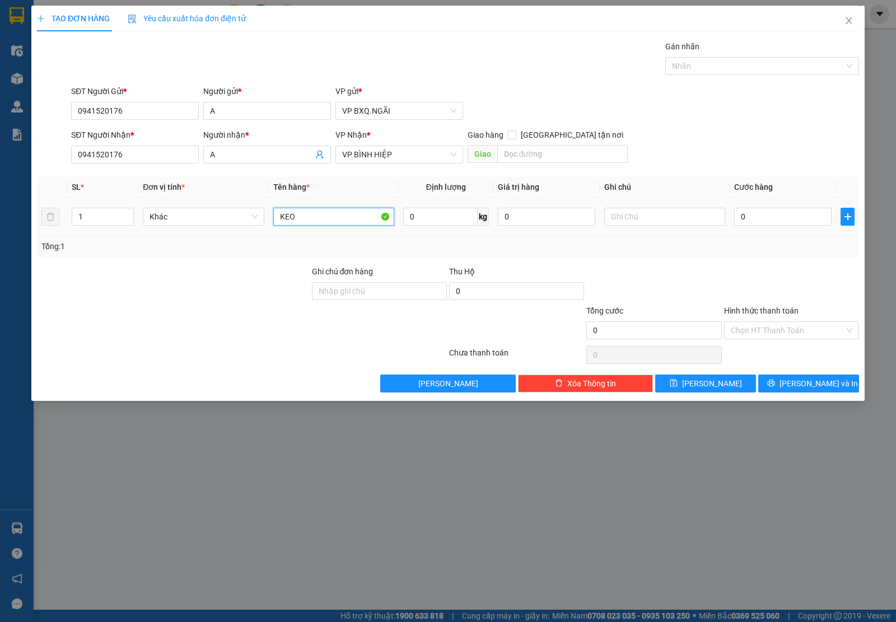
type input "KEO"
type input "9"
type input "90"
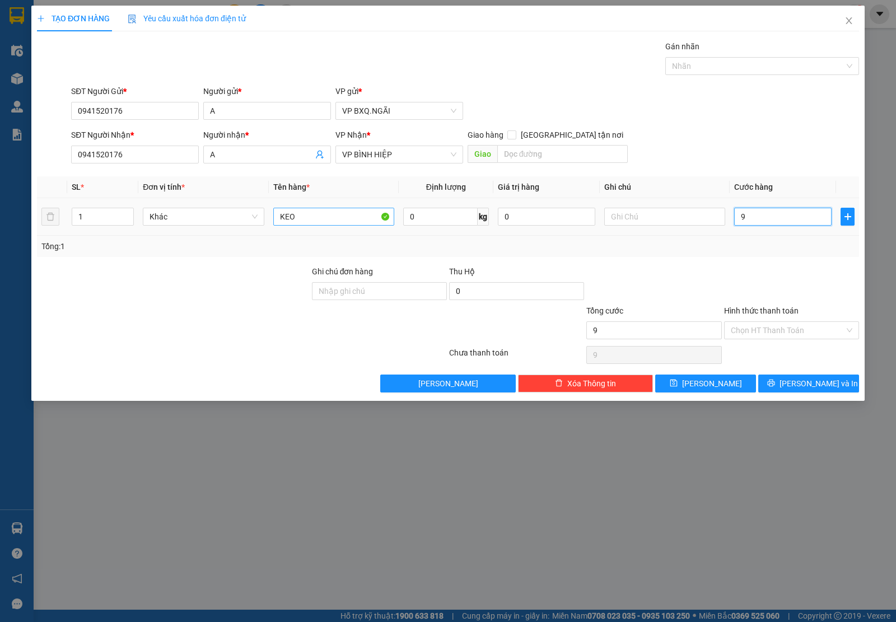
type input "90"
type input "900"
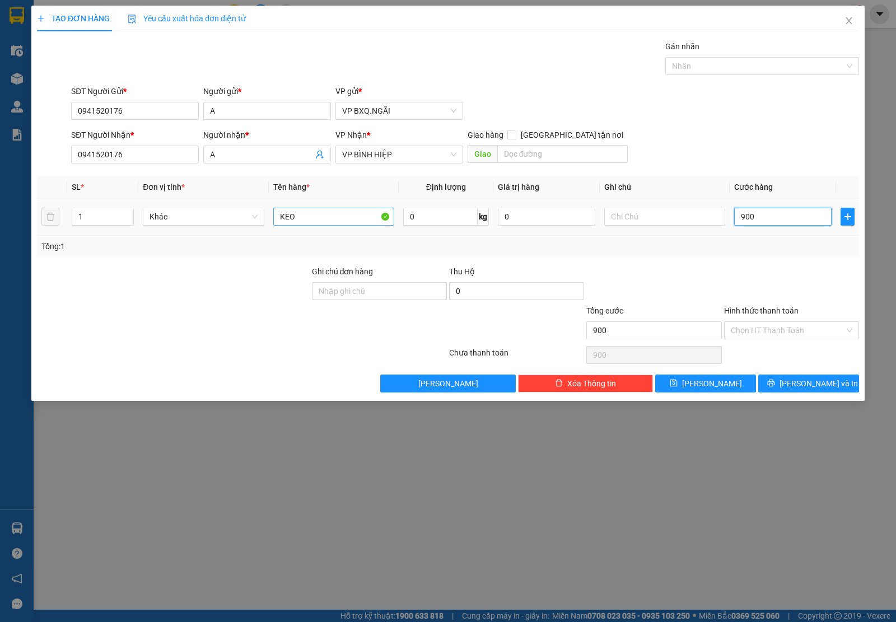
type input "9.000"
type input "90.000"
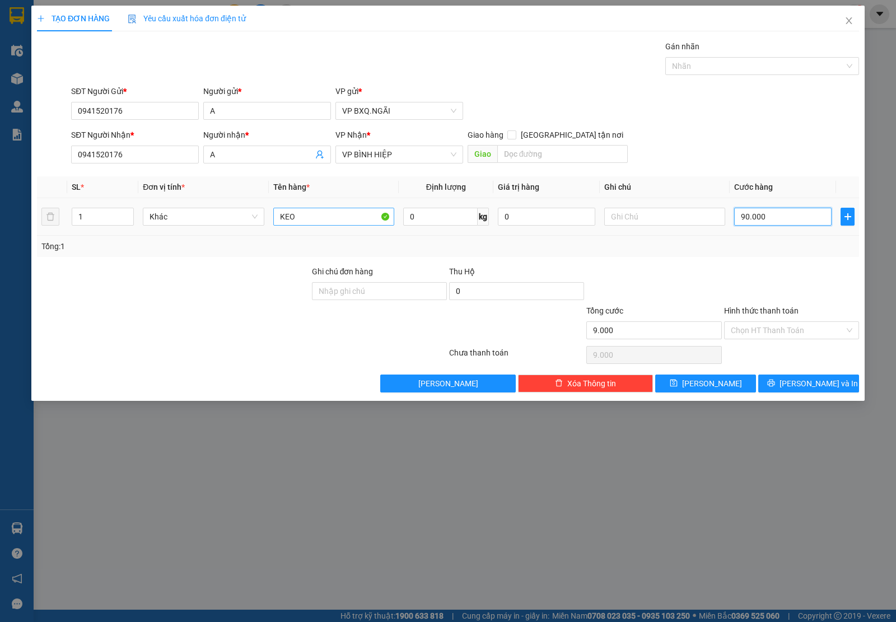
type input "90.000"
type input "900.000"
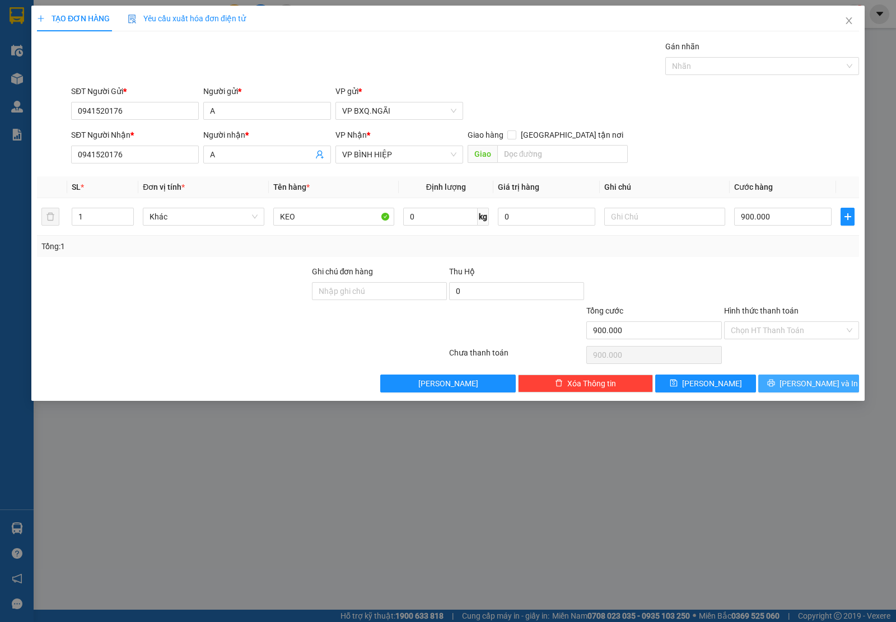
click at [785, 391] on button "[PERSON_NAME] và In" at bounding box center [808, 384] width 101 height 18
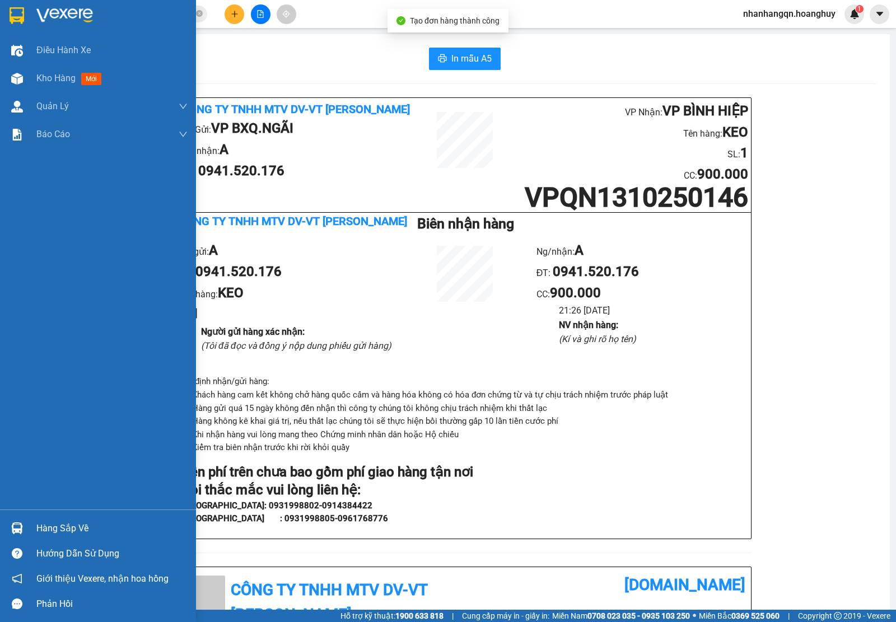
click at [8, 10] on div at bounding box center [17, 16] width 20 height 20
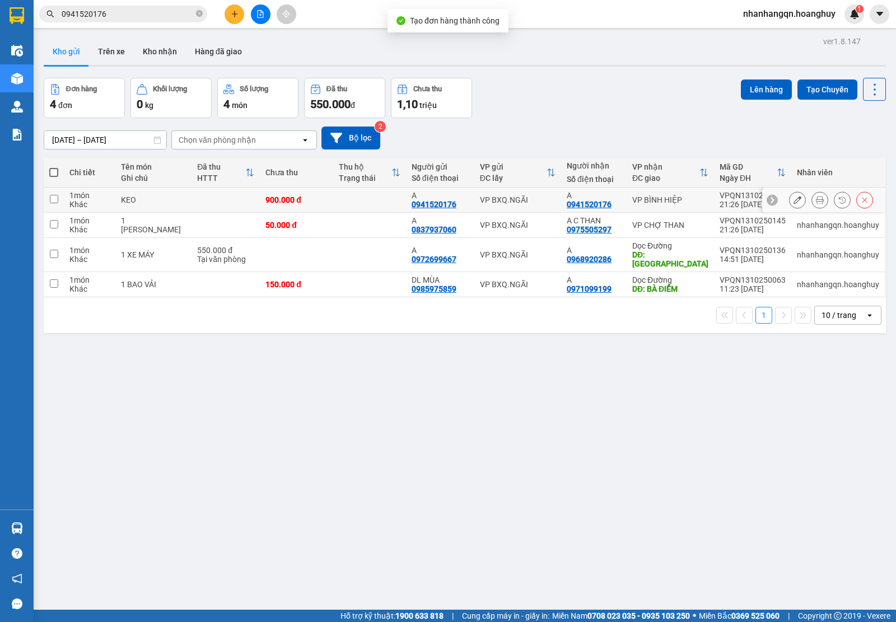
click at [538, 199] on div "VP BXQ.NGÃI" at bounding box center [518, 199] width 76 height 9
checkbox input "true"
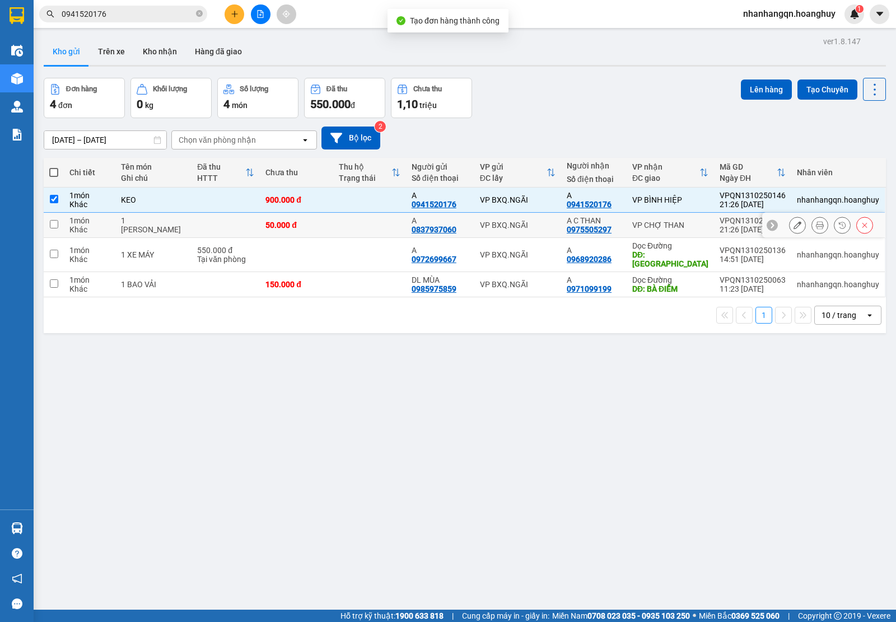
drag, startPoint x: 542, startPoint y: 222, endPoint x: 570, endPoint y: 212, distance: 29.2
click at [543, 222] on div "VP BXQ.NGÃI" at bounding box center [518, 225] width 76 height 9
checkbox input "true"
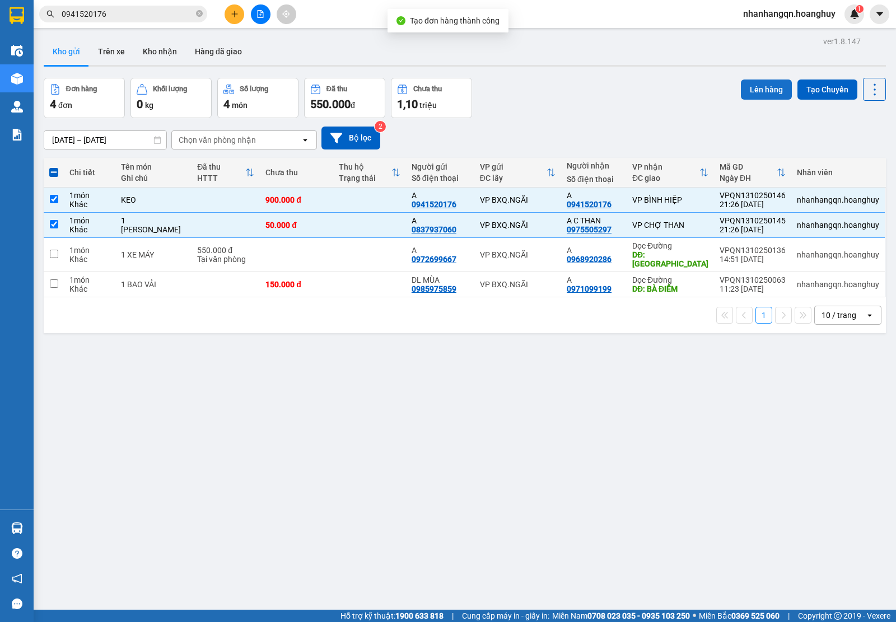
click at [741, 90] on button "Lên hàng" at bounding box center [766, 90] width 51 height 20
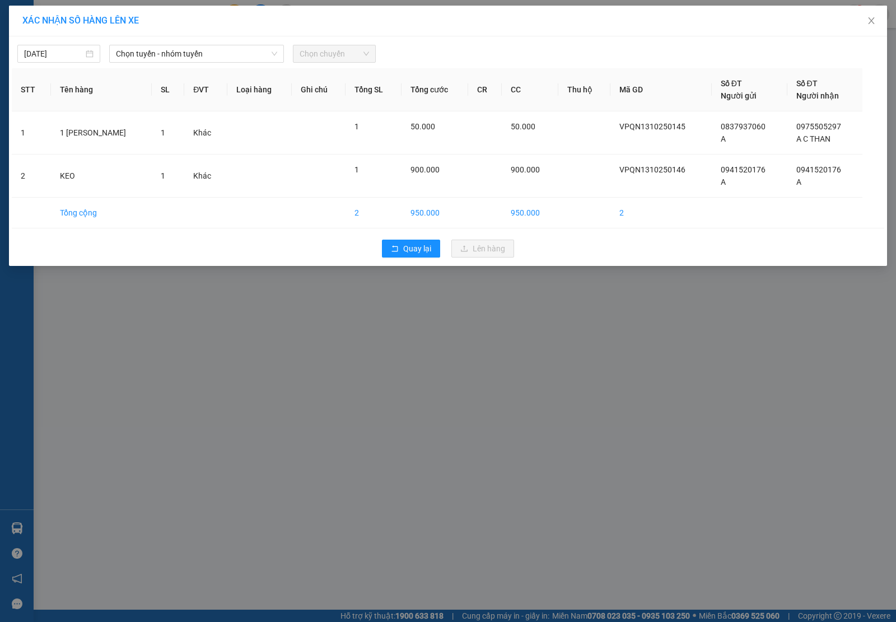
click at [202, 43] on div "[DATE] Chọn tuyến - nhóm tuyến Chọn chuyến" at bounding box center [448, 51] width 872 height 24
click at [202, 52] on span "Chọn tuyến - nhóm tuyến" at bounding box center [196, 53] width 161 height 17
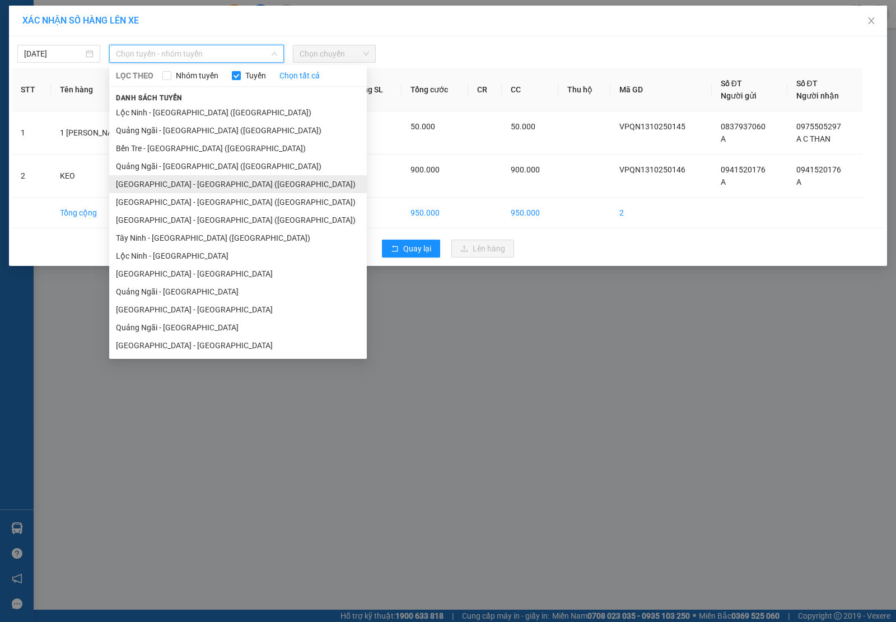
click at [200, 183] on li "[GEOGRAPHIC_DATA] - [GEOGRAPHIC_DATA] ([GEOGRAPHIC_DATA])" at bounding box center [238, 184] width 258 height 18
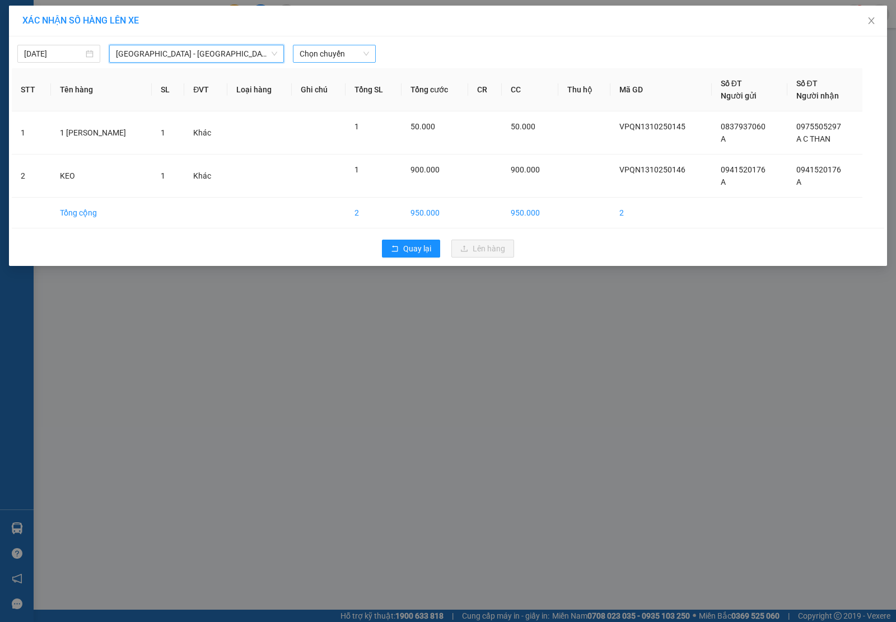
click at [331, 52] on span "Chọn chuyến" at bounding box center [334, 53] width 69 height 17
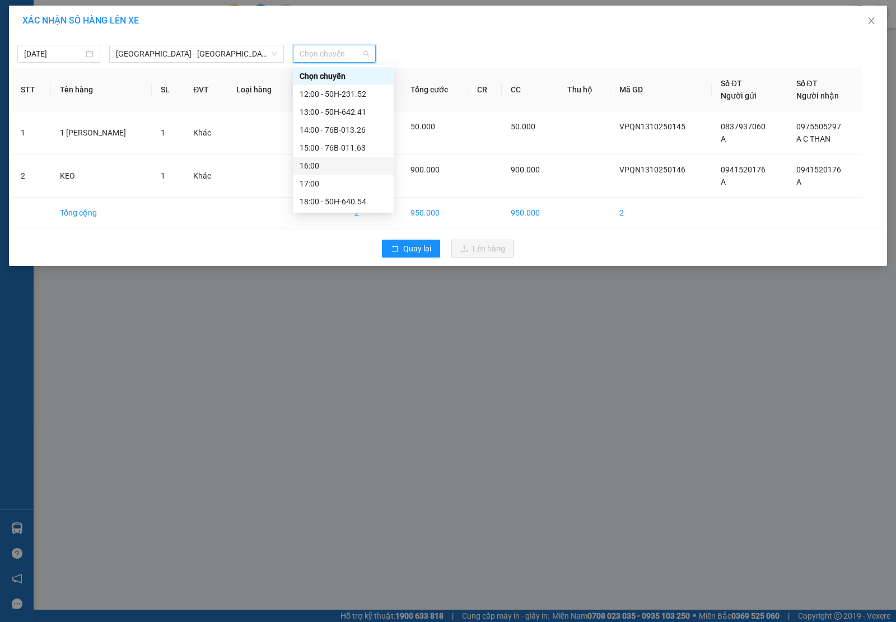
click at [357, 170] on div "16:00" at bounding box center [343, 166] width 87 height 12
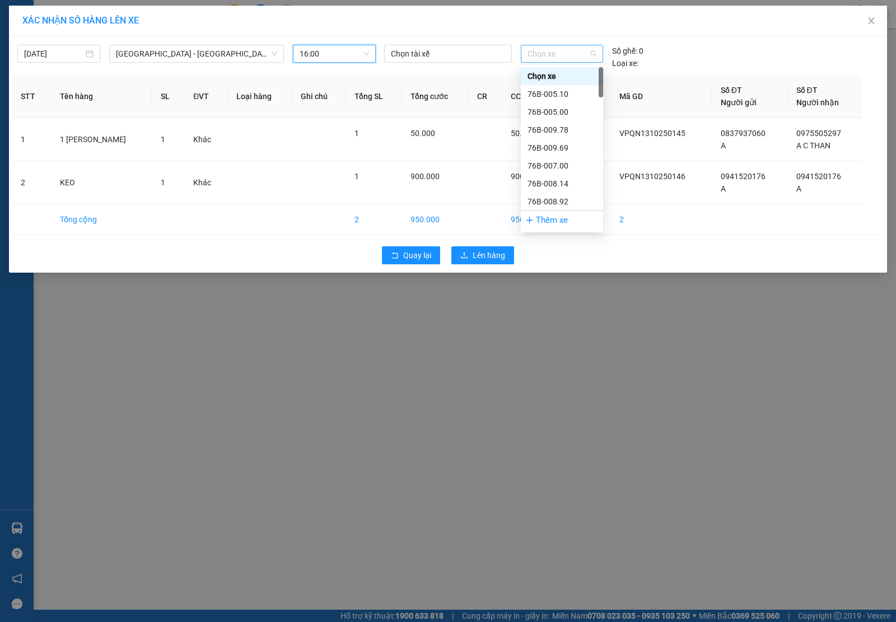
click at [563, 57] on span "Chọn xe" at bounding box center [562, 53] width 69 height 17
type input "53"
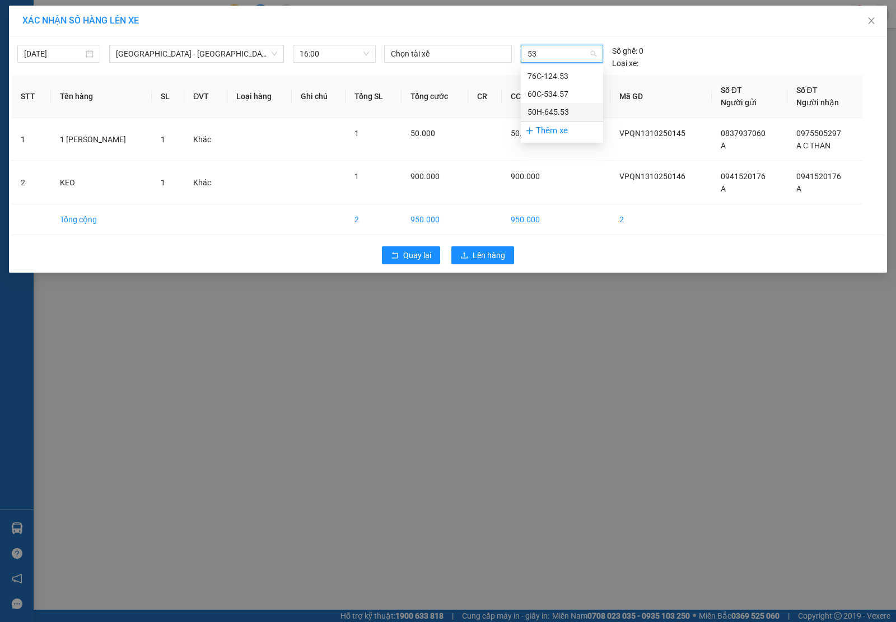
click at [566, 113] on div "50H-645.53" at bounding box center [562, 112] width 69 height 12
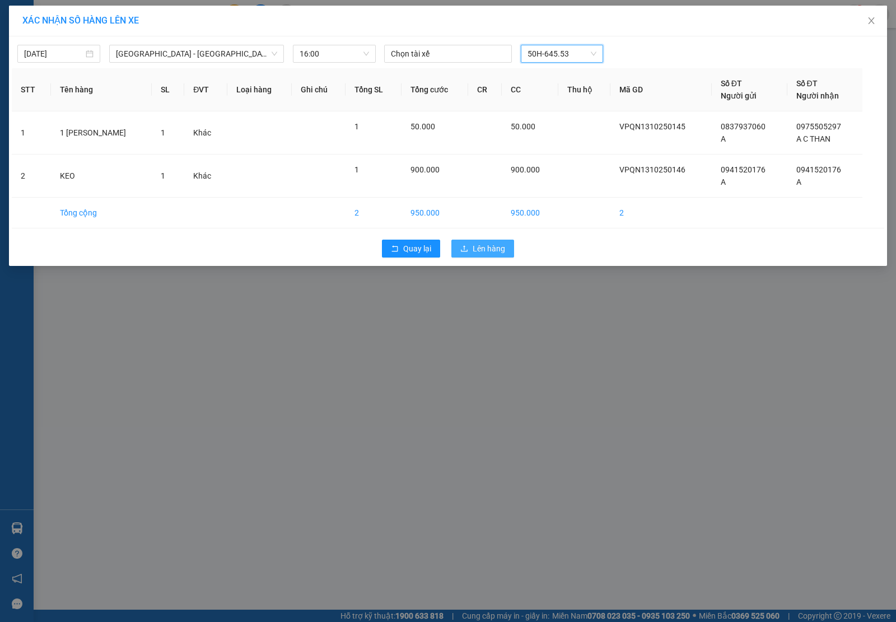
click at [470, 248] on button "Lên hàng" at bounding box center [482, 249] width 63 height 18
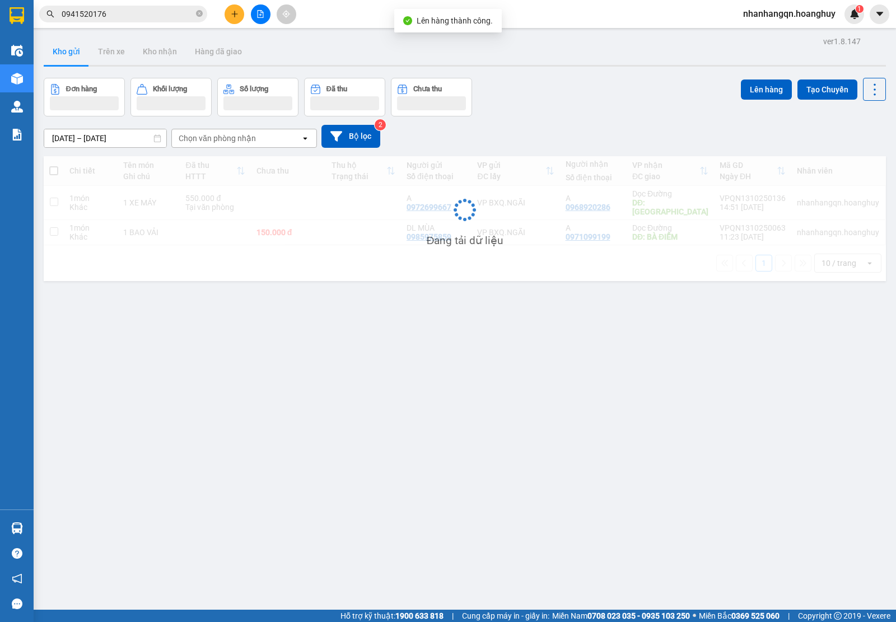
click at [140, 18] on input "0941520176" at bounding box center [128, 14] width 132 height 12
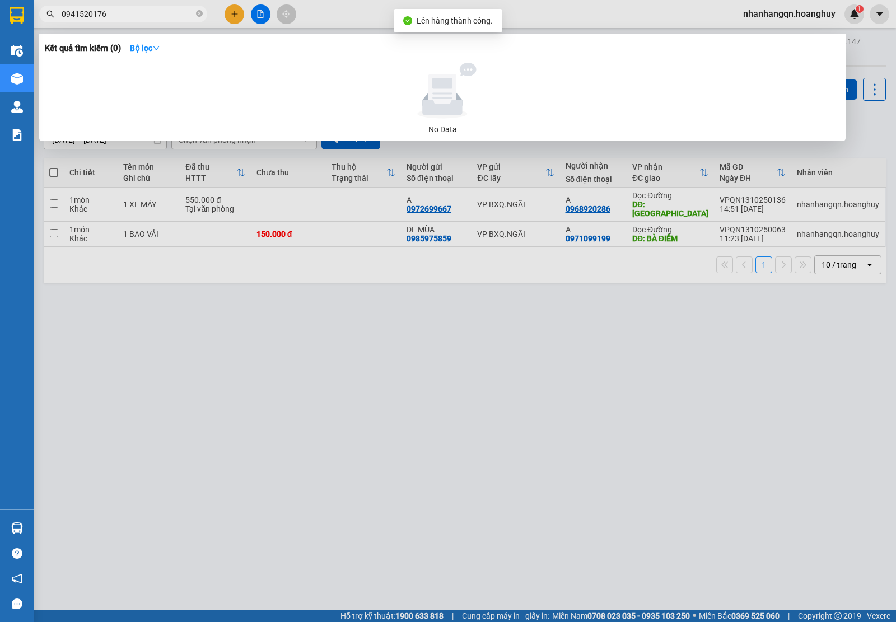
click at [140, 18] on input "0941520176" at bounding box center [128, 14] width 132 height 12
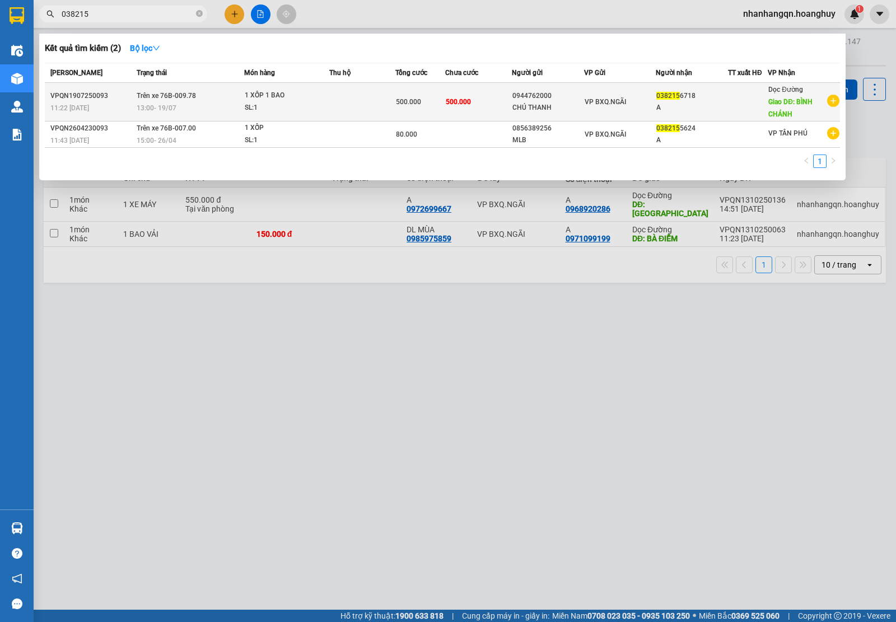
type input "038215"
click at [519, 98] on div "0944762000" at bounding box center [547, 96] width 71 height 12
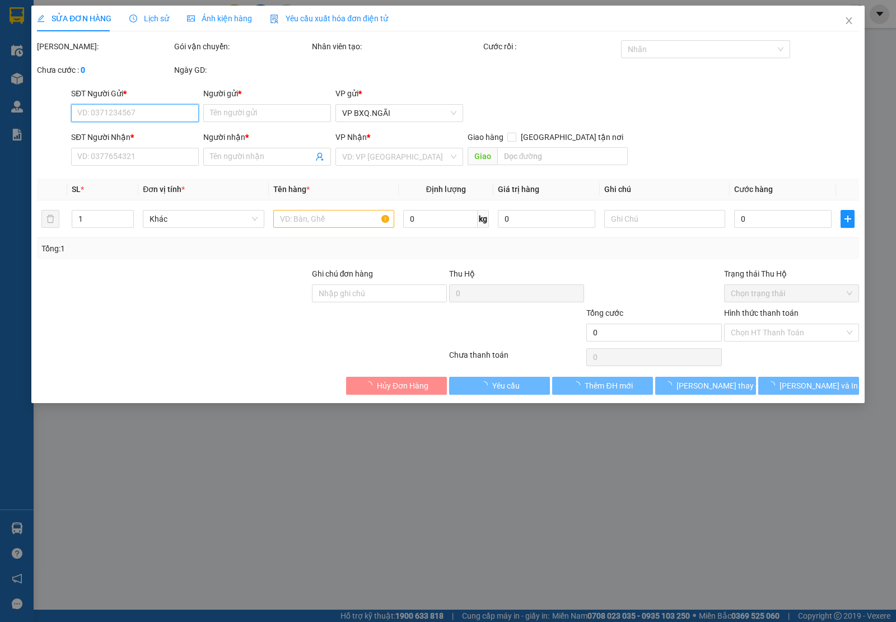
type input "0944762000"
type input "CHÚ THANH"
type input "0382156718"
type input "A"
type input "BÌNH CHÁNH"
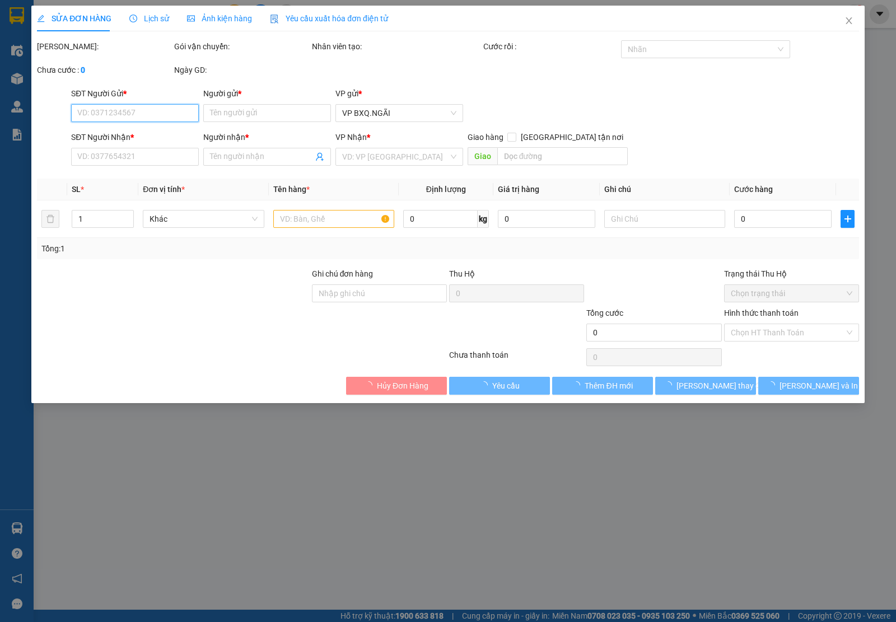
type input "500.000"
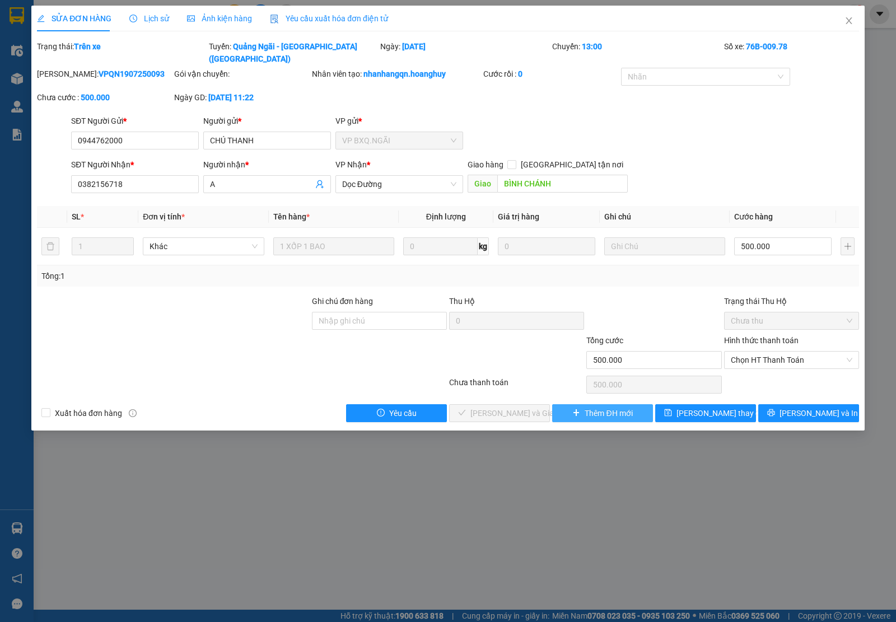
click at [592, 407] on span "Thêm ĐH mới" at bounding box center [609, 413] width 48 height 12
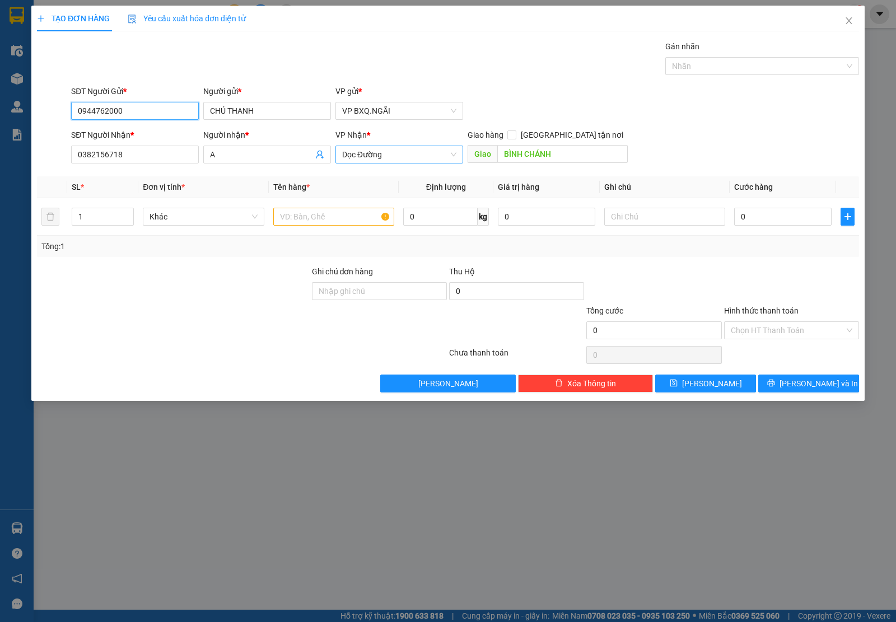
click at [388, 158] on span "Dọc Đường" at bounding box center [399, 154] width 114 height 17
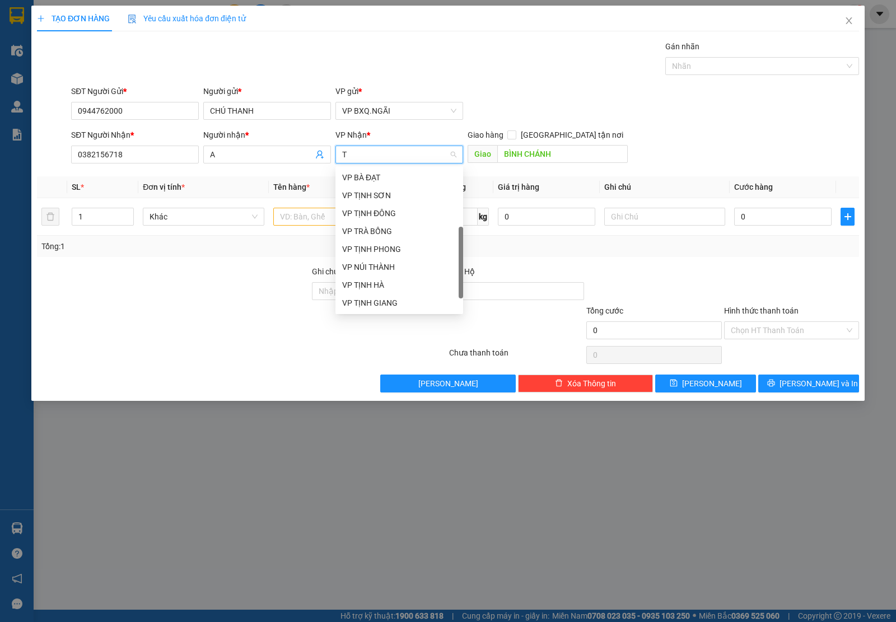
scroll to position [116, 0]
type input "TG"
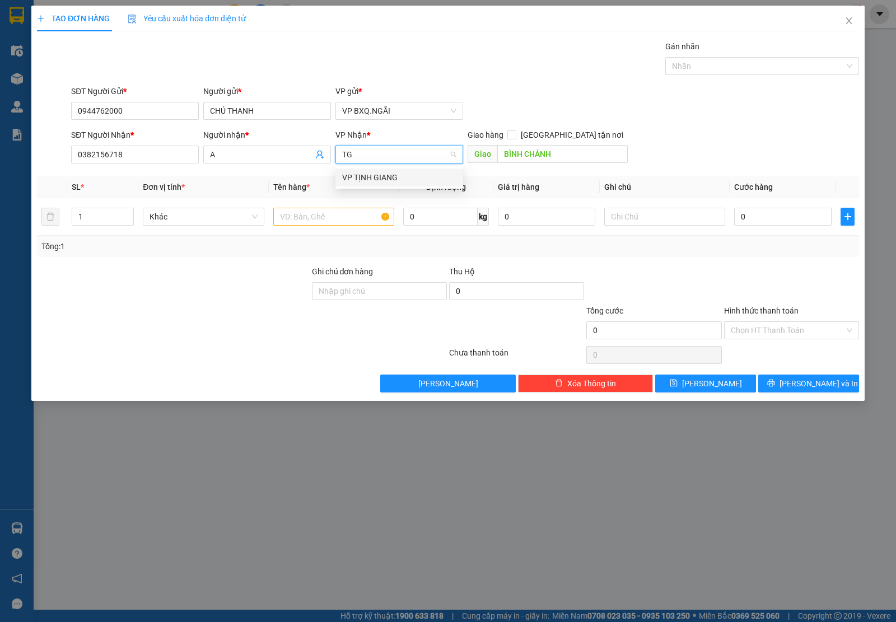
scroll to position [0, 0]
click at [396, 177] on div "VP TỊNH GIANG" at bounding box center [399, 177] width 114 height 12
click at [567, 155] on input "BÌNH CHÁNH" at bounding box center [562, 154] width 131 height 18
click at [329, 202] on td at bounding box center [334, 217] width 130 height 38
click at [325, 217] on input "text" at bounding box center [333, 217] width 121 height 18
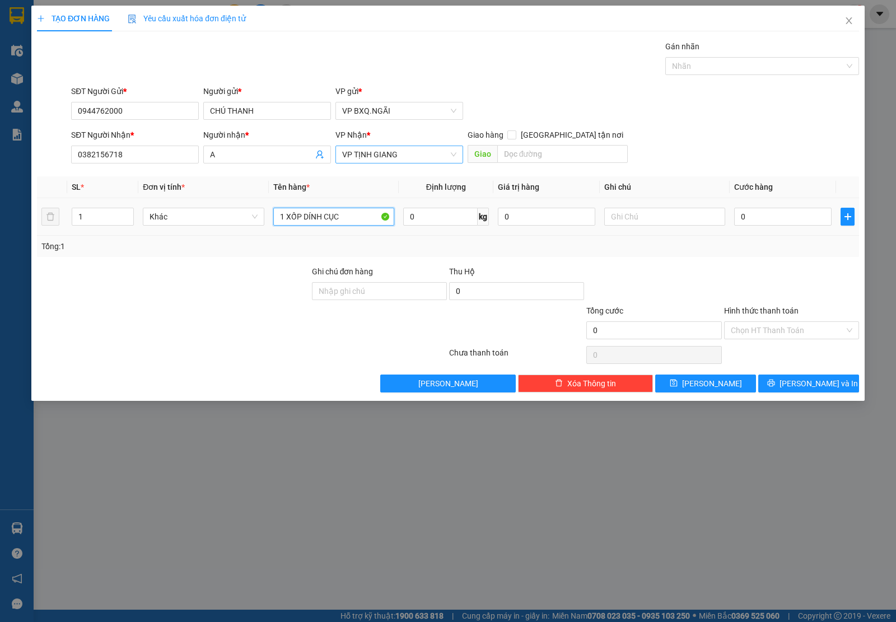
type input "1 XỐP DÍNH CỤC"
type input "1"
type input "15"
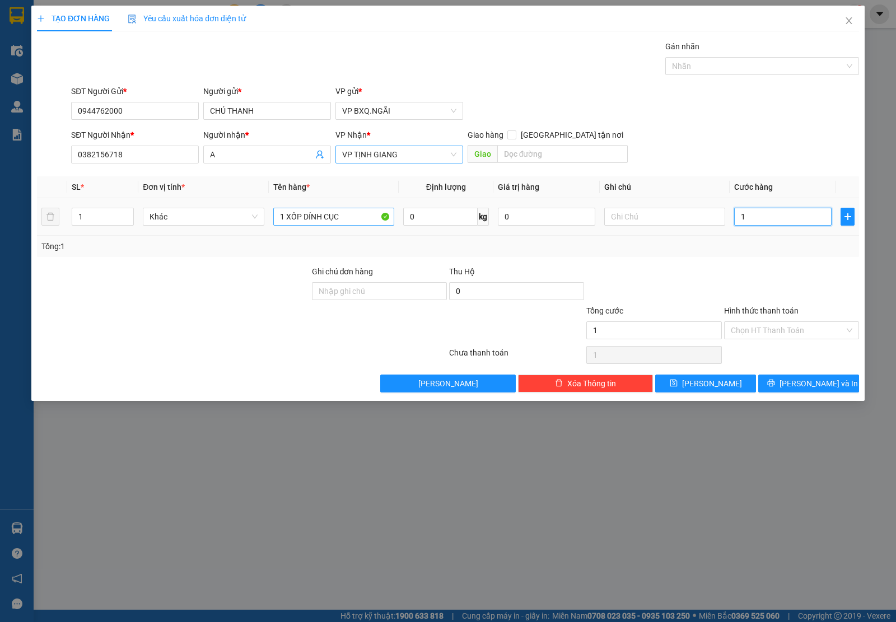
type input "15"
type input "150"
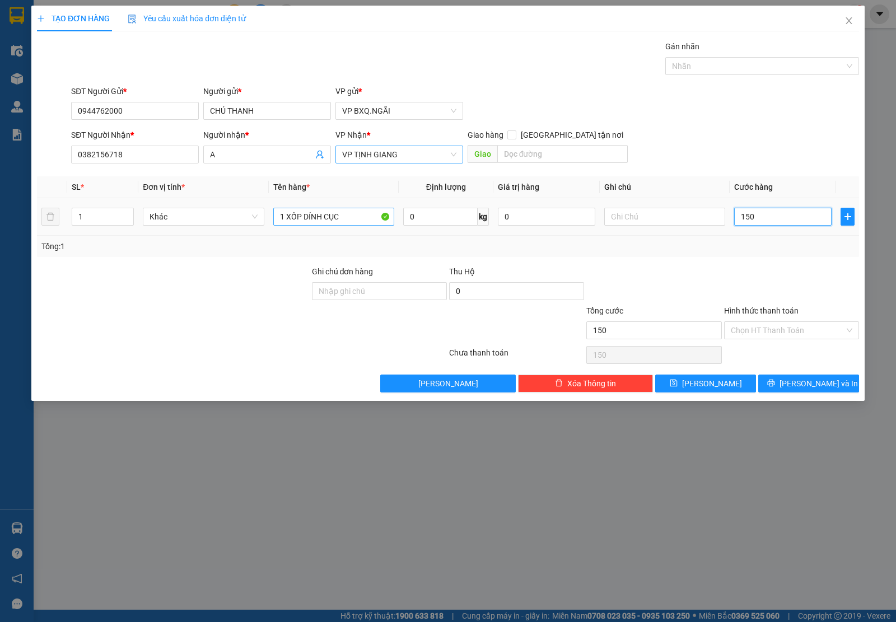
type input "1.500"
type input "15.000"
click at [802, 388] on span "[PERSON_NAME] và In" at bounding box center [819, 383] width 78 height 12
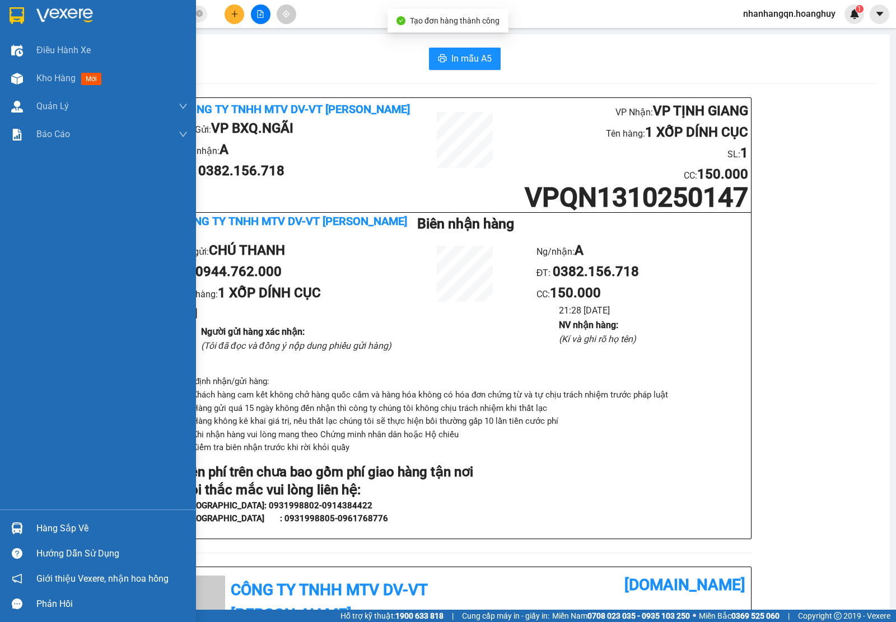
click at [11, 8] on img at bounding box center [17, 15] width 15 height 17
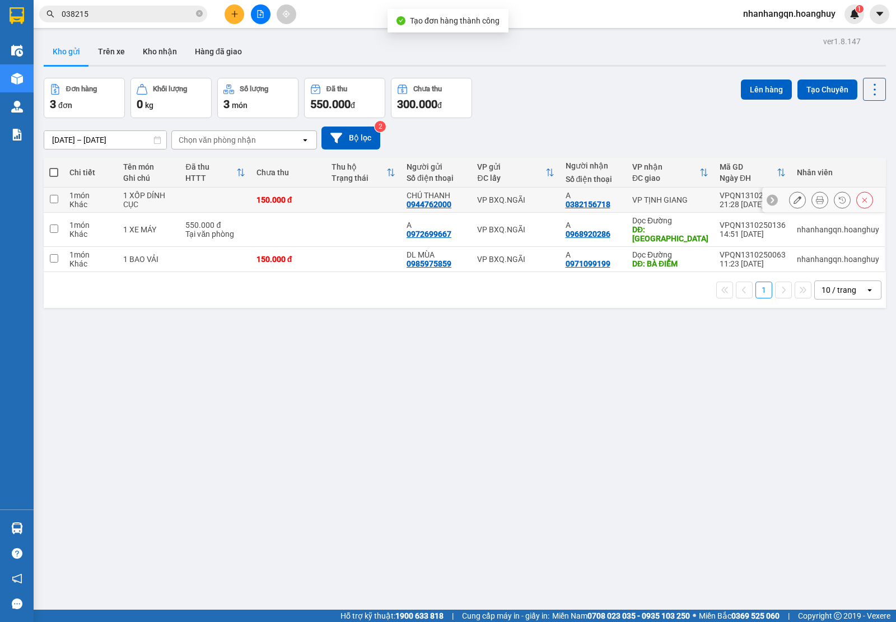
click at [507, 193] on td "VP BXQ.NGÃI" at bounding box center [516, 200] width 88 height 25
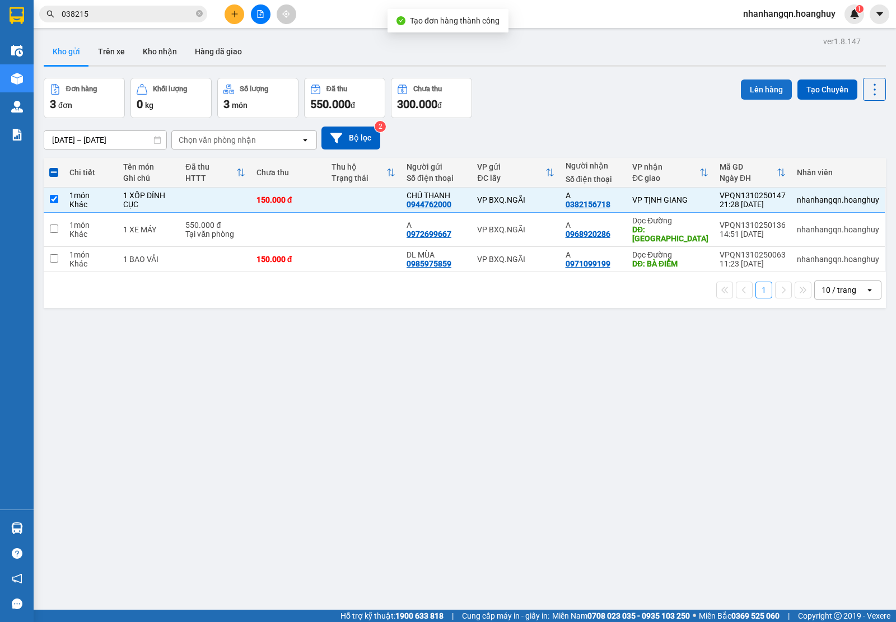
click at [751, 90] on button "Lên hàng" at bounding box center [766, 90] width 51 height 20
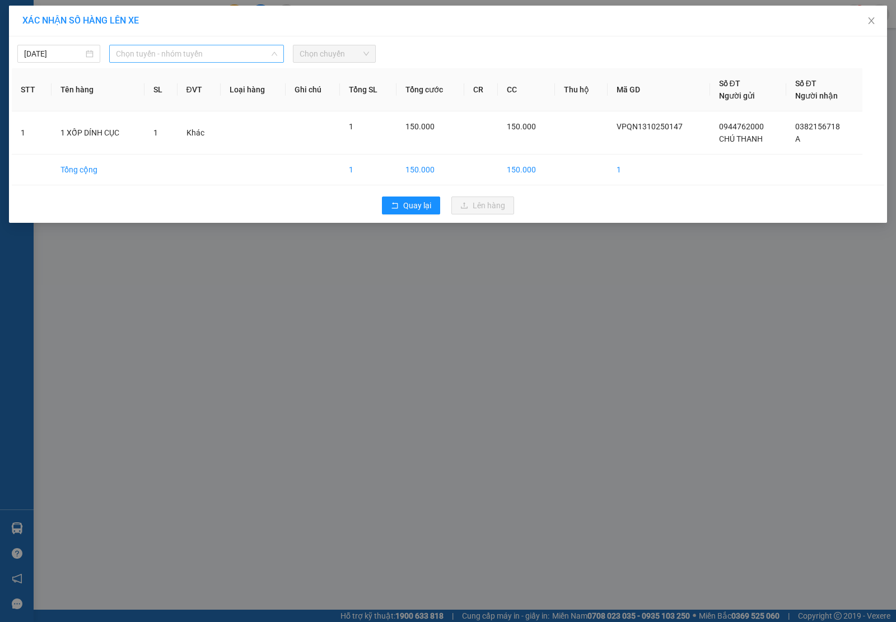
click at [148, 60] on span "Chọn tuyến - nhóm tuyến" at bounding box center [196, 53] width 161 height 17
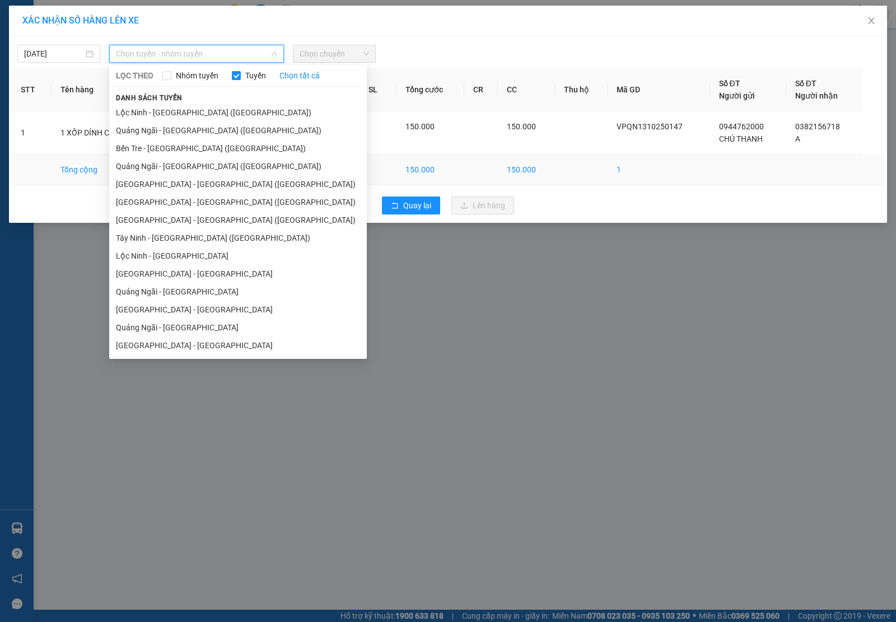
drag, startPoint x: 213, startPoint y: 185, endPoint x: 234, endPoint y: 177, distance: 22.2
click at [213, 185] on li "[GEOGRAPHIC_DATA] - [GEOGRAPHIC_DATA] ([GEOGRAPHIC_DATA])" at bounding box center [238, 184] width 258 height 18
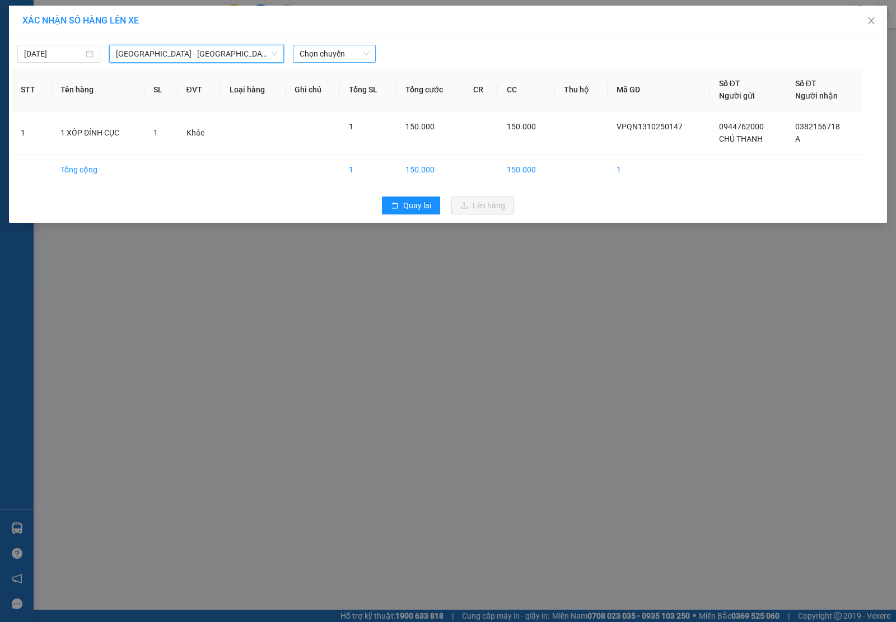
click at [332, 57] on span "Chọn chuyến" at bounding box center [334, 53] width 69 height 17
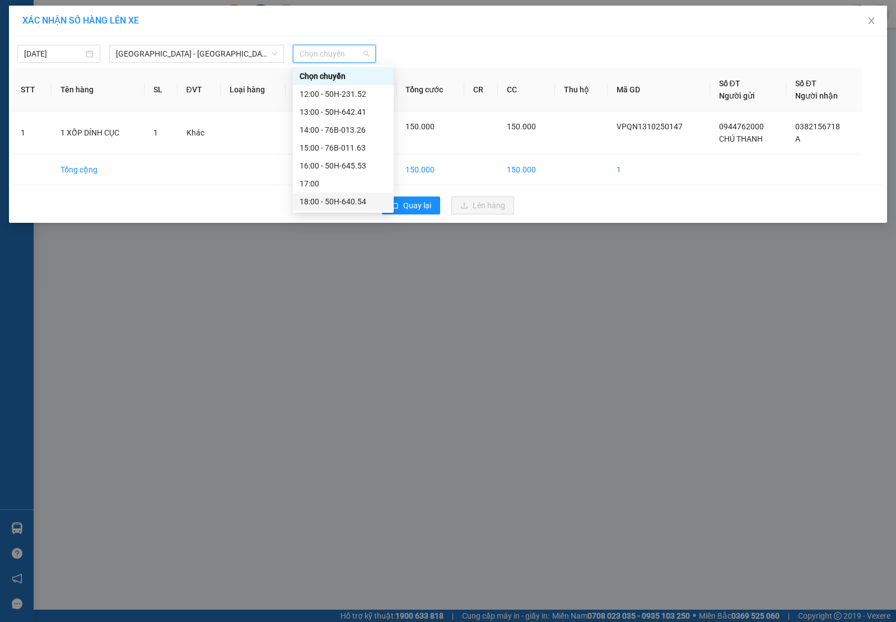
click at [370, 202] on div "18:00 - 50H-640.54" at bounding box center [343, 201] width 87 height 12
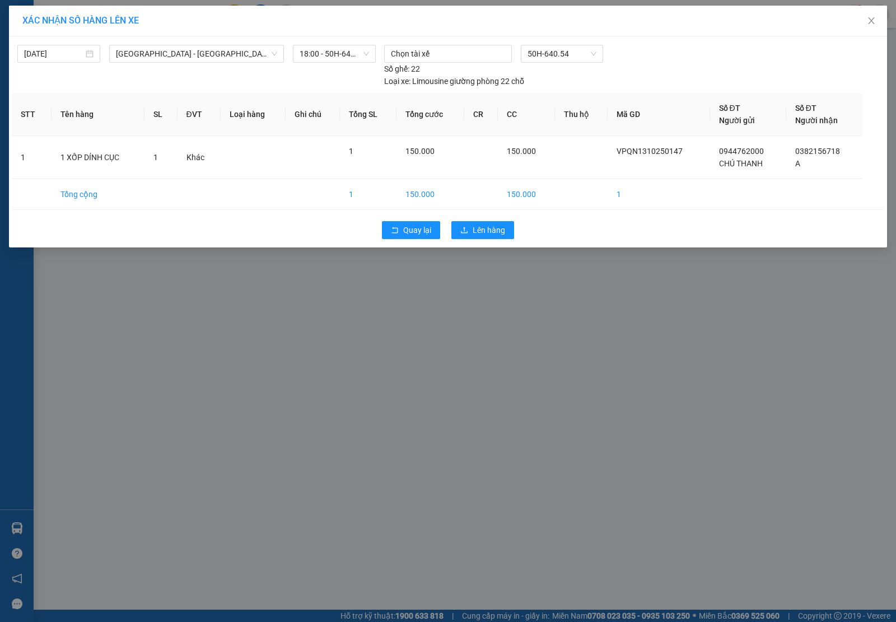
click at [496, 240] on div "Quay lại Lên hàng" at bounding box center [448, 230] width 872 height 29
click at [493, 238] on button "Lên hàng" at bounding box center [482, 230] width 63 height 18
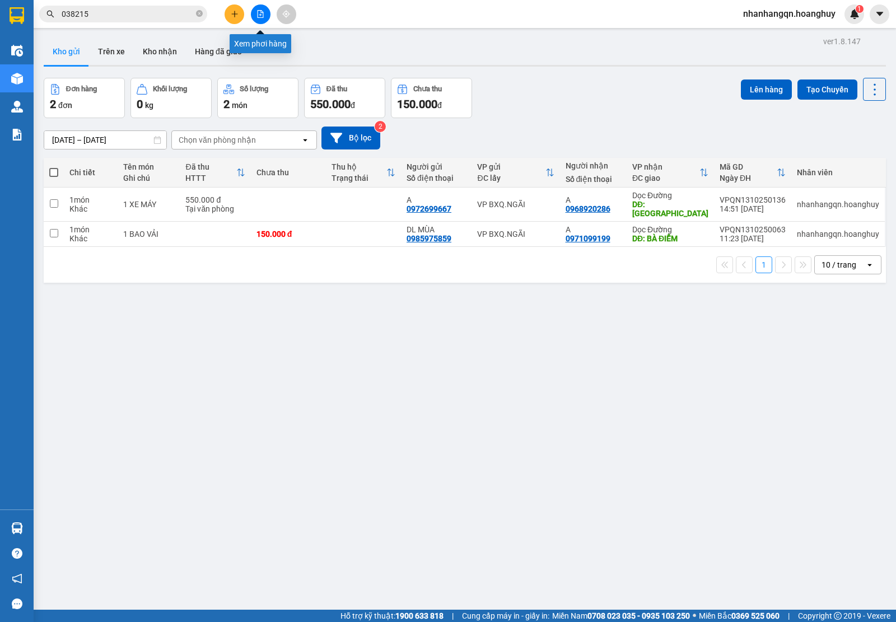
click at [258, 18] on button at bounding box center [261, 14] width 20 height 20
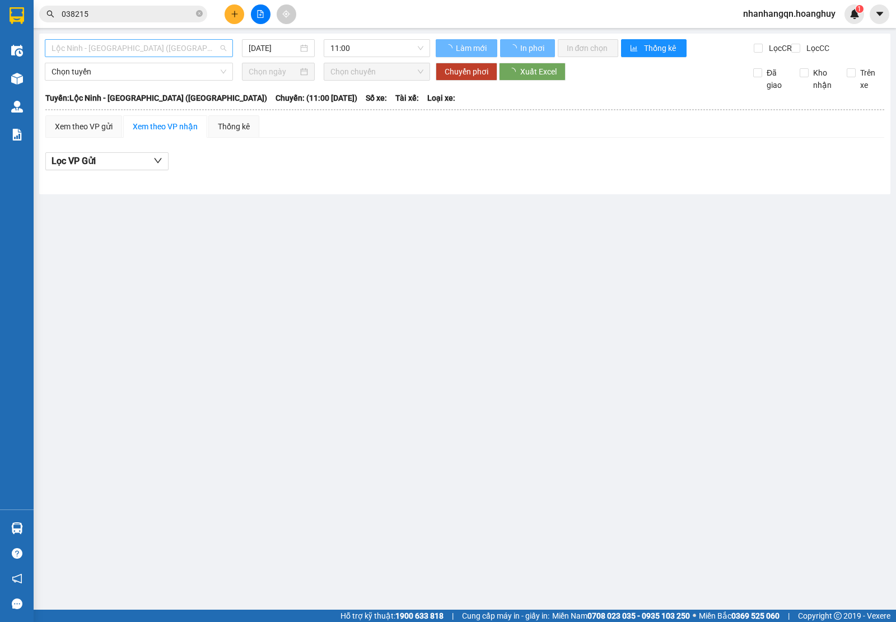
click at [153, 42] on span "Lộc Ninh - [GEOGRAPHIC_DATA] ([GEOGRAPHIC_DATA])" at bounding box center [139, 48] width 175 height 17
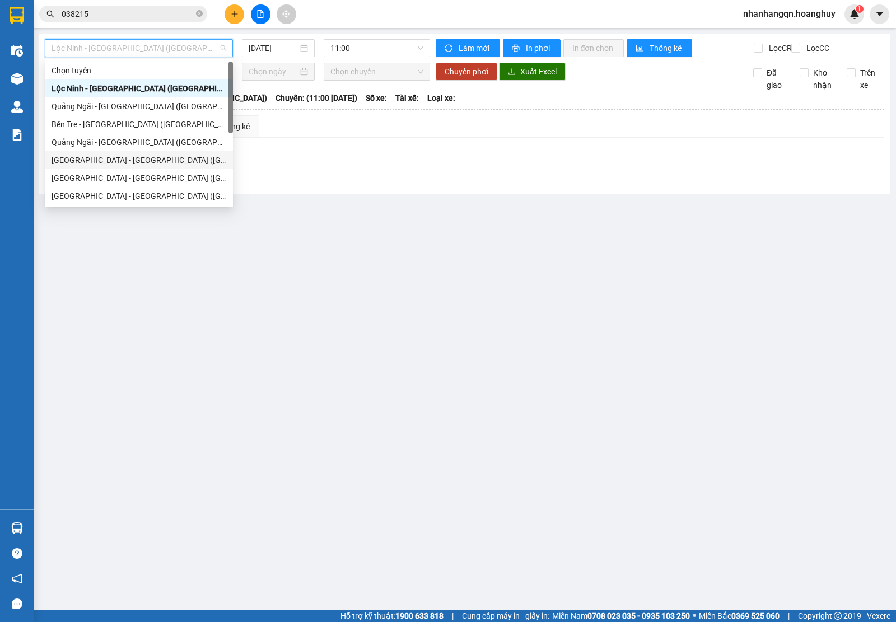
click at [123, 160] on div "[GEOGRAPHIC_DATA] - [GEOGRAPHIC_DATA] ([GEOGRAPHIC_DATA])" at bounding box center [139, 160] width 175 height 12
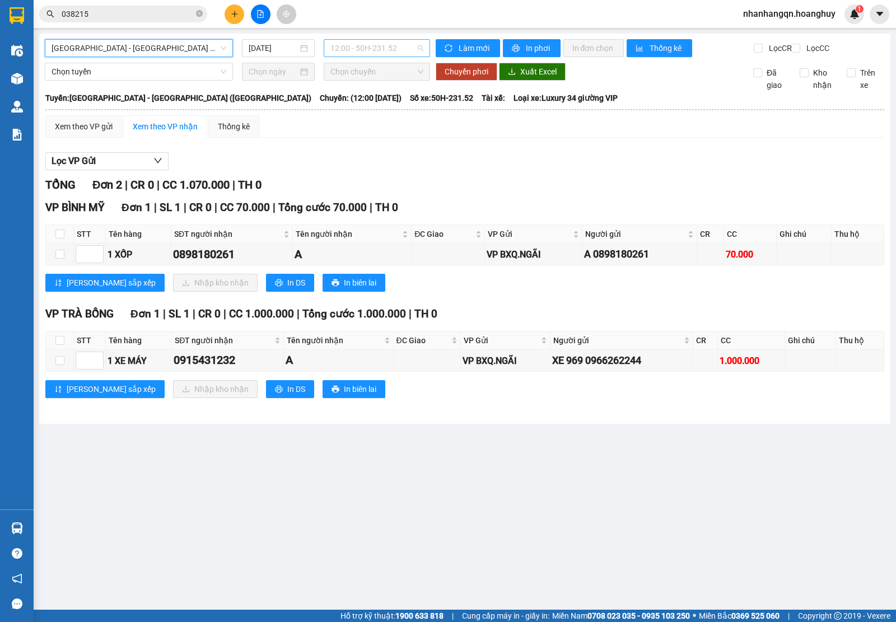
click at [380, 48] on span "12:00 - 50H-231.52" at bounding box center [376, 48] width 92 height 17
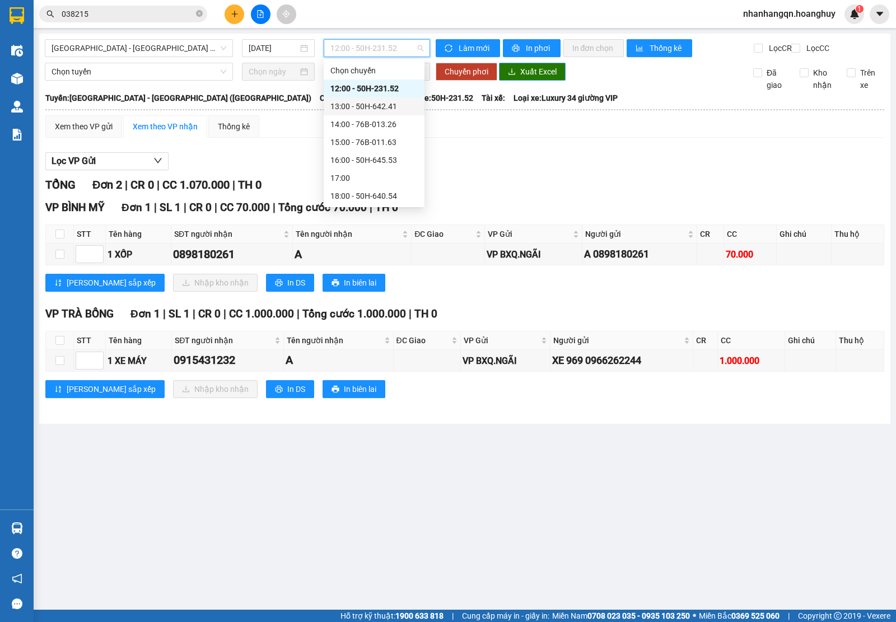
click at [533, 81] on button "Xuất Excel" at bounding box center [532, 72] width 67 height 18
click at [385, 55] on span "12:00 - 50H-231.52" at bounding box center [376, 48] width 92 height 17
click at [388, 109] on div "13:00 - 50H-642.41" at bounding box center [373, 106] width 87 height 12
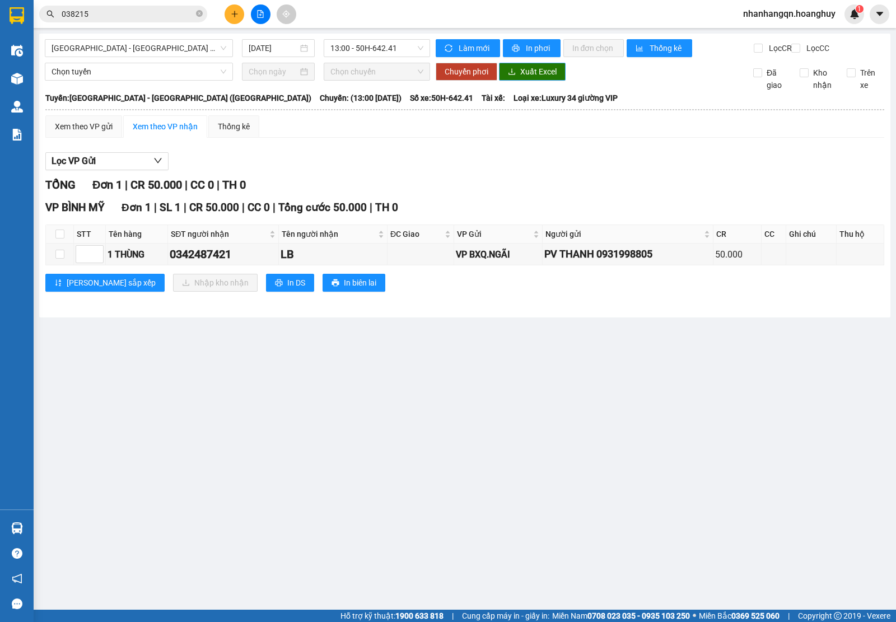
click at [539, 78] on span "Xuất Excel" at bounding box center [538, 72] width 36 height 12
click at [385, 40] on span "13:00 - 50H-642.41" at bounding box center [376, 48] width 92 height 17
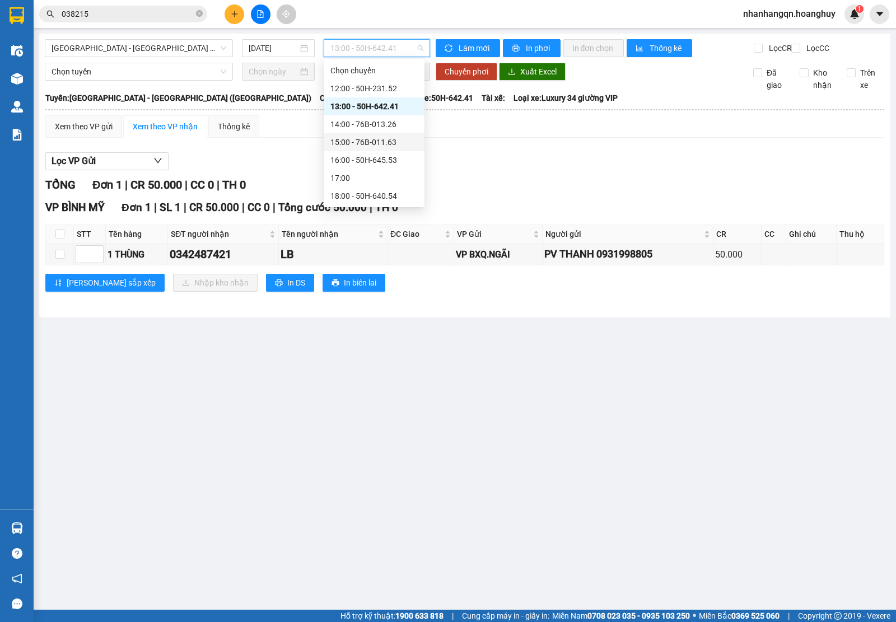
click at [392, 128] on div "14:00 - 76B-013.26" at bounding box center [373, 124] width 87 height 12
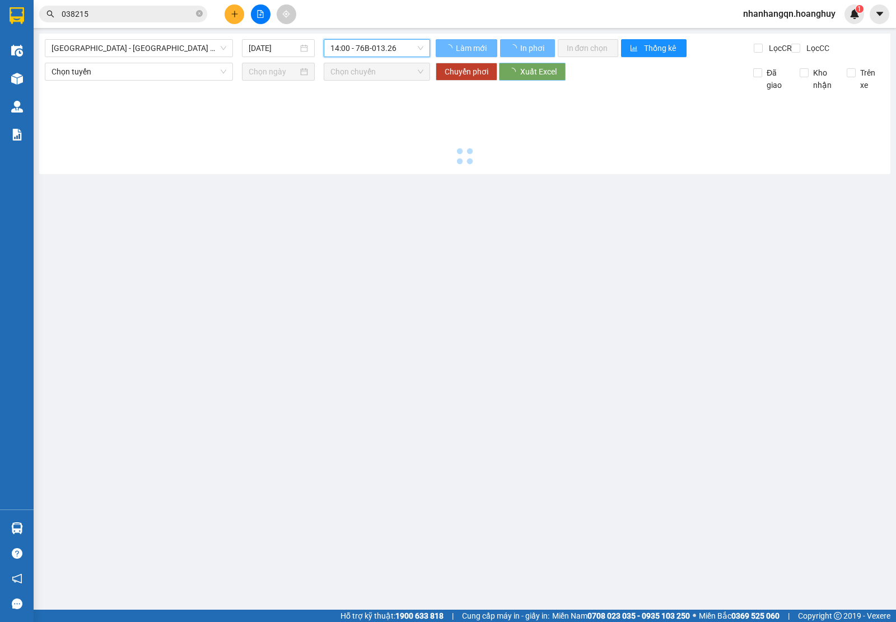
click at [542, 78] on span "Xuất Excel" at bounding box center [538, 72] width 36 height 12
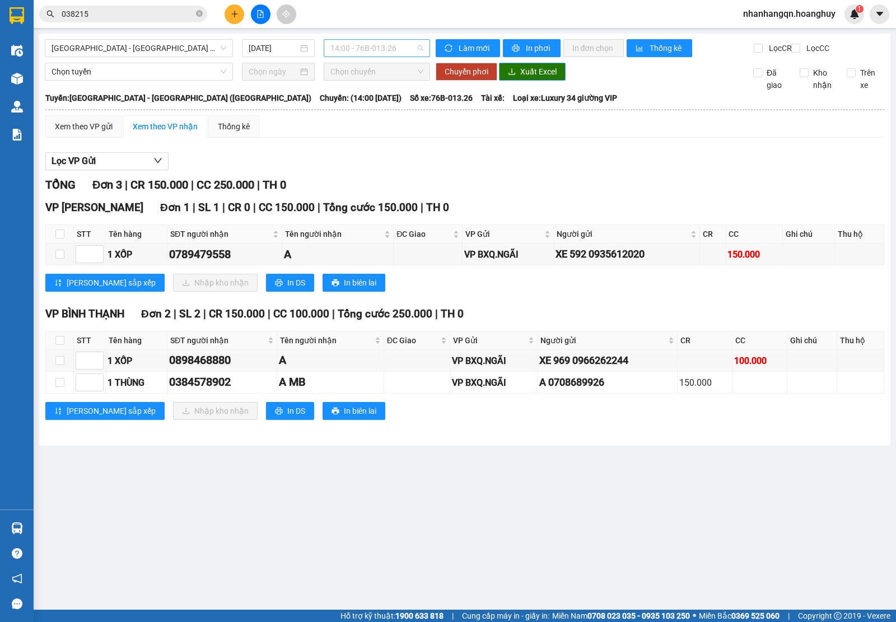
click at [398, 49] on span "14:00 - 76B-013.26" at bounding box center [376, 48] width 92 height 17
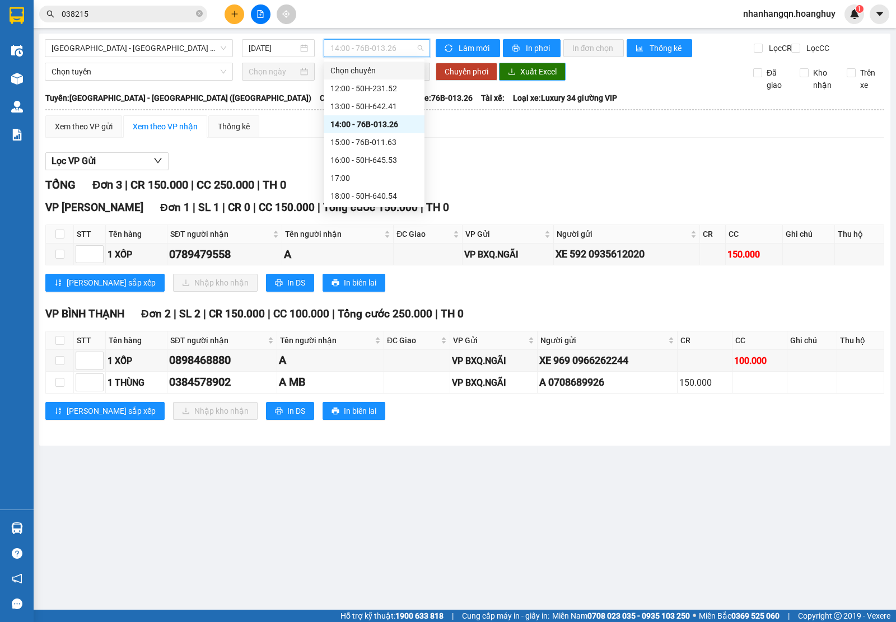
click at [533, 78] on span "Xuất Excel" at bounding box center [538, 72] width 36 height 12
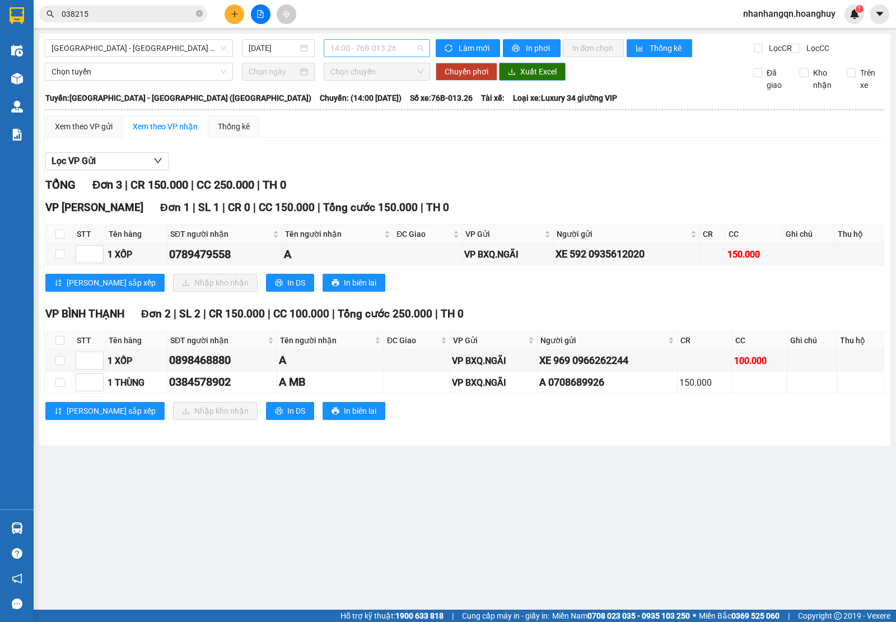
click at [412, 46] on span "14:00 - 76B-013.26" at bounding box center [376, 48] width 92 height 17
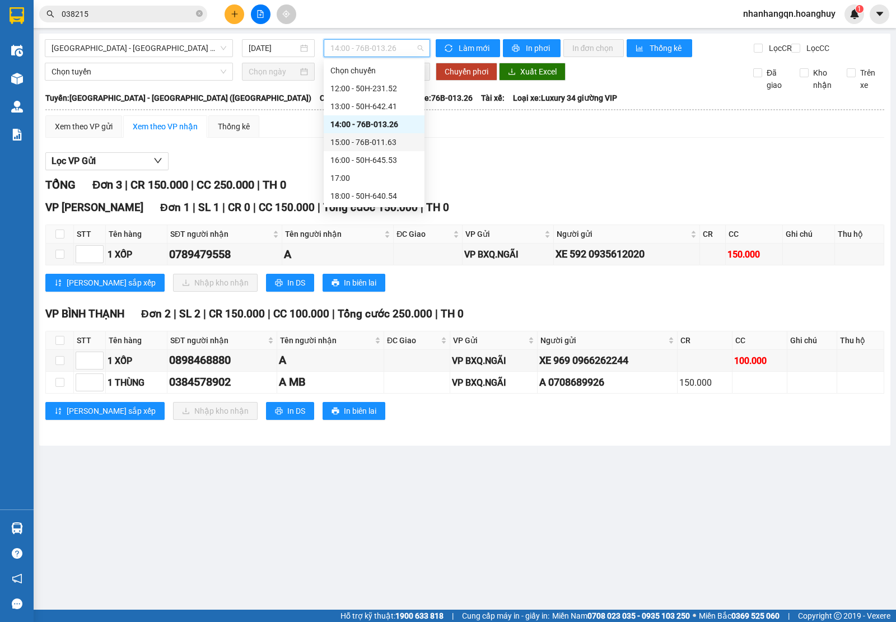
click at [390, 142] on div "15:00 - 76B-011.63" at bounding box center [373, 142] width 87 height 12
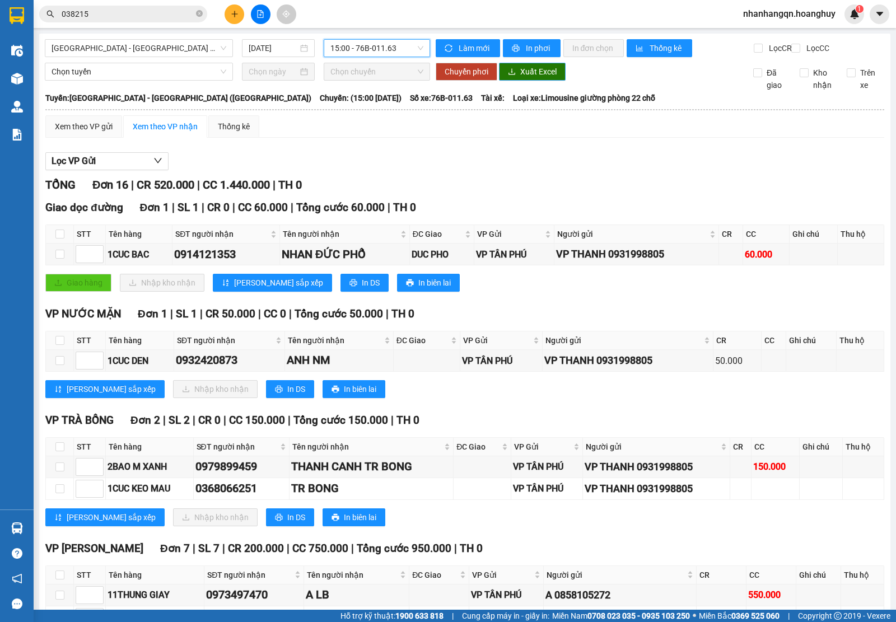
click at [540, 78] on span "Xuất Excel" at bounding box center [538, 72] width 36 height 12
click at [388, 48] on span "15:00 - 76B-011.63" at bounding box center [376, 48] width 92 height 17
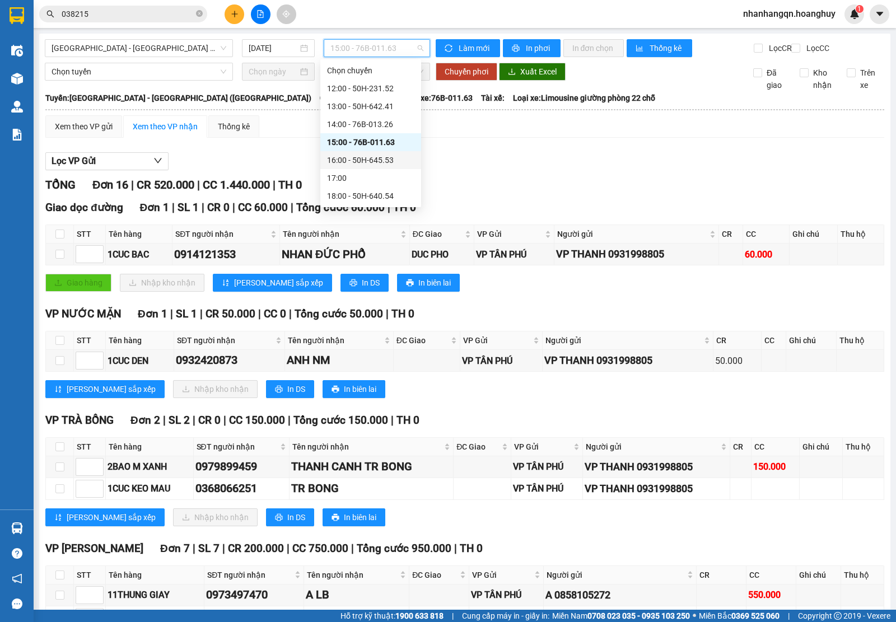
click at [386, 157] on div "16:00 - 50H-645.53" at bounding box center [370, 160] width 87 height 12
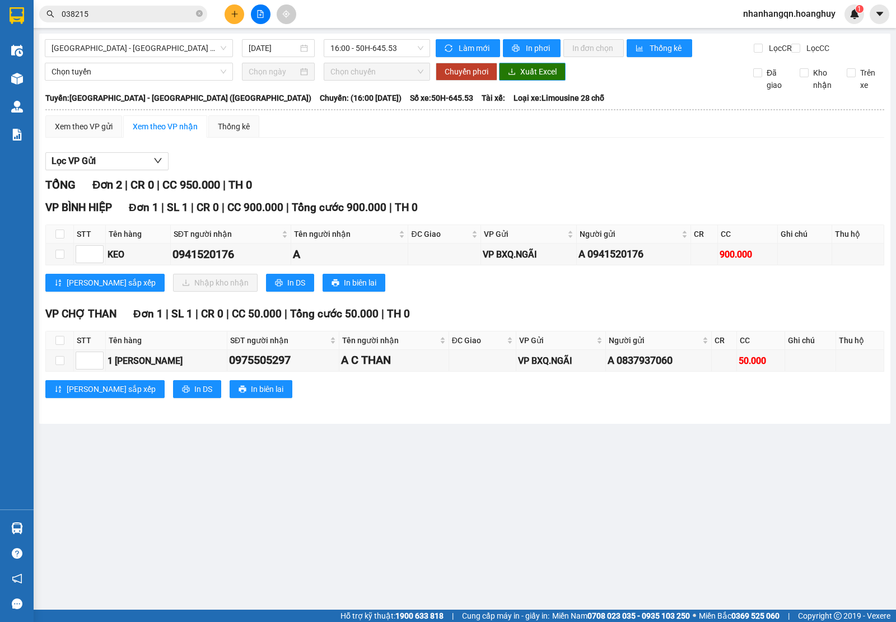
click at [536, 78] on span "Xuất Excel" at bounding box center [538, 72] width 36 height 12
click at [389, 45] on span "16:00 - 50H-645.53" at bounding box center [376, 48] width 92 height 17
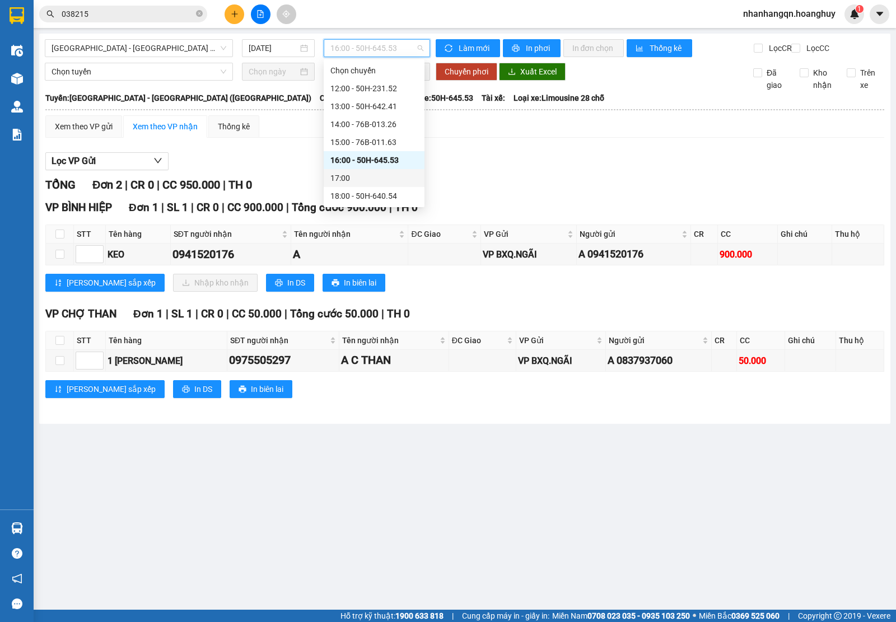
scroll to position [35, 0]
click at [378, 161] on div "18:00 - 50H-640.54" at bounding box center [373, 161] width 87 height 12
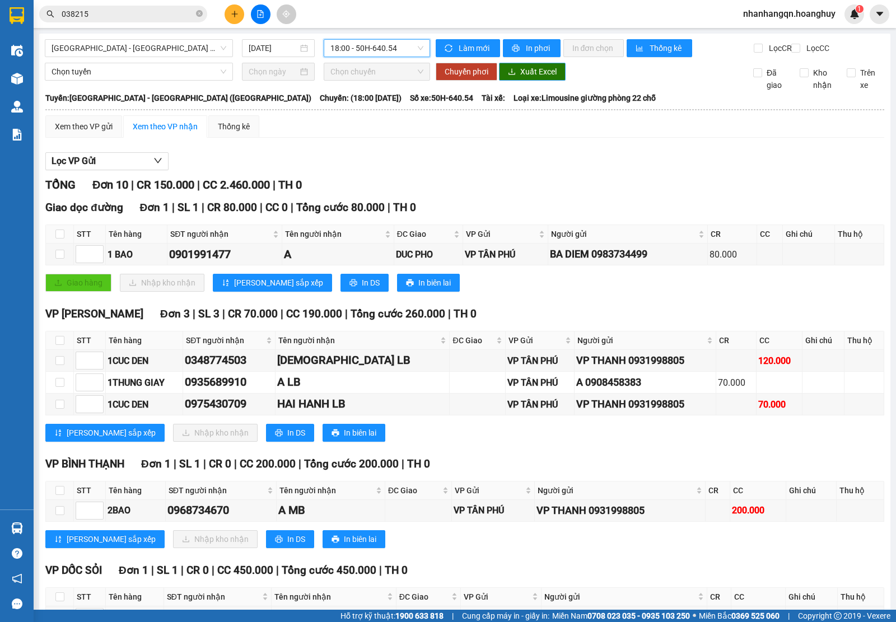
click at [531, 78] on span "Xuất Excel" at bounding box center [538, 72] width 36 height 12
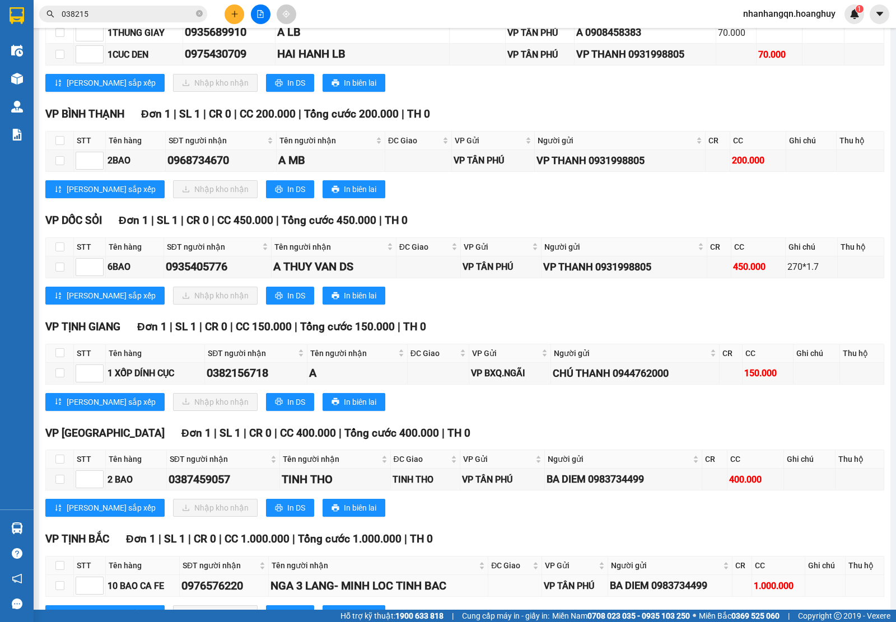
scroll to position [518, 0]
